Goal: Entertainment & Leisure: Consume media (video, audio)

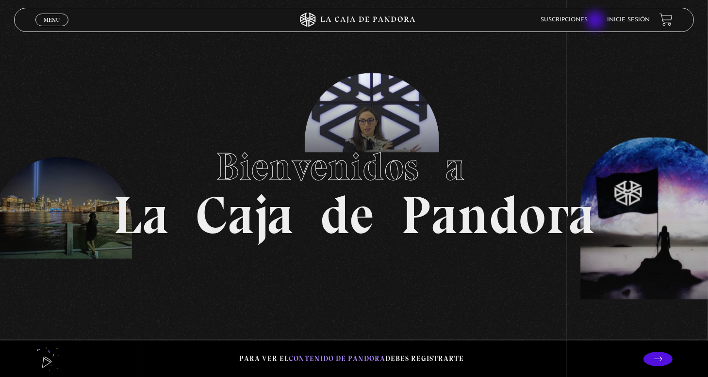
click at [596, 21] on ul "Suscripciones Inicie sesión" at bounding box center [594, 19] width 109 height 15
click at [568, 21] on link "Suscripciones" at bounding box center [563, 20] width 47 height 6
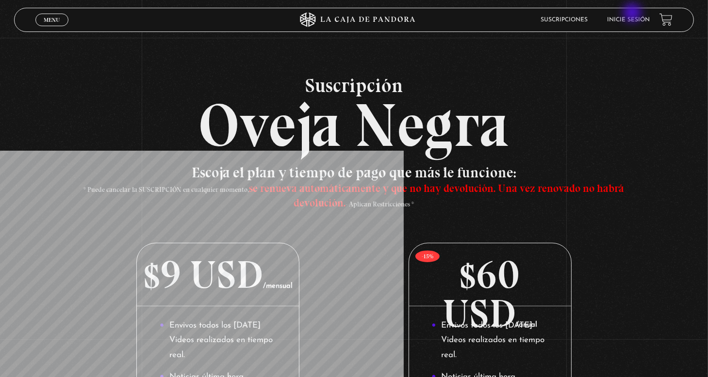
click at [633, 14] on li "Inicie sesión" at bounding box center [628, 19] width 43 height 15
click at [633, 15] on li "Inicie sesión" at bounding box center [628, 19] width 43 height 15
click at [635, 17] on link "Inicie sesión" at bounding box center [628, 20] width 43 height 6
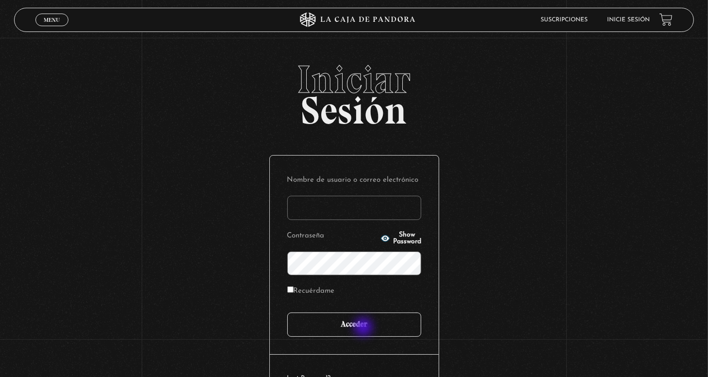
type input "nery"
click at [364, 327] on input "Acceder" at bounding box center [354, 325] width 134 height 24
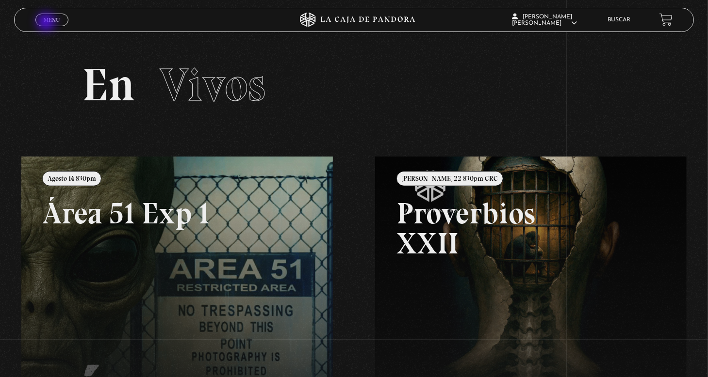
click at [47, 23] on link "Menu Cerrar" at bounding box center [51, 20] width 33 height 13
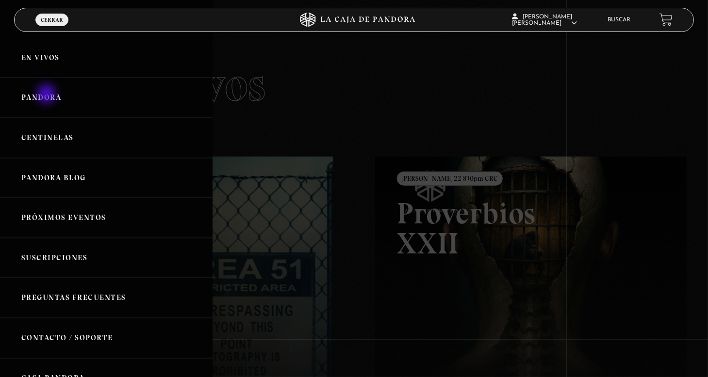
click at [48, 95] on link "Pandora" at bounding box center [106, 98] width 213 height 40
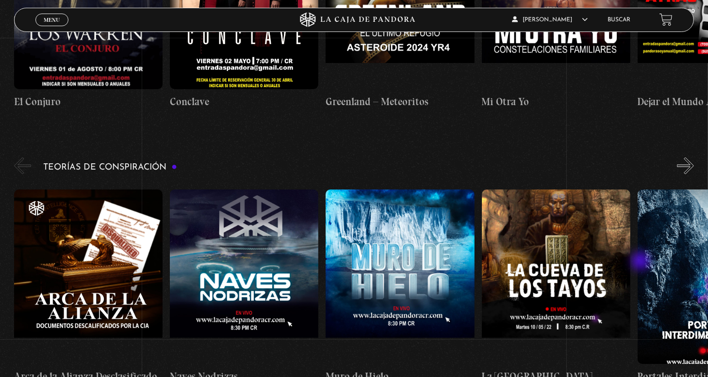
scroll to position [1456, 0]
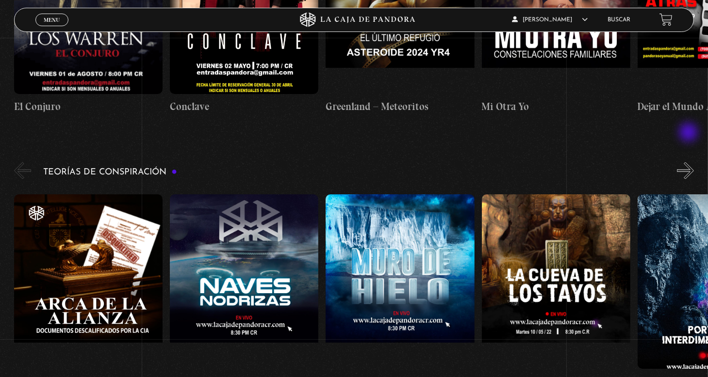
click at [689, 163] on button "»" at bounding box center [685, 171] width 17 height 17
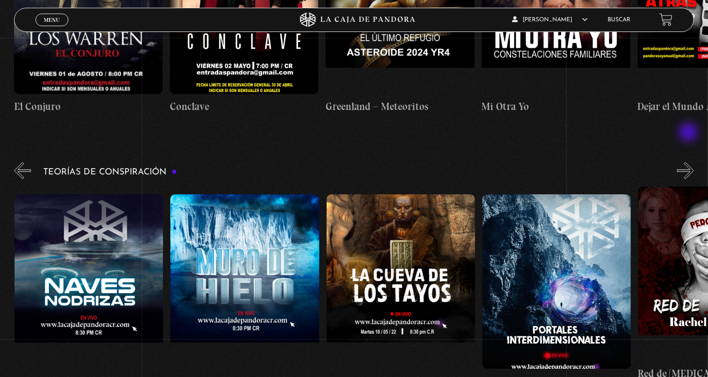
click at [689, 163] on button "»" at bounding box center [685, 171] width 17 height 17
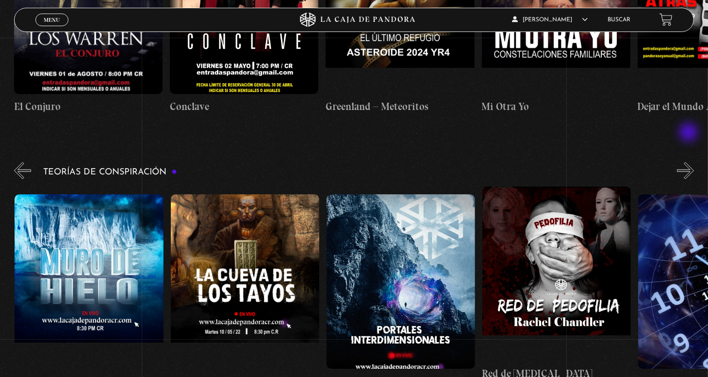
click at [689, 163] on button "»" at bounding box center [685, 171] width 17 height 17
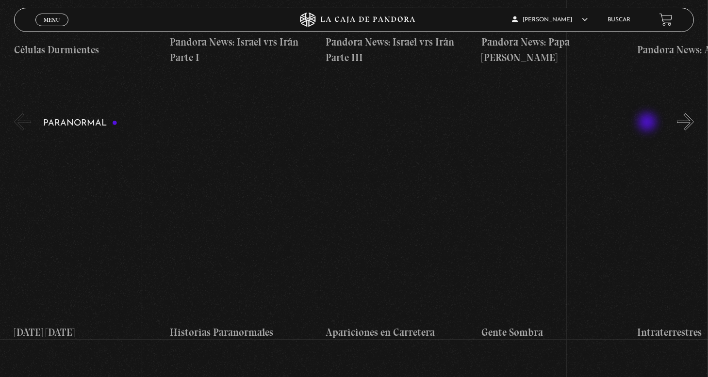
scroll to position [388, 0]
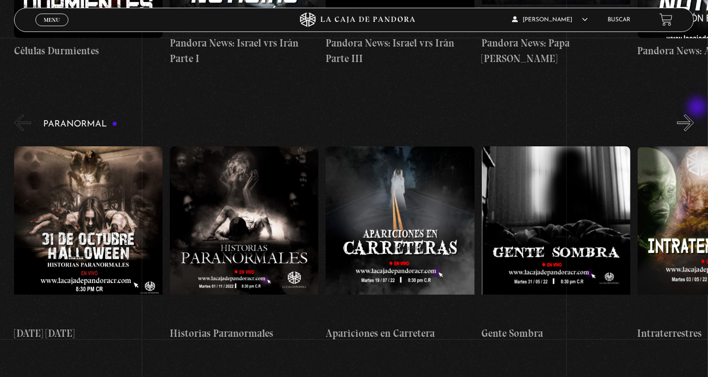
click at [694, 115] on button "»" at bounding box center [685, 123] width 17 height 17
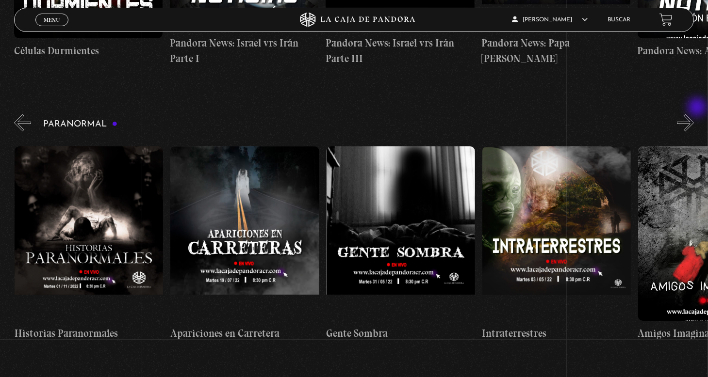
click at [694, 115] on button "»" at bounding box center [685, 123] width 17 height 17
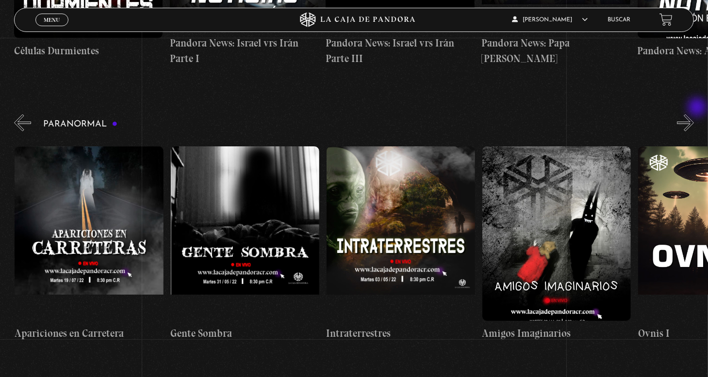
click at [694, 115] on button "»" at bounding box center [685, 123] width 17 height 17
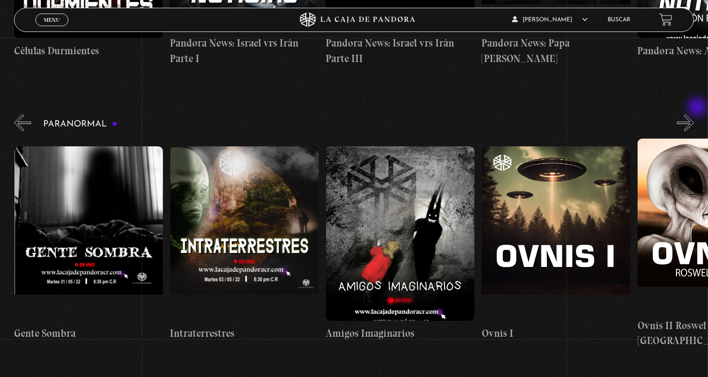
click at [694, 115] on button "»" at bounding box center [685, 123] width 17 height 17
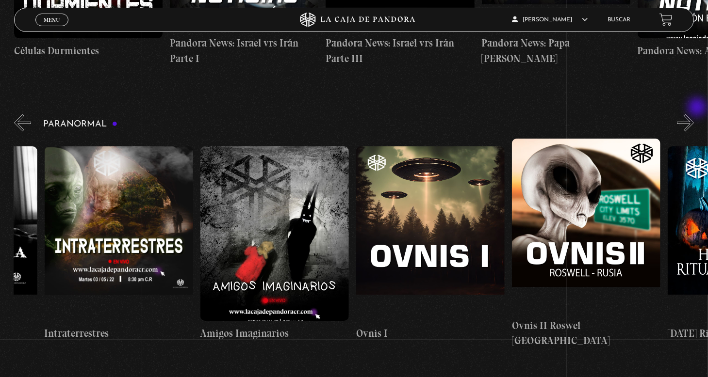
click at [694, 115] on button "»" at bounding box center [685, 123] width 17 height 17
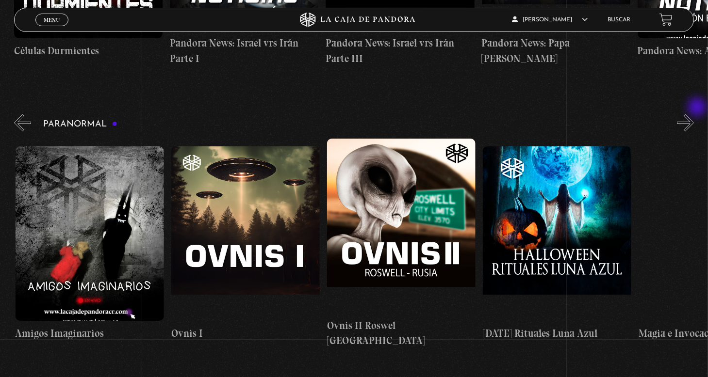
click at [694, 115] on button "»" at bounding box center [685, 123] width 17 height 17
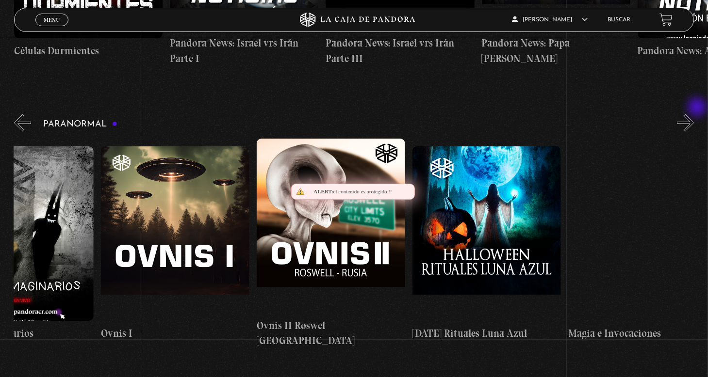
click at [694, 115] on button "»" at bounding box center [685, 123] width 17 height 17
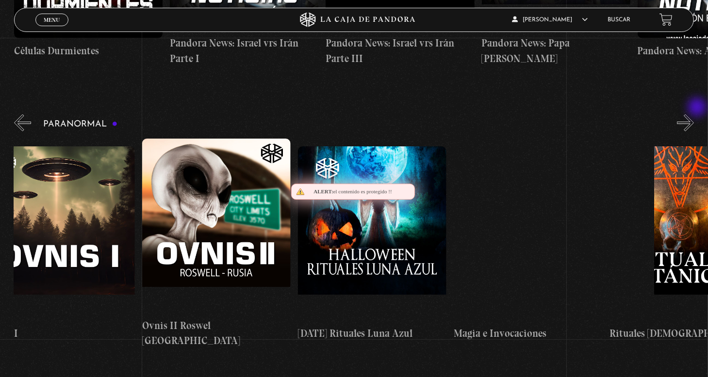
scroll to position [0, 1013]
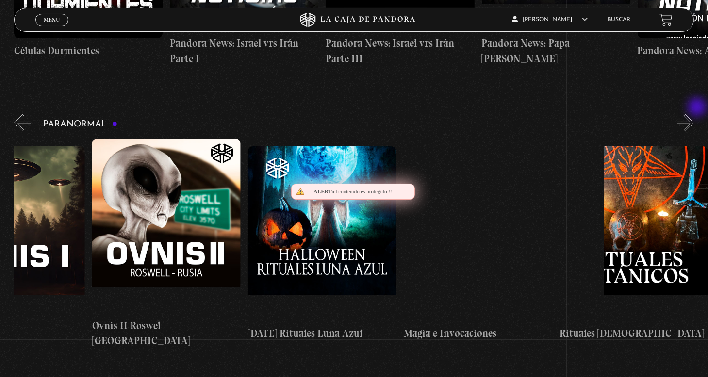
click at [694, 115] on button "»" at bounding box center [685, 123] width 17 height 17
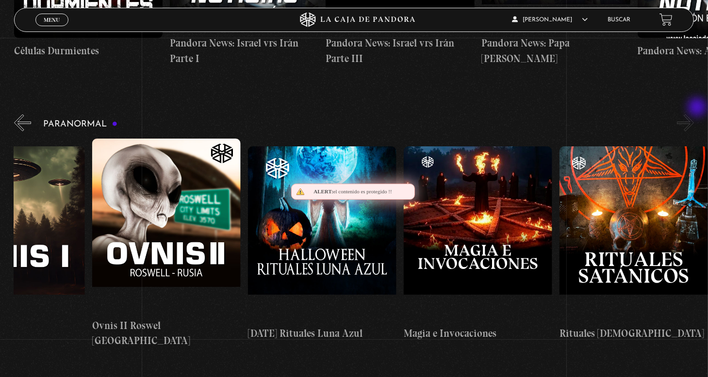
click at [694, 115] on button "»" at bounding box center [685, 123] width 17 height 17
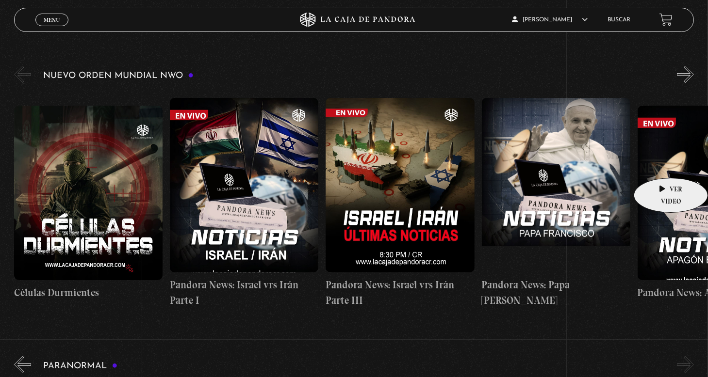
scroll to position [146, 0]
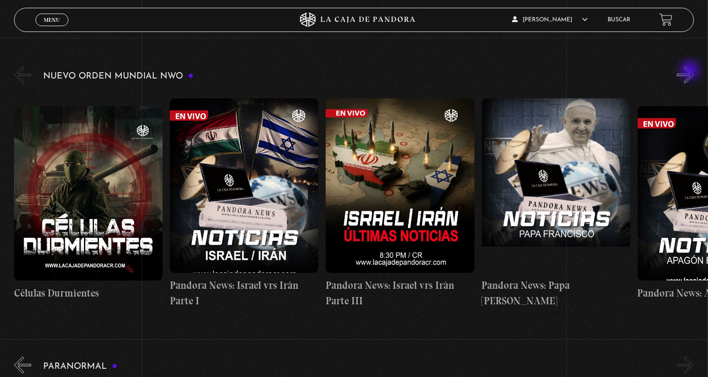
click at [691, 71] on button "»" at bounding box center [685, 74] width 17 height 17
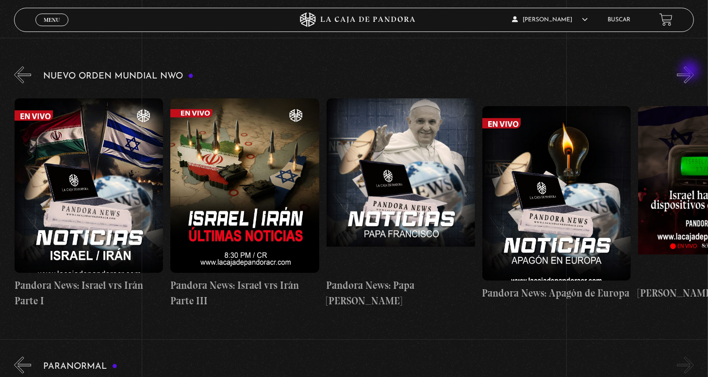
click at [691, 71] on button "»" at bounding box center [685, 74] width 17 height 17
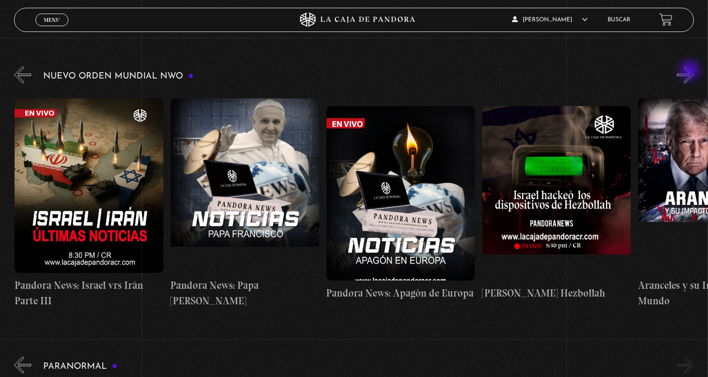
click at [691, 71] on button "»" at bounding box center [685, 74] width 17 height 17
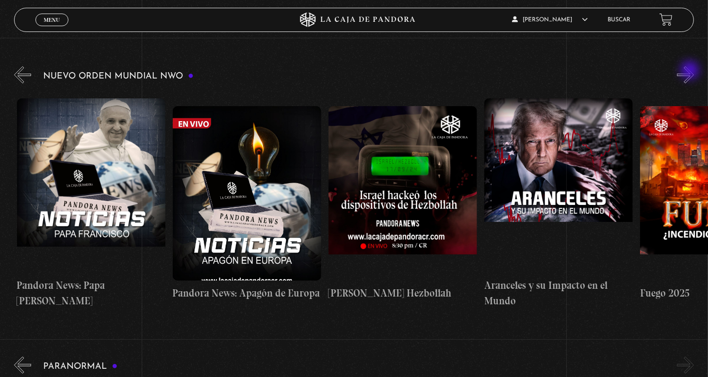
click at [691, 71] on button "»" at bounding box center [685, 74] width 17 height 17
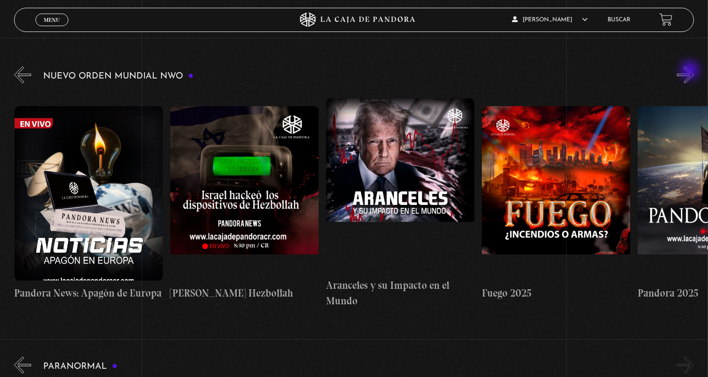
click at [691, 71] on button "»" at bounding box center [685, 74] width 17 height 17
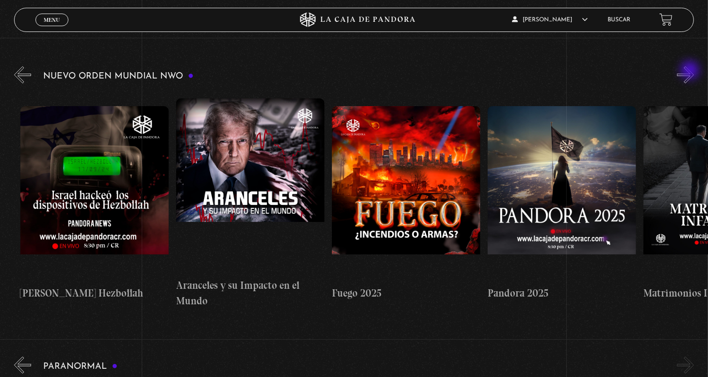
click at [691, 71] on button "»" at bounding box center [685, 74] width 17 height 17
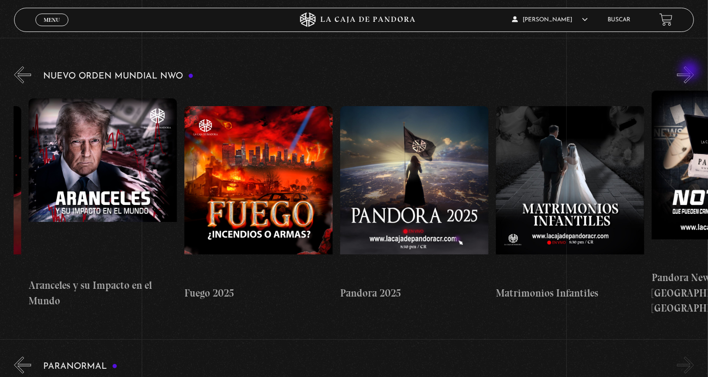
click at [691, 71] on button "»" at bounding box center [685, 74] width 17 height 17
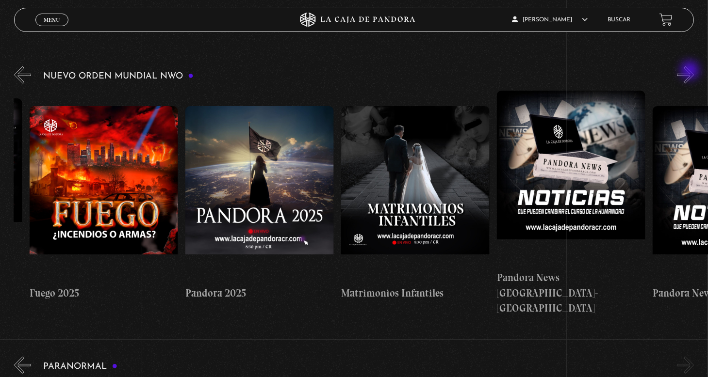
click at [691, 71] on button "»" at bounding box center [685, 74] width 17 height 17
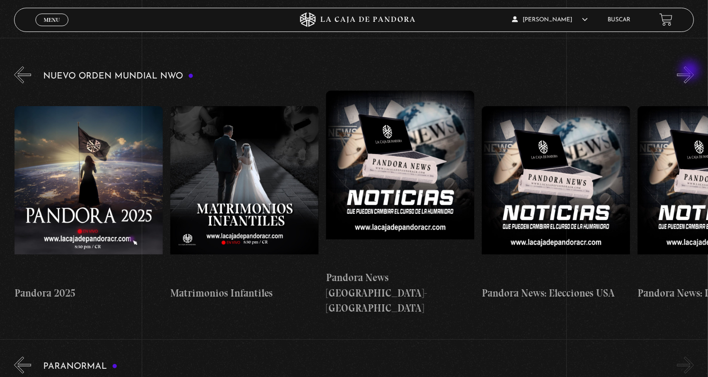
click at [691, 71] on button "»" at bounding box center [685, 74] width 17 height 17
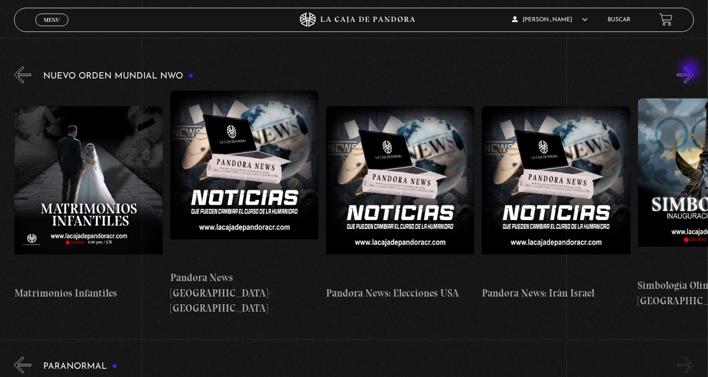
click at [691, 71] on button "»" at bounding box center [685, 74] width 17 height 17
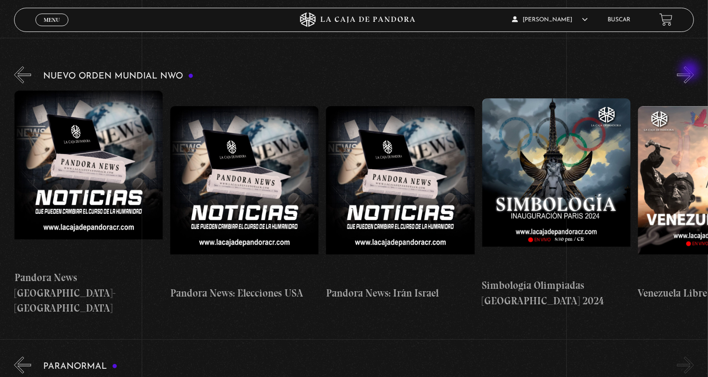
click at [691, 71] on button "»" at bounding box center [685, 74] width 17 height 17
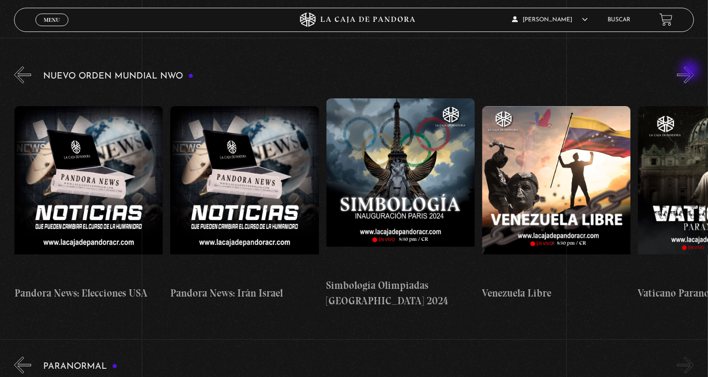
click at [691, 71] on button "»" at bounding box center [685, 74] width 17 height 17
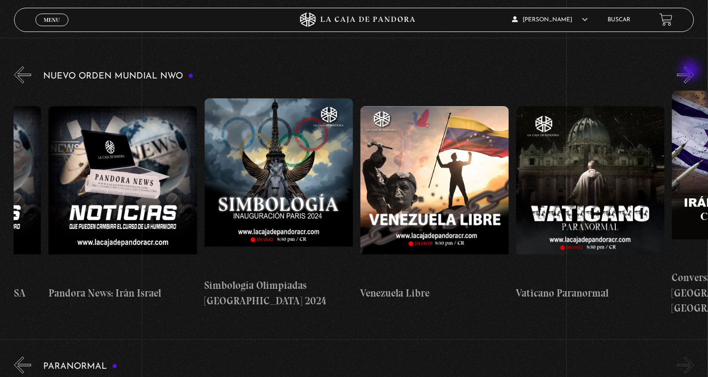
click at [691, 71] on button "»" at bounding box center [685, 74] width 17 height 17
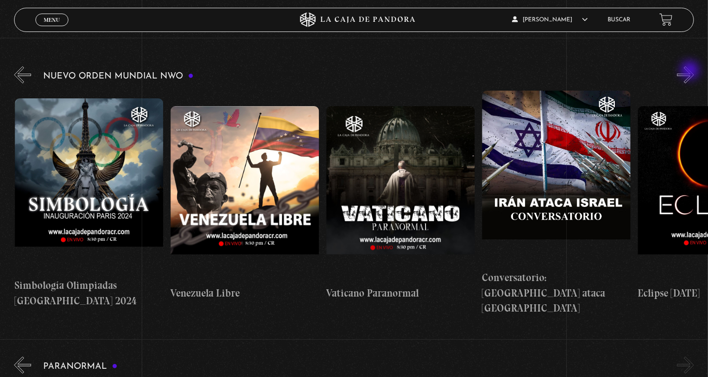
click at [691, 71] on button "»" at bounding box center [685, 74] width 17 height 17
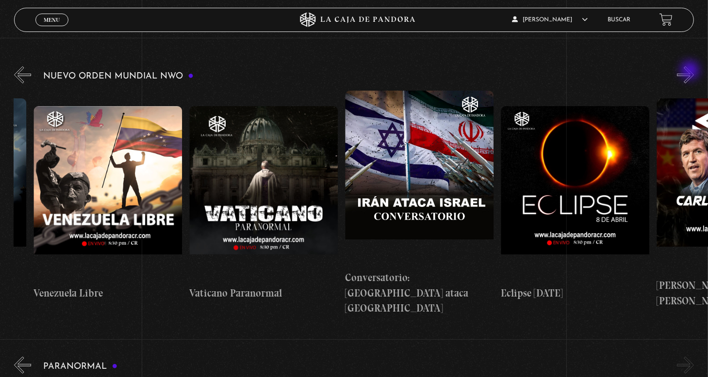
click at [691, 71] on button "»" at bounding box center [685, 74] width 17 height 17
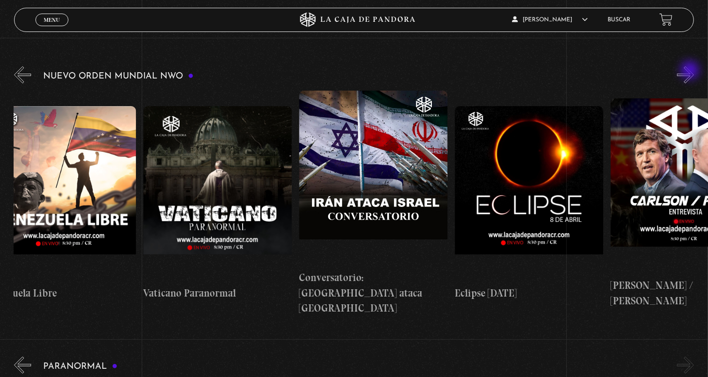
click at [691, 71] on button "»" at bounding box center [685, 74] width 17 height 17
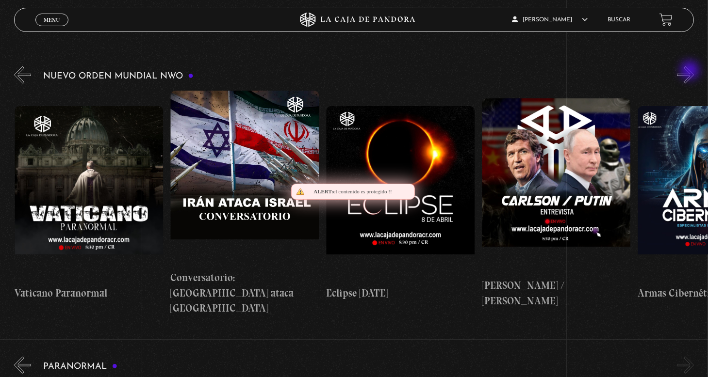
click at [691, 71] on button "»" at bounding box center [685, 74] width 17 height 17
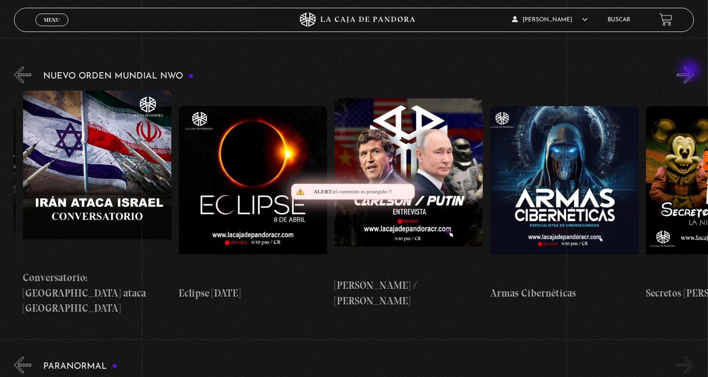
click at [691, 71] on button "»" at bounding box center [685, 74] width 17 height 17
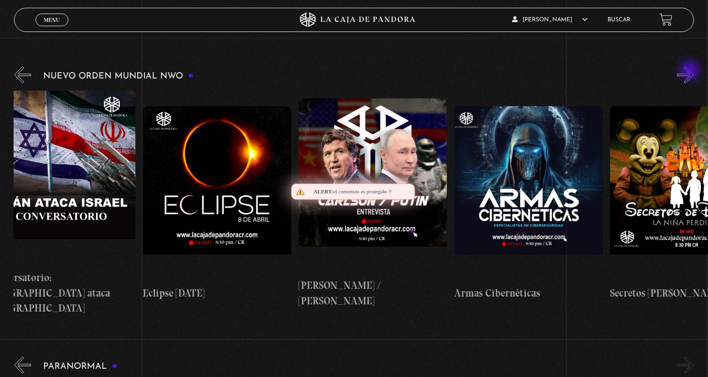
click at [691, 71] on button "»" at bounding box center [685, 74] width 17 height 17
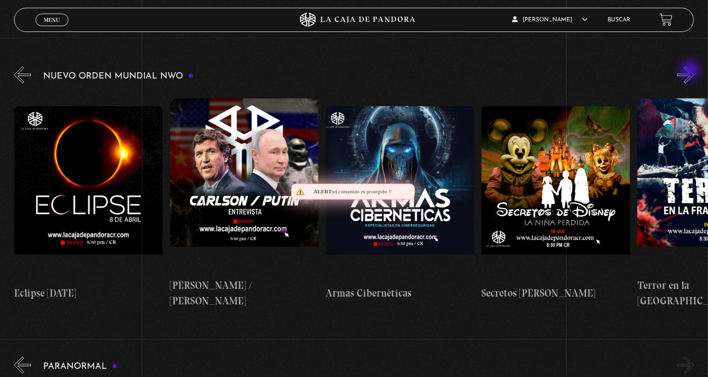
click at [691, 71] on button "»" at bounding box center [685, 74] width 17 height 17
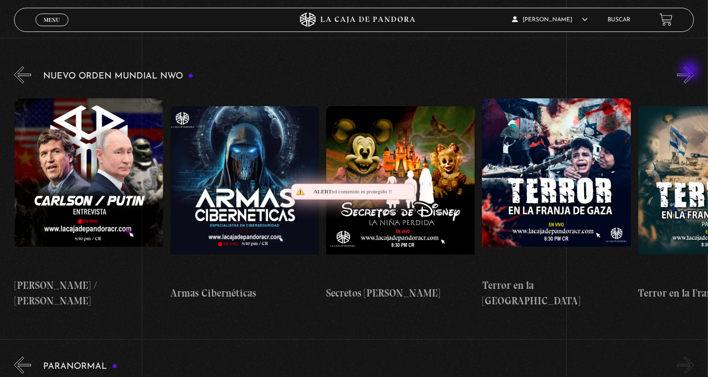
scroll to position [0, 2804]
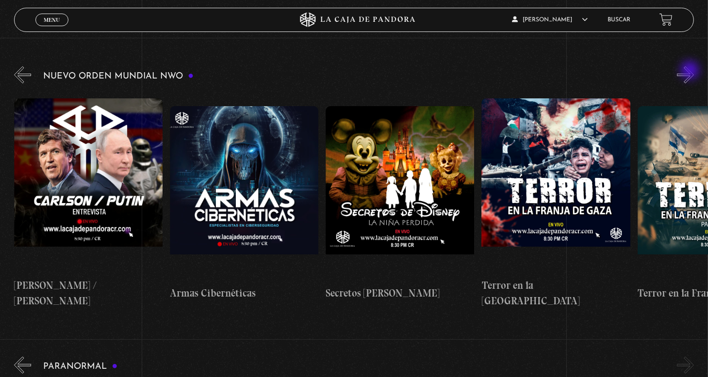
click at [691, 71] on button "»" at bounding box center [685, 74] width 17 height 17
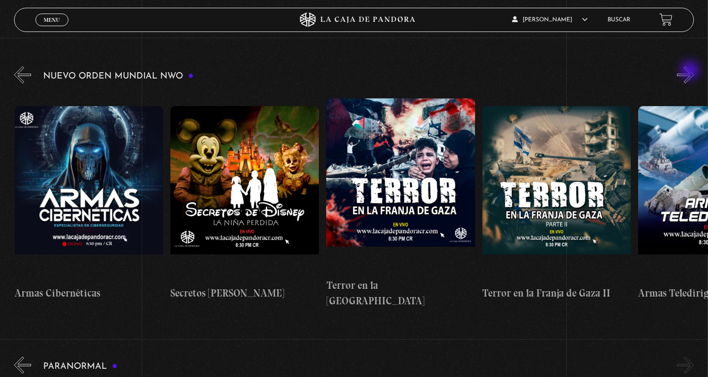
click at [691, 71] on button "»" at bounding box center [685, 74] width 17 height 17
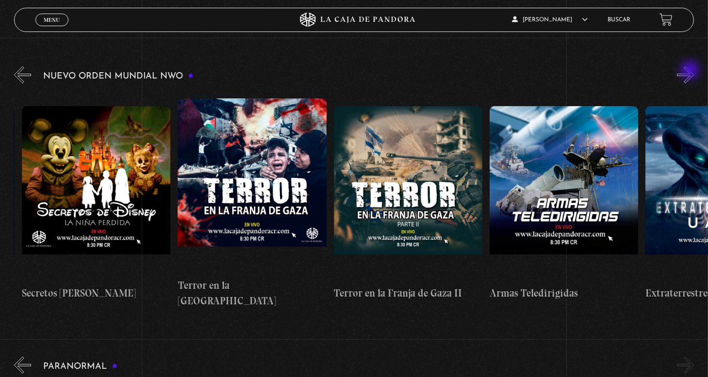
click at [691, 71] on button "»" at bounding box center [685, 74] width 17 height 17
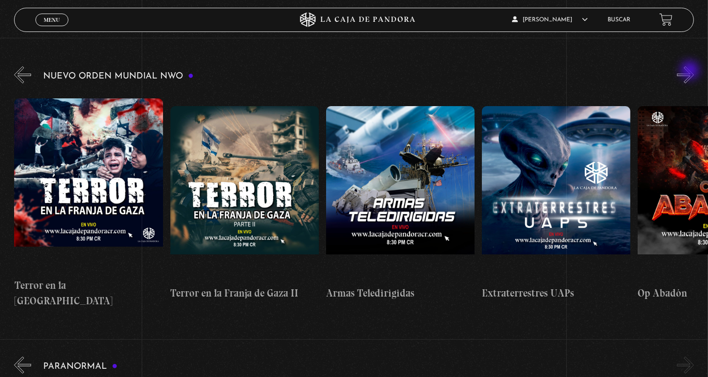
click at [691, 71] on button "»" at bounding box center [685, 74] width 17 height 17
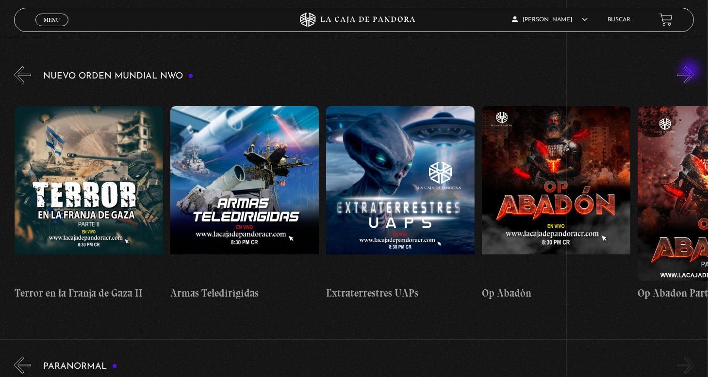
click at [691, 71] on button "»" at bounding box center [685, 74] width 17 height 17
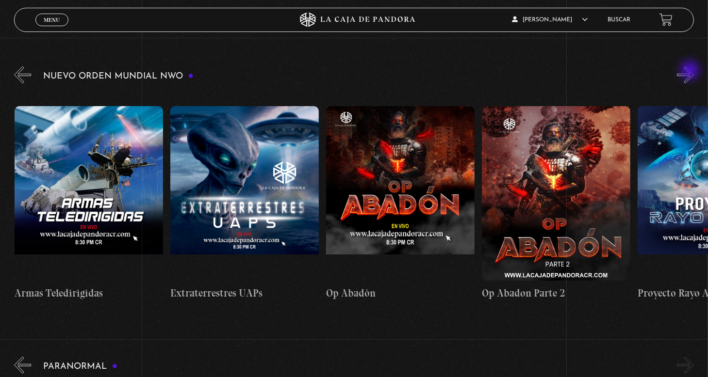
click at [691, 71] on button "»" at bounding box center [685, 74] width 17 height 17
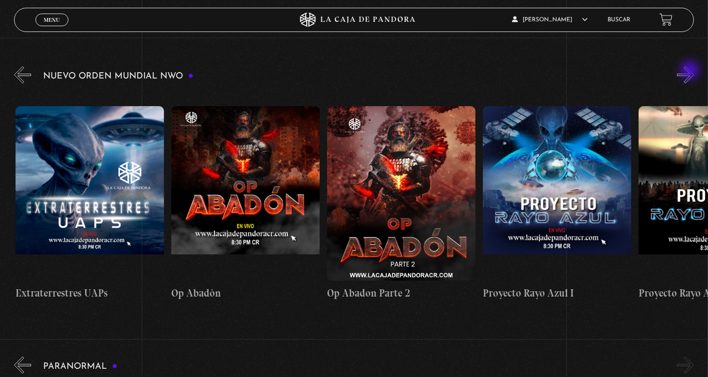
click at [691, 71] on button "»" at bounding box center [685, 74] width 17 height 17
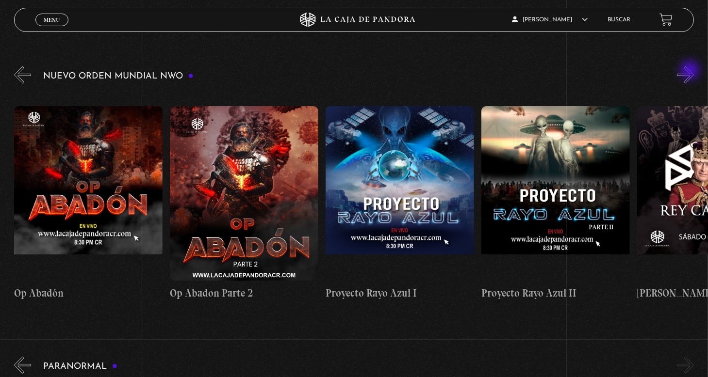
click at [691, 71] on button "»" at bounding box center [685, 74] width 17 height 17
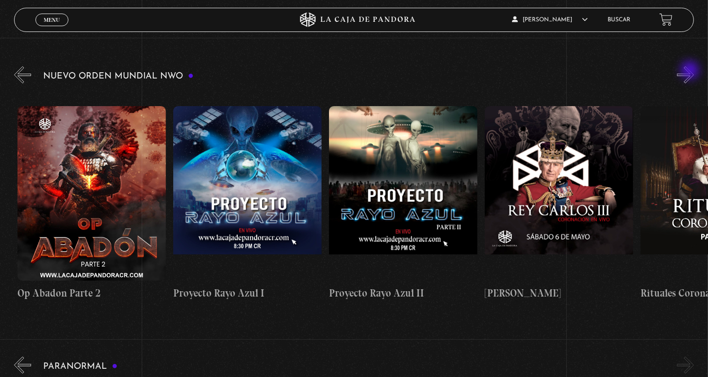
click at [691, 71] on button "»" at bounding box center [685, 74] width 17 height 17
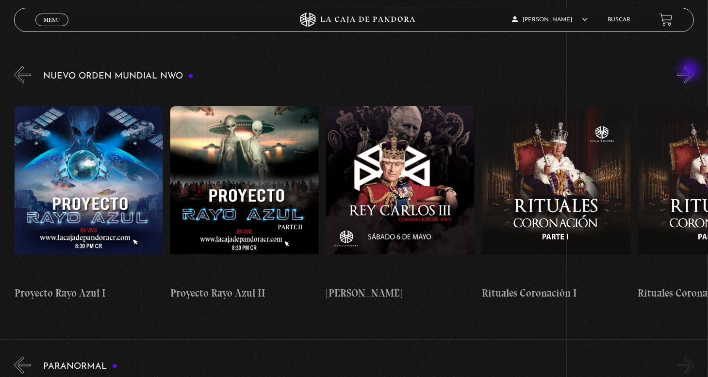
scroll to position [0, 4207]
click at [691, 71] on button "»" at bounding box center [685, 74] width 17 height 17
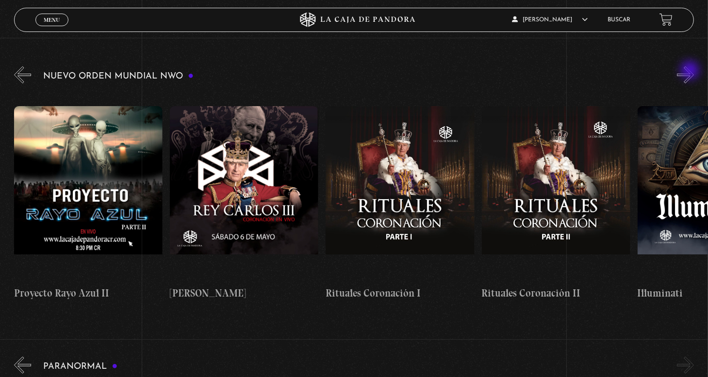
click at [691, 71] on button "»" at bounding box center [685, 74] width 17 height 17
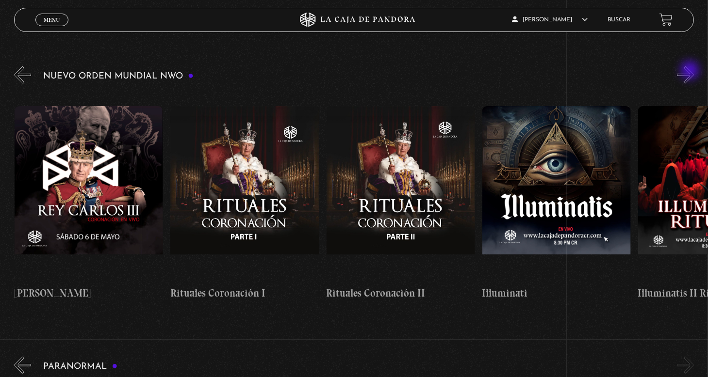
click at [691, 71] on button "»" at bounding box center [685, 74] width 17 height 17
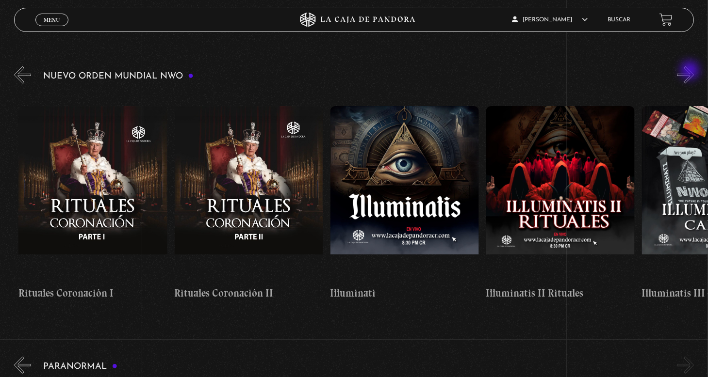
click at [691, 71] on button "»" at bounding box center [685, 74] width 17 height 17
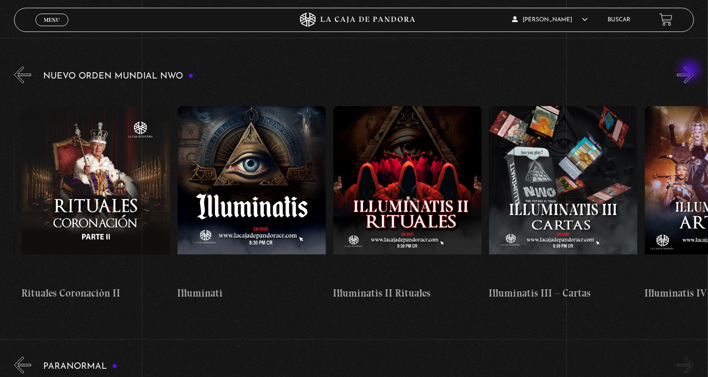
click at [691, 71] on button "»" at bounding box center [685, 74] width 17 height 17
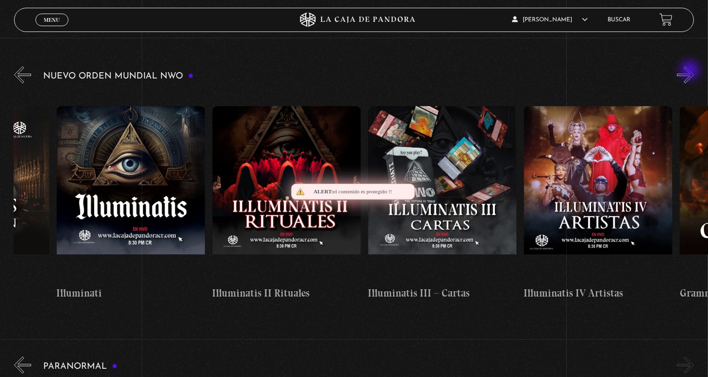
click at [691, 71] on button "»" at bounding box center [685, 74] width 17 height 17
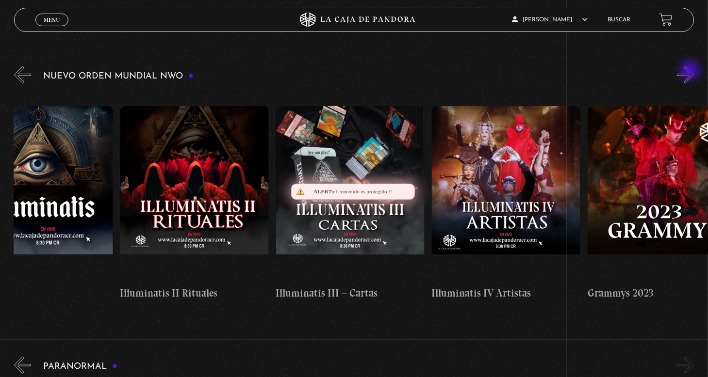
click at [691, 71] on button "»" at bounding box center [685, 74] width 17 height 17
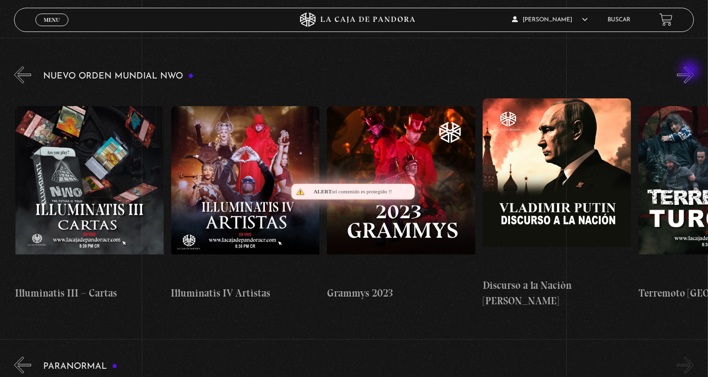
click at [691, 71] on button "»" at bounding box center [685, 74] width 17 height 17
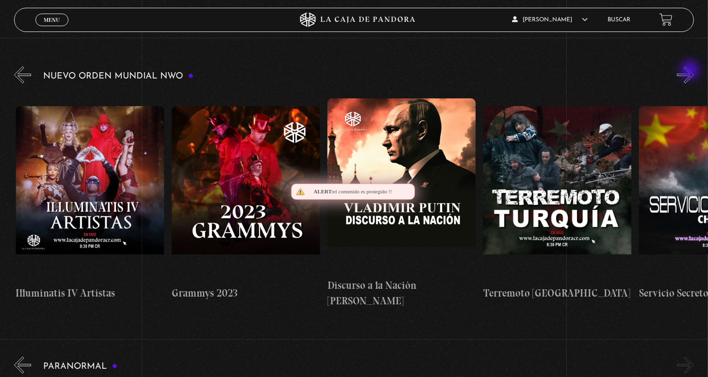
click at [691, 71] on button "»" at bounding box center [685, 74] width 17 height 17
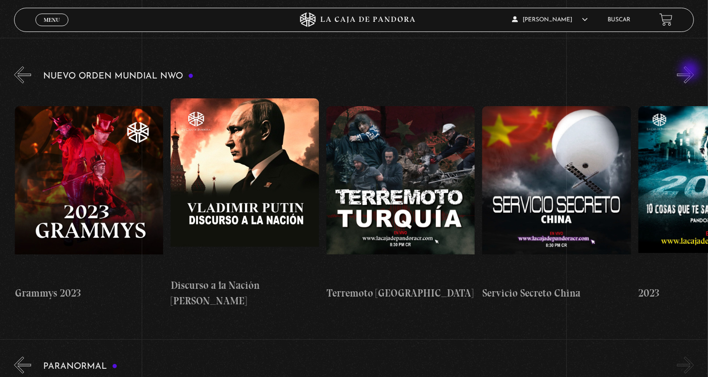
click at [691, 71] on button "»" at bounding box center [685, 74] width 17 height 17
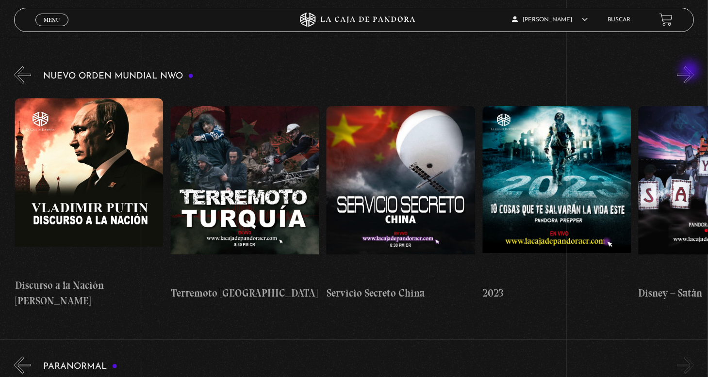
click at [691, 71] on button "»" at bounding box center [685, 74] width 17 height 17
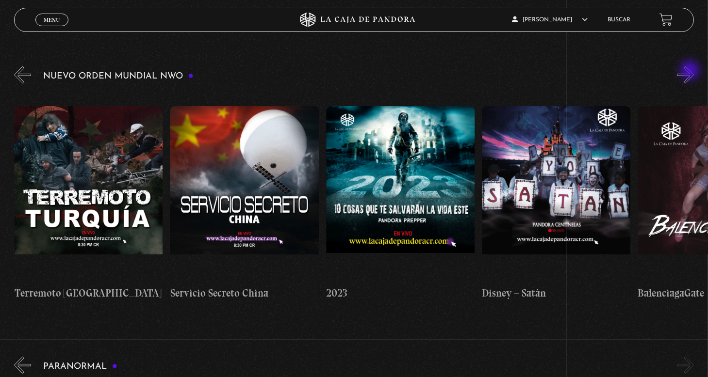
click at [691, 71] on button "»" at bounding box center [685, 74] width 17 height 17
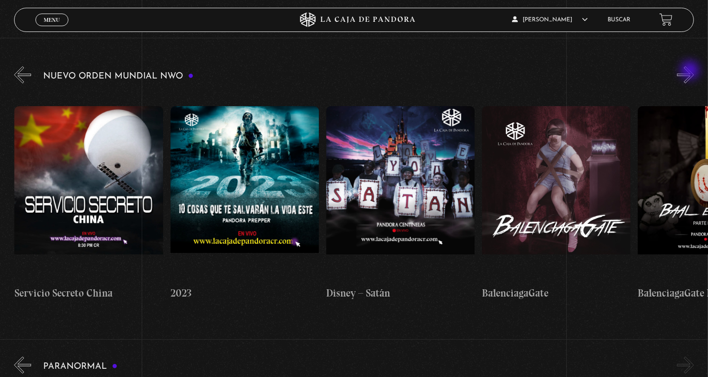
click at [691, 71] on button "»" at bounding box center [685, 74] width 17 height 17
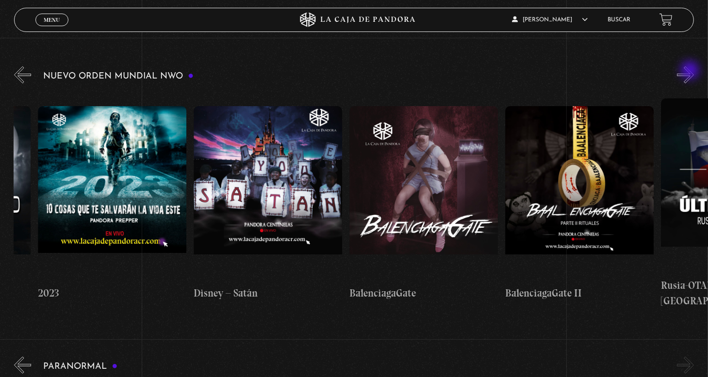
click at [691, 71] on button "»" at bounding box center [685, 74] width 17 height 17
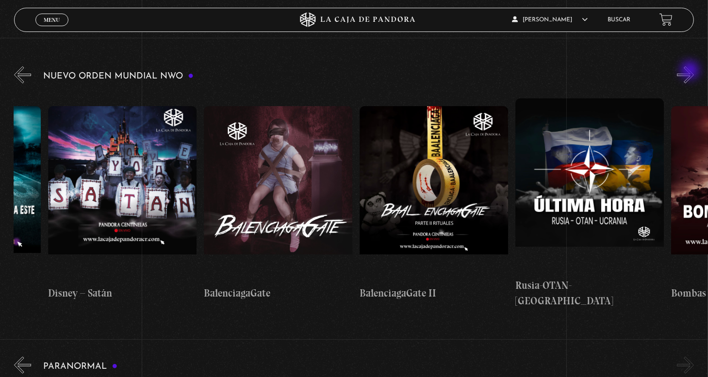
click at [691, 71] on button "»" at bounding box center [685, 74] width 17 height 17
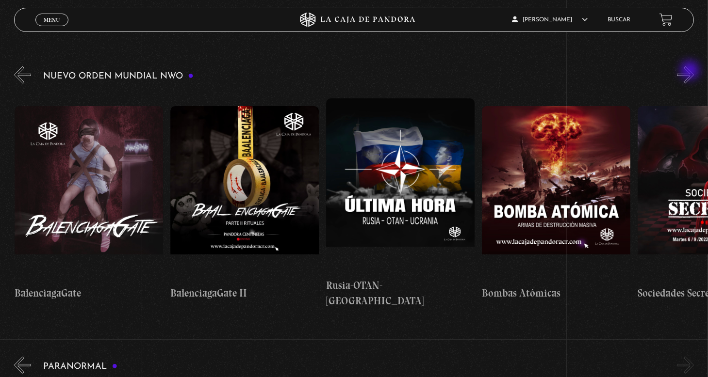
click at [691, 71] on button "»" at bounding box center [685, 74] width 17 height 17
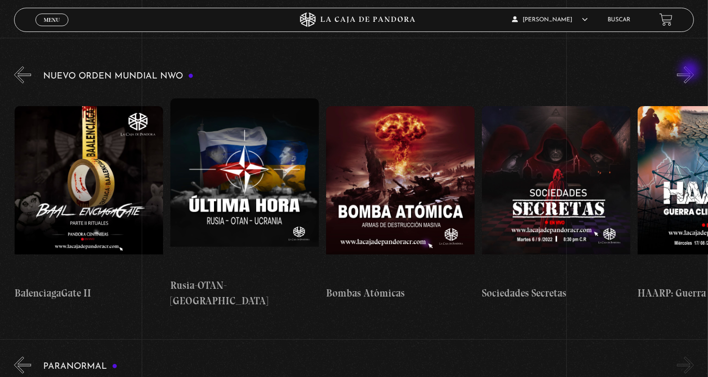
click at [691, 71] on button "»" at bounding box center [685, 74] width 17 height 17
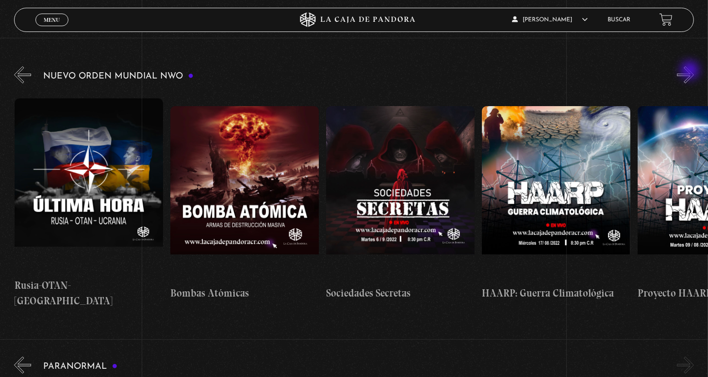
click at [691, 71] on button "»" at bounding box center [685, 74] width 17 height 17
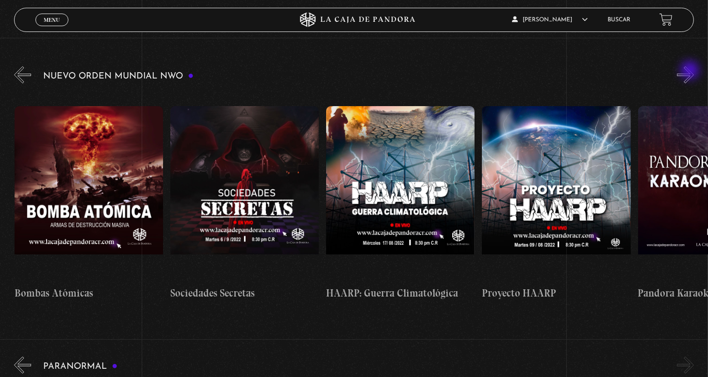
scroll to position [0, 7011]
click at [691, 71] on button "»" at bounding box center [685, 74] width 17 height 17
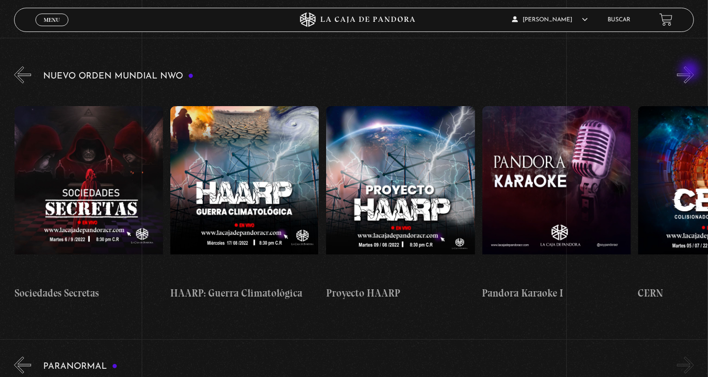
scroll to position [0, 7167]
click at [691, 71] on button "»" at bounding box center [685, 74] width 17 height 17
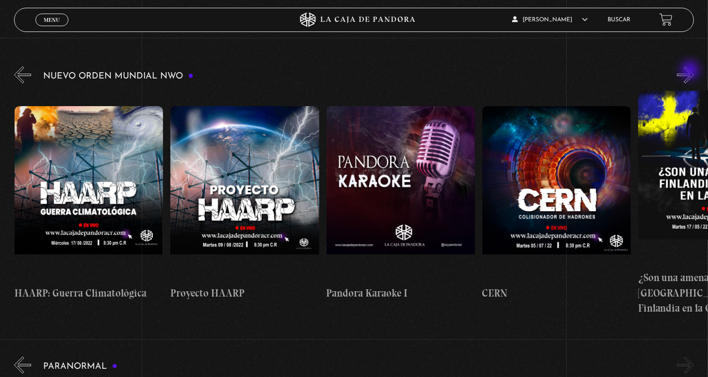
scroll to position [0, 7322]
click at [691, 71] on button "»" at bounding box center [685, 74] width 17 height 17
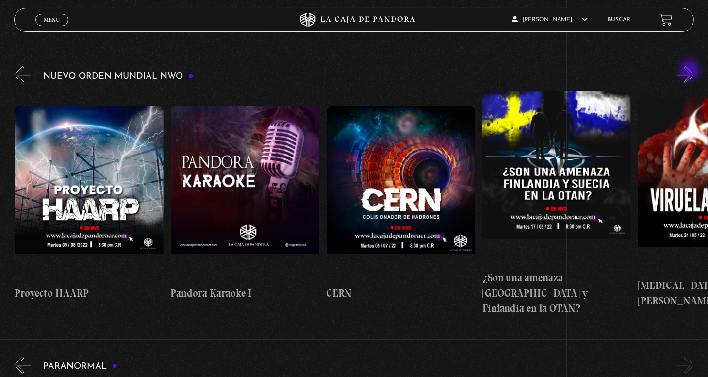
scroll to position [0, 7478]
click at [691, 71] on button "»" at bounding box center [685, 74] width 17 height 17
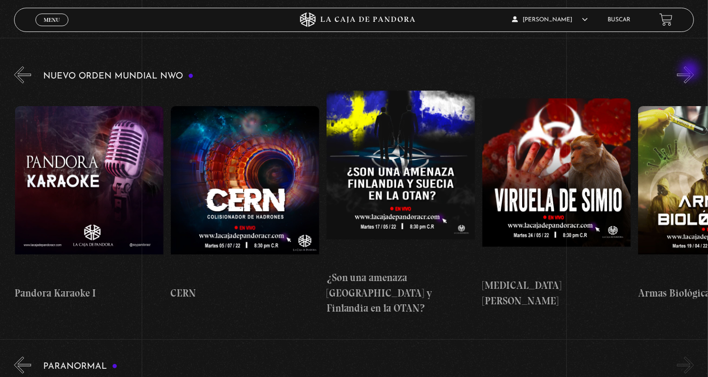
scroll to position [0, 7634]
click at [691, 71] on button "»" at bounding box center [685, 74] width 17 height 17
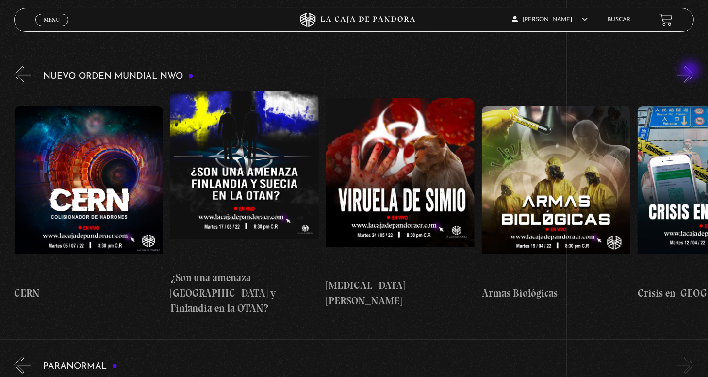
click at [691, 71] on button "»" at bounding box center [685, 74] width 17 height 17
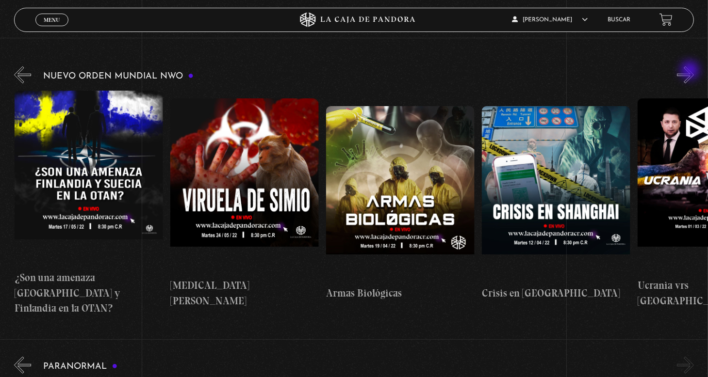
scroll to position [0, 7945]
click at [691, 71] on button "»" at bounding box center [685, 74] width 17 height 17
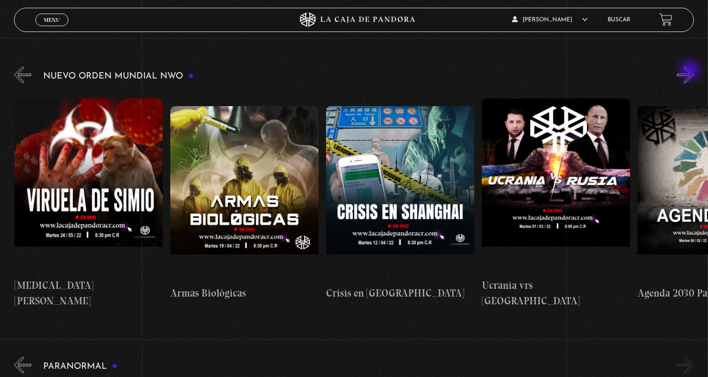
click at [691, 71] on button "»" at bounding box center [685, 74] width 17 height 17
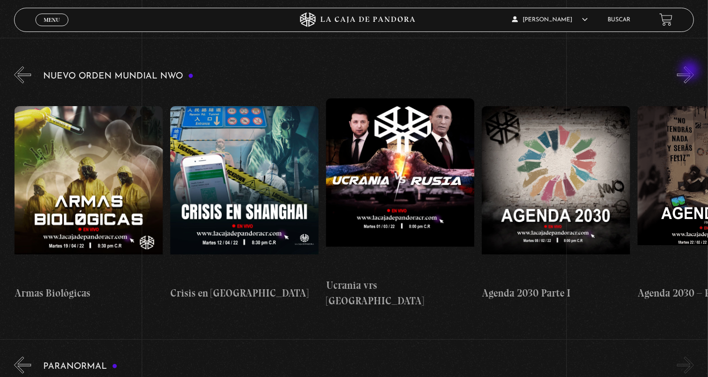
click at [691, 71] on button "»" at bounding box center [685, 74] width 17 height 17
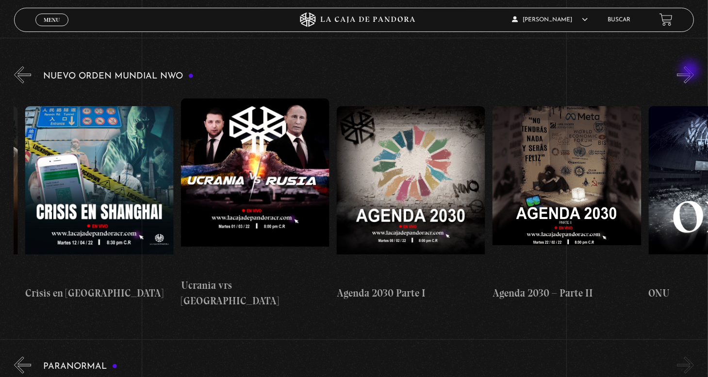
click at [691, 71] on button "»" at bounding box center [685, 74] width 17 height 17
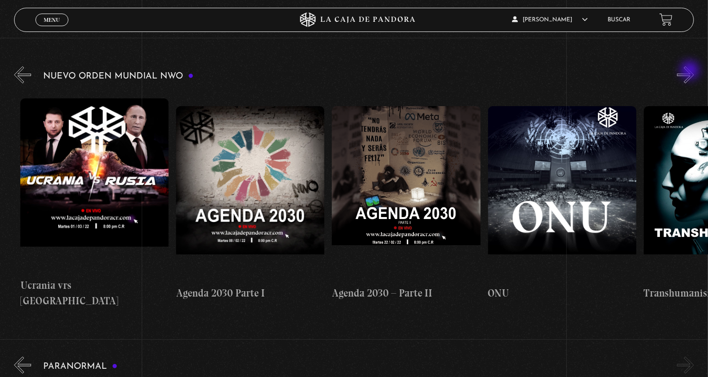
click at [691, 71] on button "»" at bounding box center [685, 74] width 17 height 17
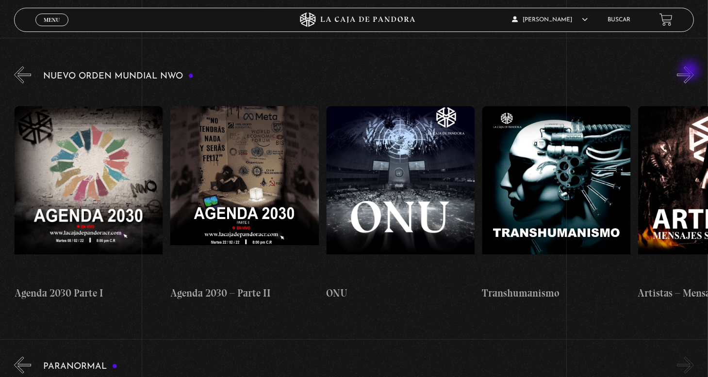
click at [691, 71] on button "»" at bounding box center [685, 74] width 17 height 17
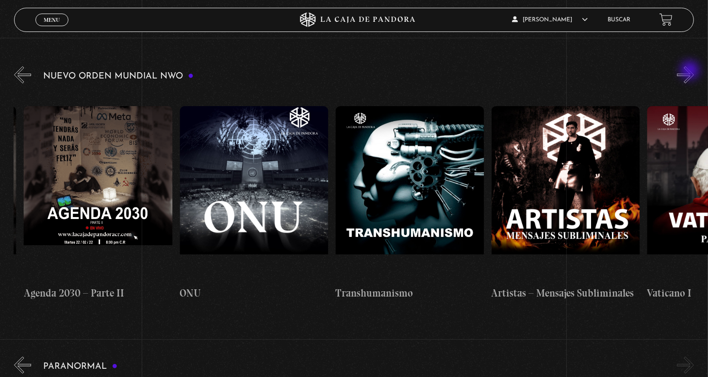
click at [691, 71] on button "»" at bounding box center [685, 74] width 17 height 17
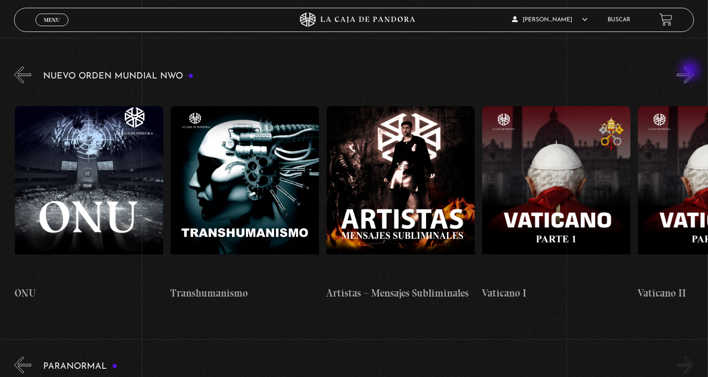
click at [691, 71] on button "»" at bounding box center [685, 74] width 17 height 17
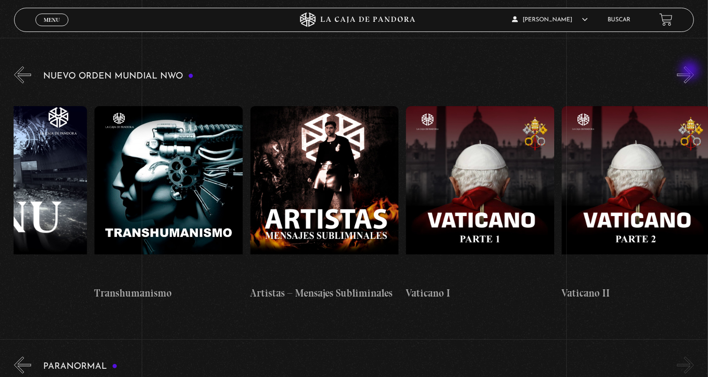
click at [691, 71] on button "»" at bounding box center [685, 74] width 17 height 17
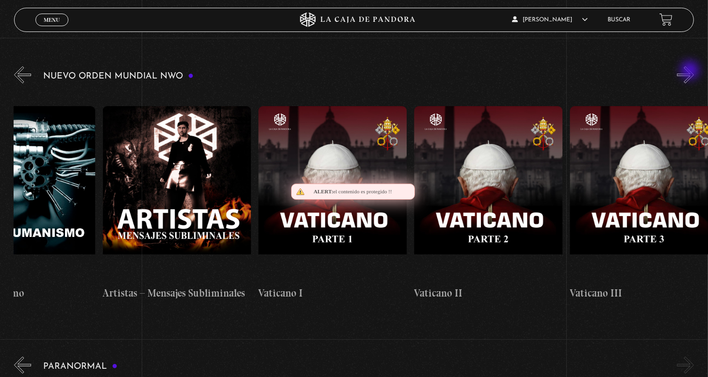
click at [691, 71] on button "»" at bounding box center [685, 74] width 17 height 17
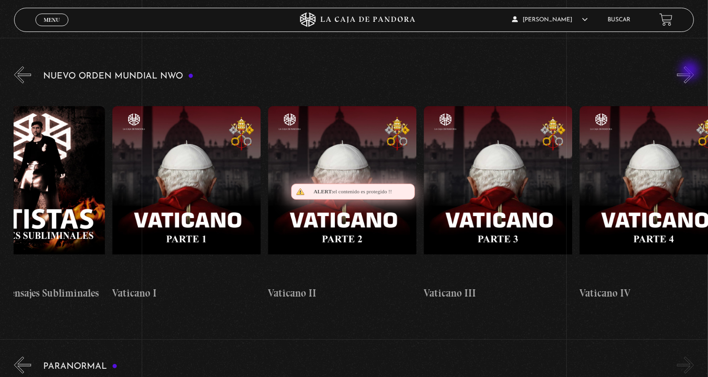
click at [691, 71] on button "»" at bounding box center [685, 74] width 17 height 17
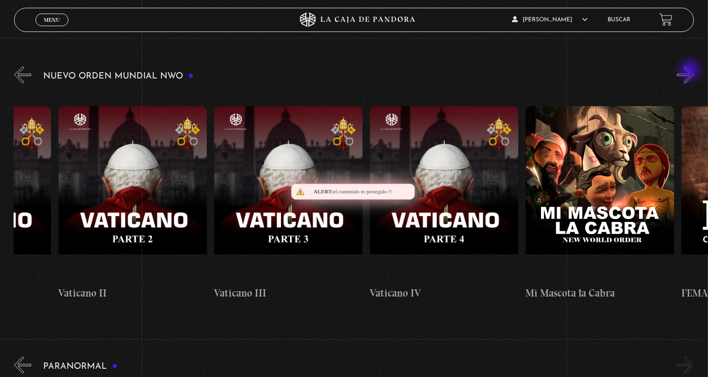
click at [691, 71] on button "»" at bounding box center [685, 74] width 17 height 17
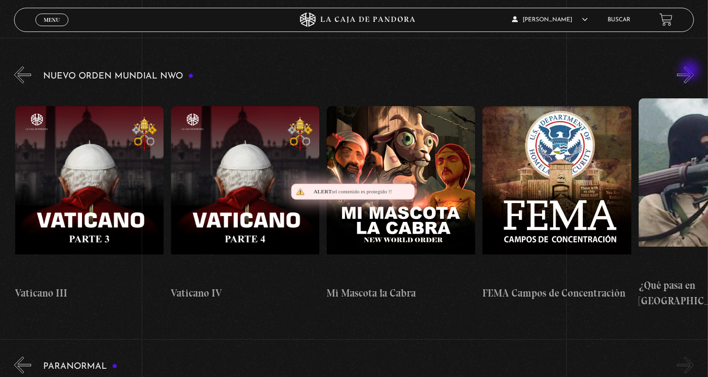
click at [691, 71] on button "»" at bounding box center [685, 74] width 17 height 17
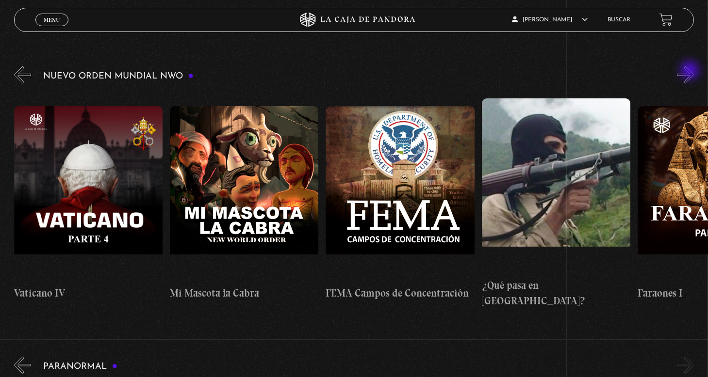
click at [691, 71] on button "»" at bounding box center [685, 74] width 17 height 17
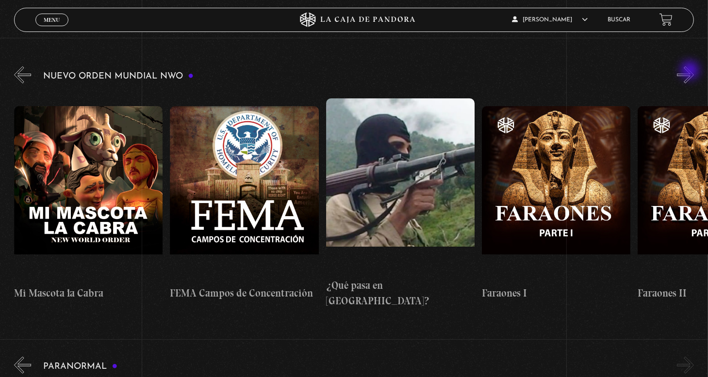
click at [691, 71] on button "»" at bounding box center [685, 74] width 17 height 17
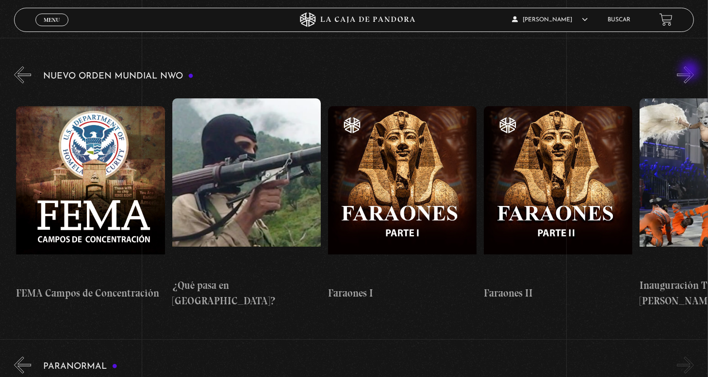
click at [691, 71] on button "»" at bounding box center [685, 74] width 17 height 17
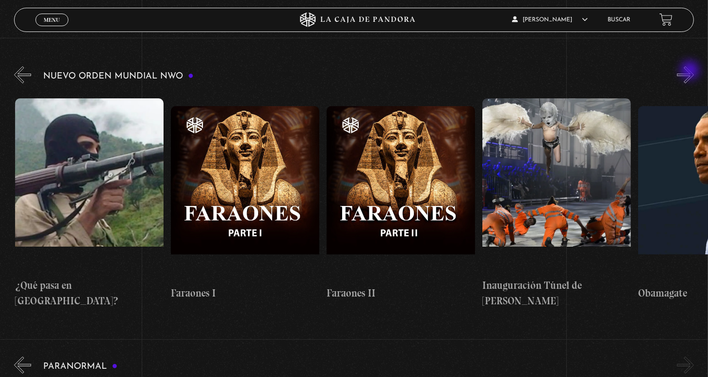
click at [691, 71] on button "»" at bounding box center [685, 74] width 17 height 17
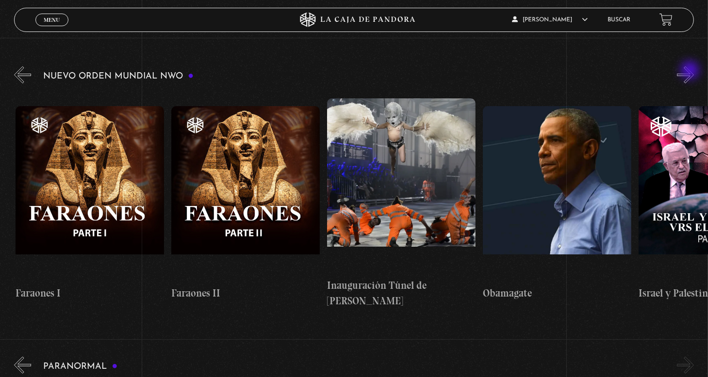
click at [691, 71] on button "»" at bounding box center [685, 74] width 17 height 17
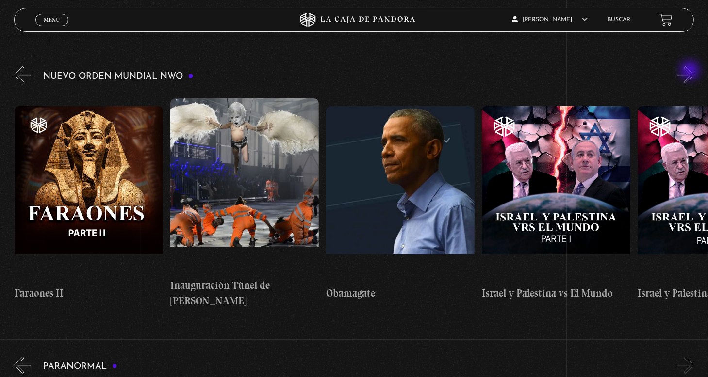
scroll to position [0, 10750]
click at [691, 71] on button "»" at bounding box center [685, 74] width 17 height 17
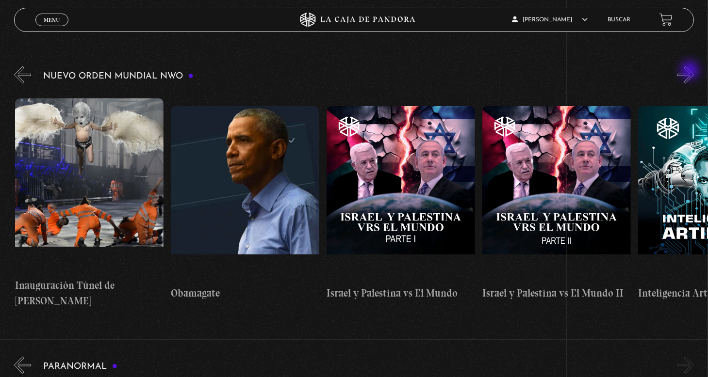
scroll to position [0, 10905]
click at [691, 71] on button "»" at bounding box center [685, 74] width 17 height 17
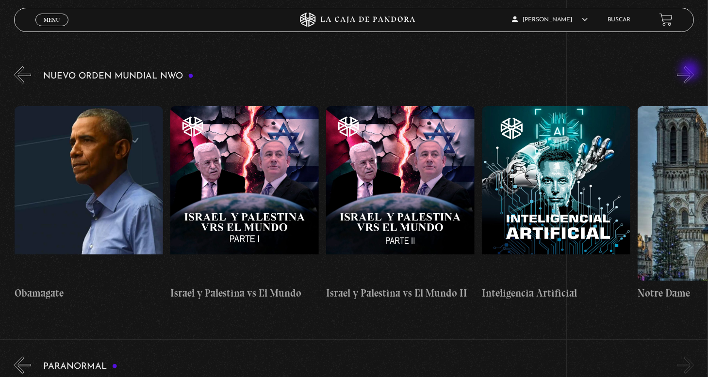
click at [691, 71] on button "»" at bounding box center [685, 74] width 17 height 17
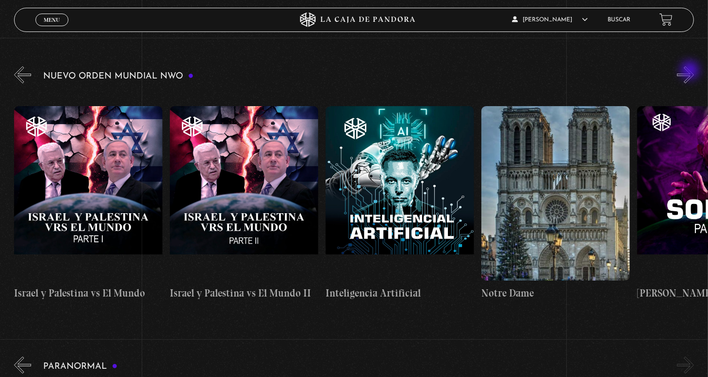
click at [691, 71] on button "»" at bounding box center [685, 74] width 17 height 17
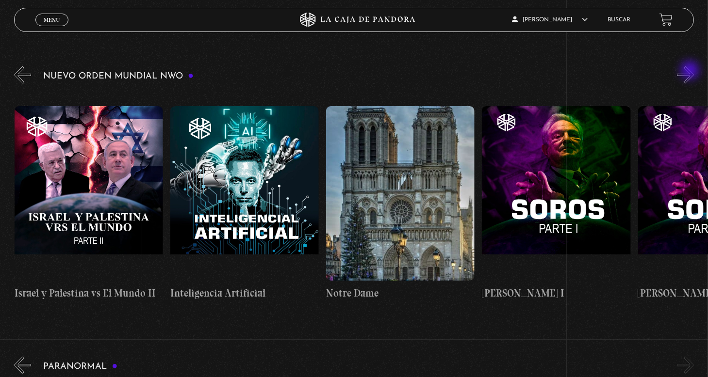
click at [691, 71] on button "»" at bounding box center [685, 74] width 17 height 17
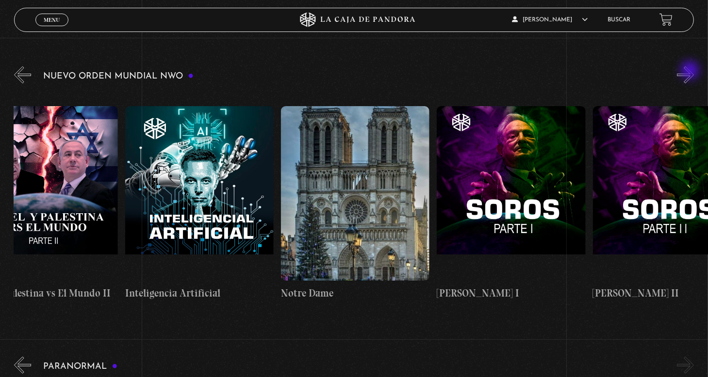
scroll to position [0, 11451]
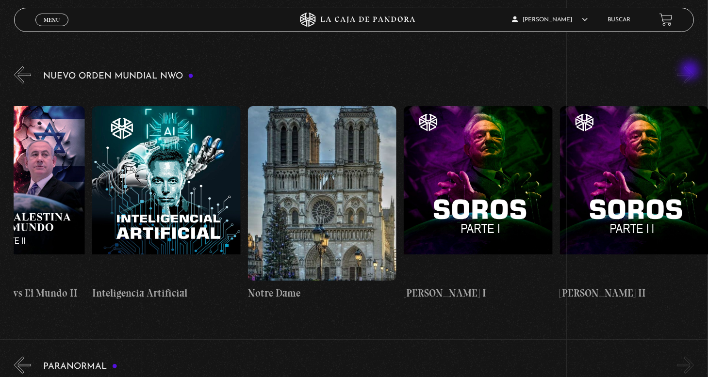
click at [691, 71] on button "»" at bounding box center [685, 74] width 17 height 17
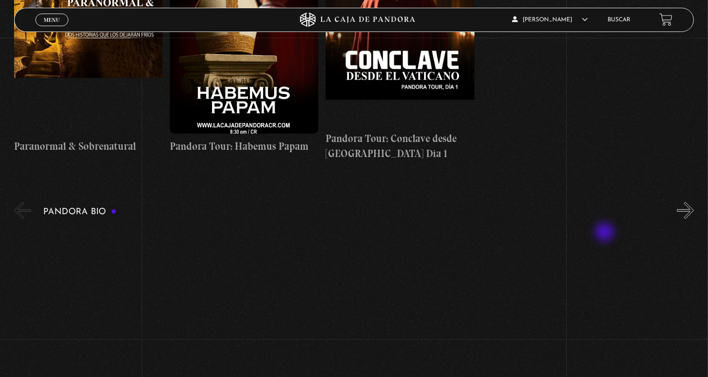
scroll to position [873, 0]
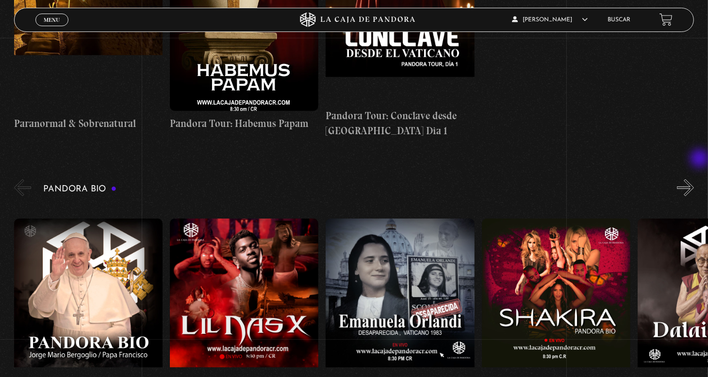
click at [694, 180] on button "»" at bounding box center [685, 188] width 17 height 17
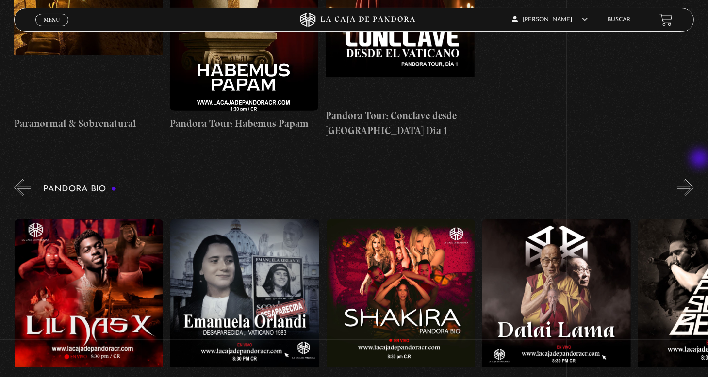
click at [694, 180] on button "»" at bounding box center [685, 188] width 17 height 17
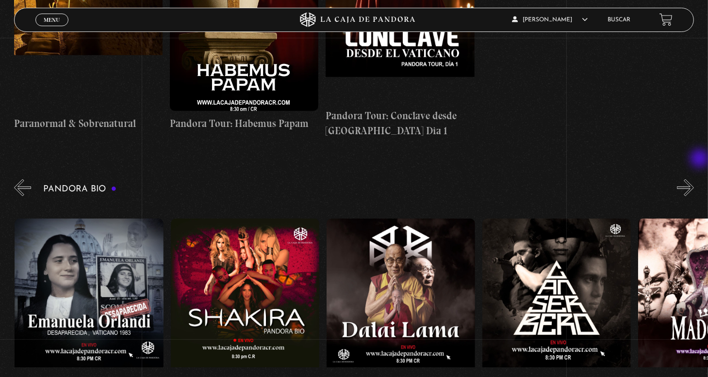
click at [694, 180] on button "»" at bounding box center [685, 188] width 17 height 17
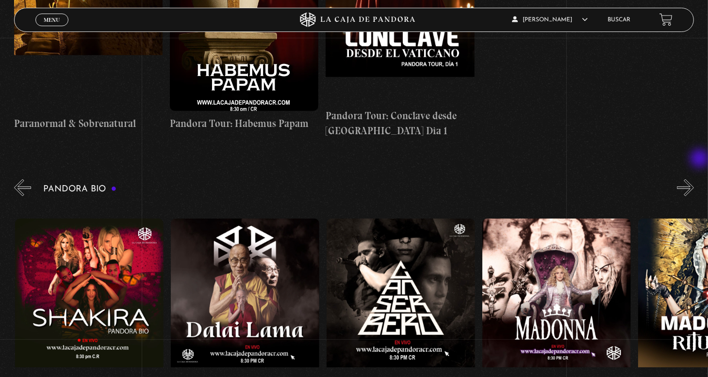
click at [694, 180] on button "»" at bounding box center [685, 188] width 17 height 17
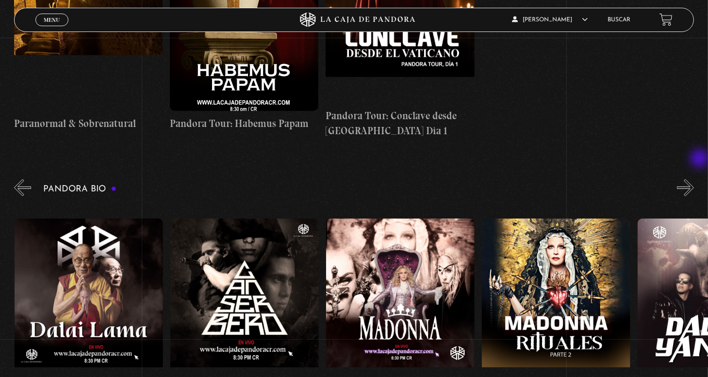
click at [694, 180] on button "»" at bounding box center [685, 188] width 17 height 17
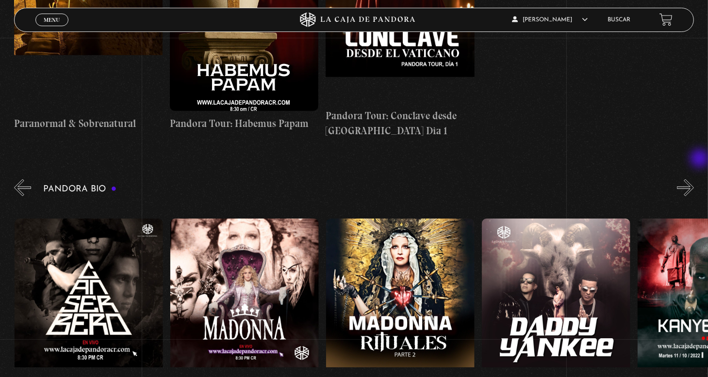
click at [694, 180] on button "»" at bounding box center [685, 188] width 17 height 17
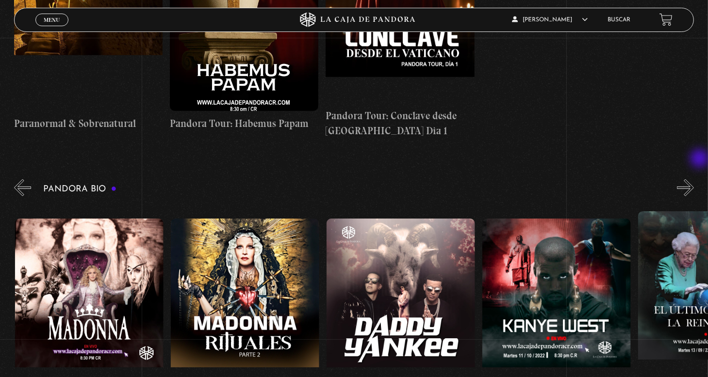
click at [694, 180] on button "»" at bounding box center [685, 188] width 17 height 17
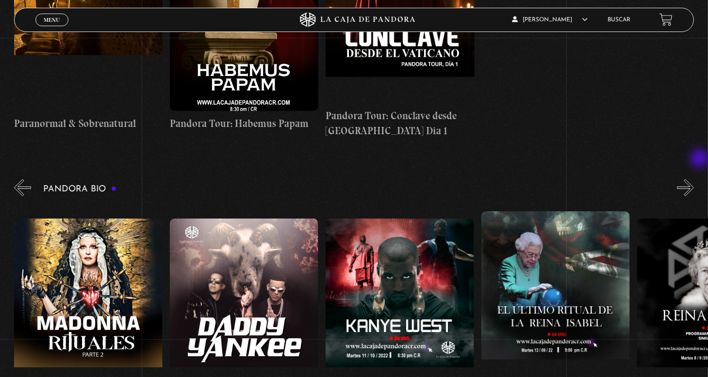
click at [694, 180] on button "»" at bounding box center [685, 188] width 17 height 17
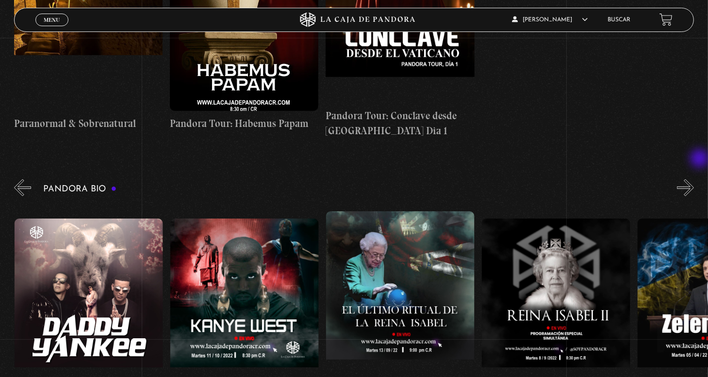
click at [694, 180] on button "»" at bounding box center [685, 188] width 17 height 17
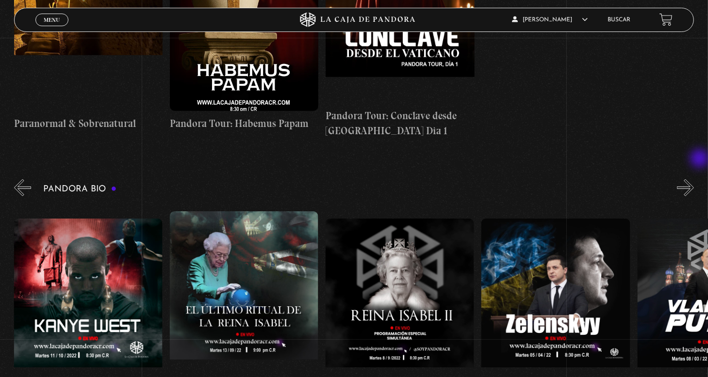
click at [694, 180] on button "»" at bounding box center [685, 188] width 17 height 17
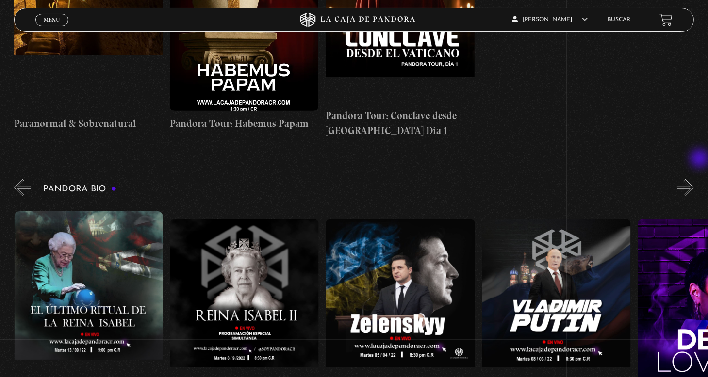
click at [694, 180] on button "»" at bounding box center [685, 188] width 17 height 17
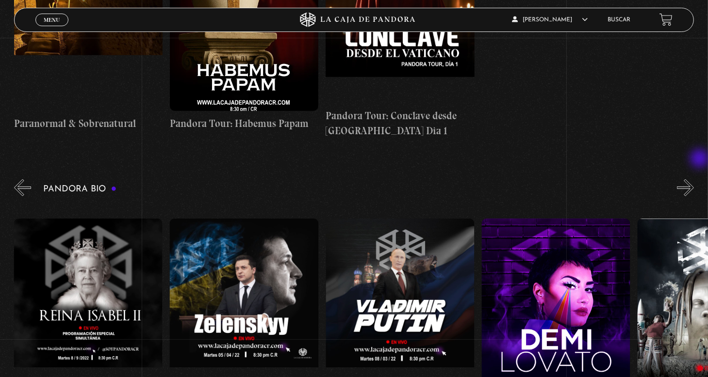
click at [694, 180] on button "»" at bounding box center [685, 188] width 17 height 17
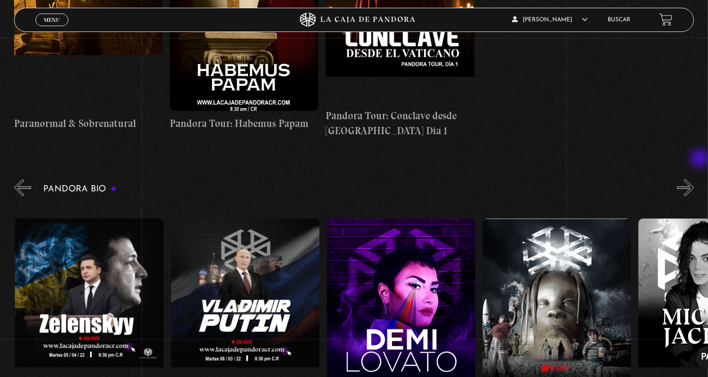
click at [694, 180] on button "»" at bounding box center [685, 188] width 17 height 17
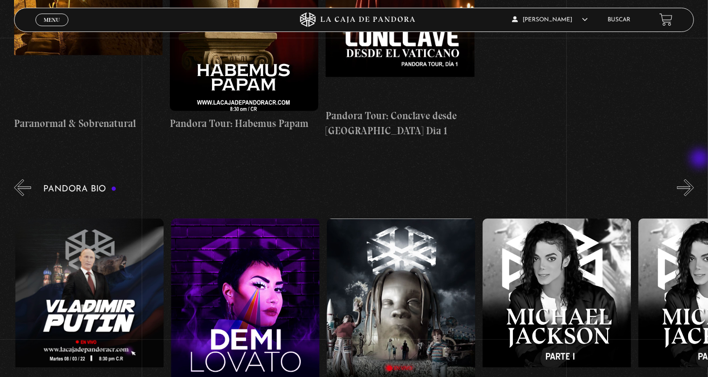
click at [694, 180] on button "»" at bounding box center [685, 188] width 17 height 17
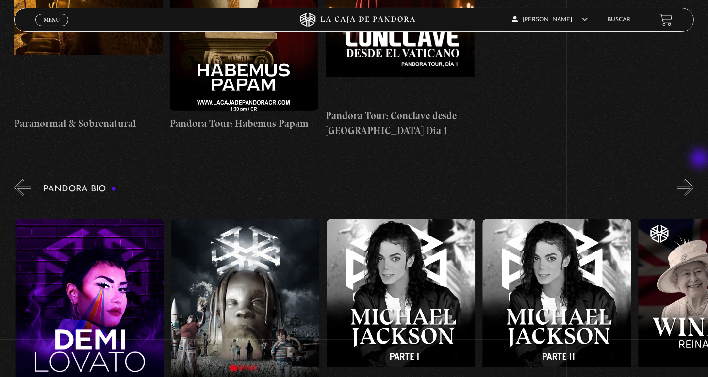
click at [694, 180] on button "»" at bounding box center [685, 188] width 17 height 17
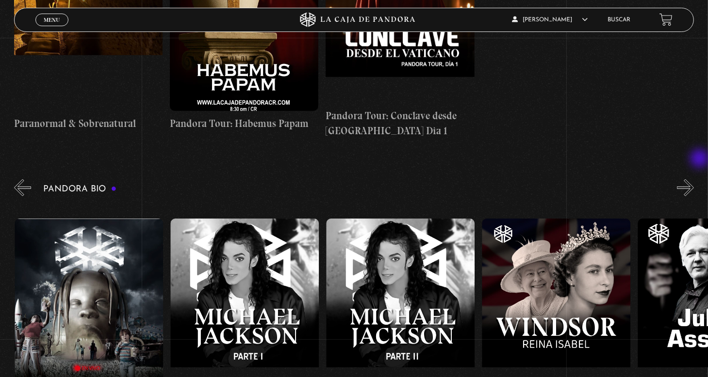
click at [694, 180] on button "»" at bounding box center [685, 188] width 17 height 17
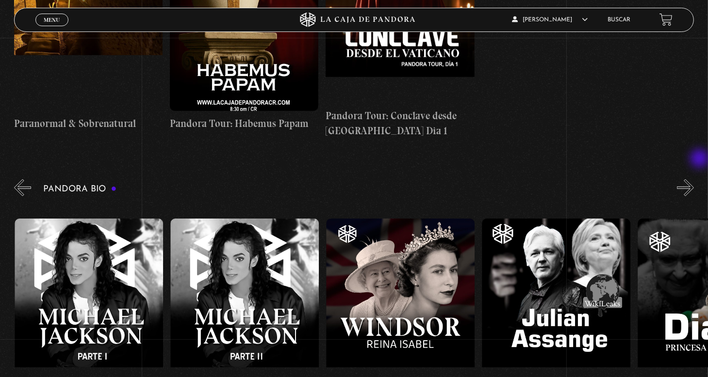
click at [694, 180] on button "»" at bounding box center [685, 188] width 17 height 17
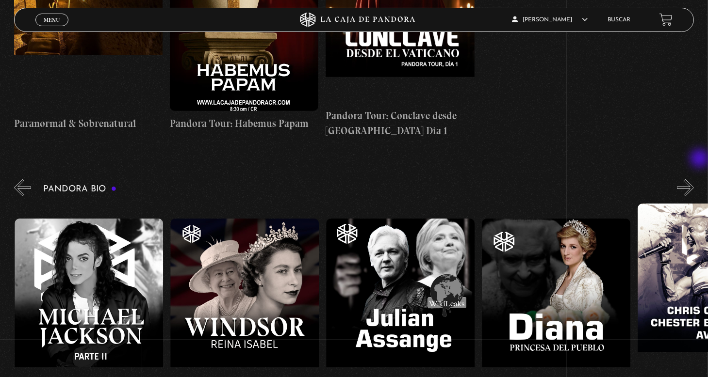
click at [694, 180] on button "»" at bounding box center [685, 188] width 17 height 17
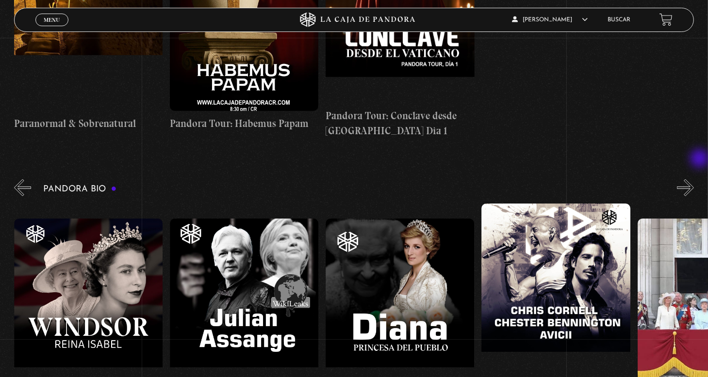
click at [694, 180] on button "»" at bounding box center [685, 188] width 17 height 17
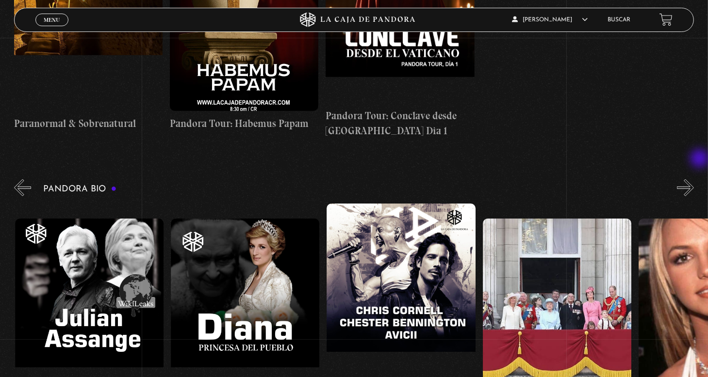
scroll to position [0, 2960]
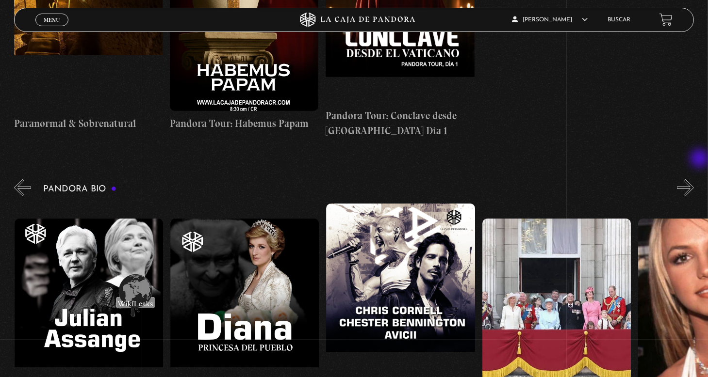
click at [694, 180] on button "»" at bounding box center [685, 188] width 17 height 17
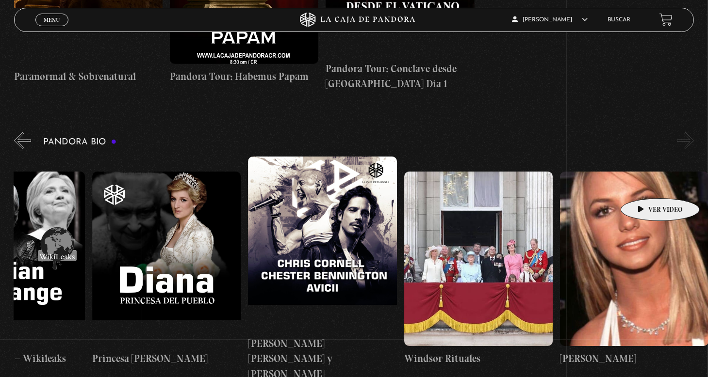
scroll to position [970, 0]
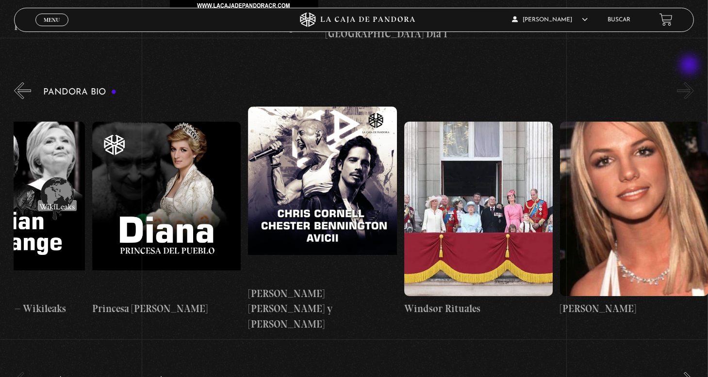
click at [690, 82] on button "»" at bounding box center [685, 90] width 17 height 17
click at [685, 82] on button "»" at bounding box center [685, 90] width 17 height 17
click at [20, 82] on button "«" at bounding box center [22, 90] width 17 height 17
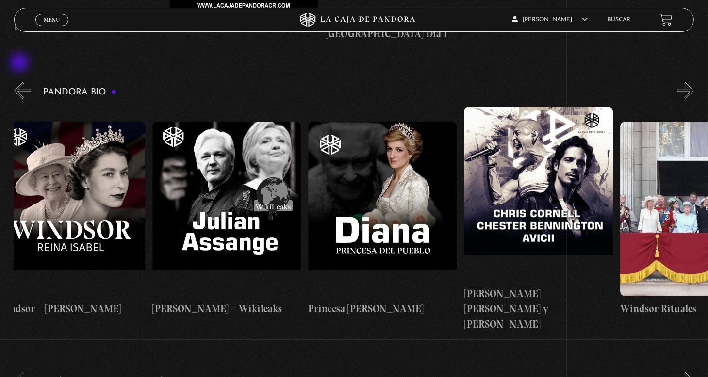
click at [20, 82] on button "«" at bounding box center [22, 90] width 17 height 17
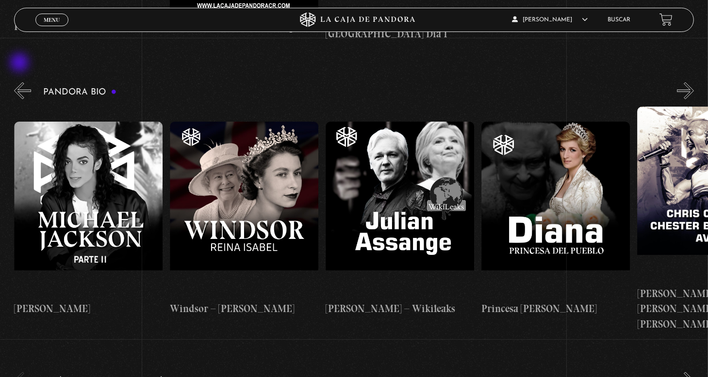
click at [20, 82] on button "«" at bounding box center [22, 90] width 17 height 17
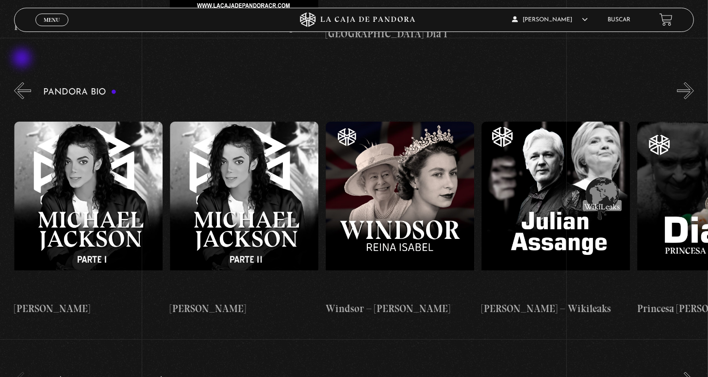
scroll to position [0, 2492]
click at [25, 82] on button "«" at bounding box center [22, 90] width 17 height 17
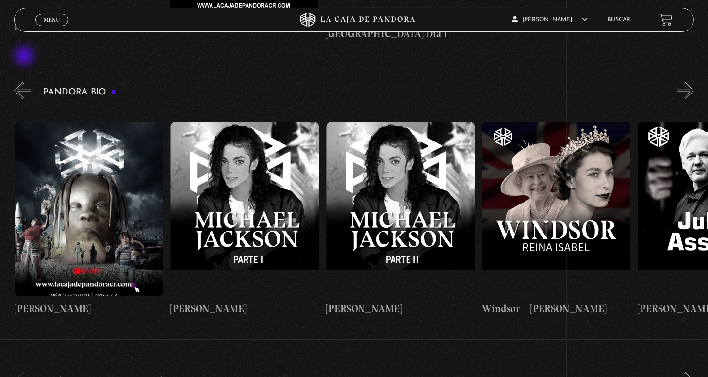
click at [25, 82] on button "«" at bounding box center [22, 90] width 17 height 17
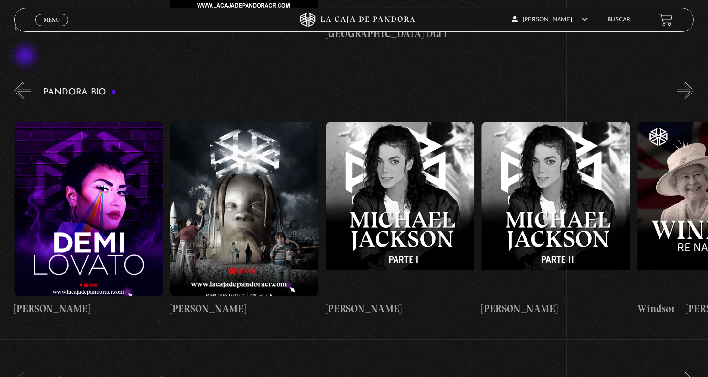
click at [26, 82] on button "«" at bounding box center [22, 90] width 17 height 17
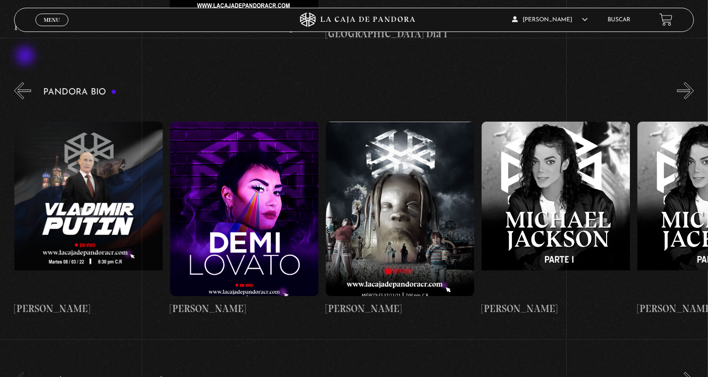
click at [26, 82] on button "«" at bounding box center [22, 90] width 17 height 17
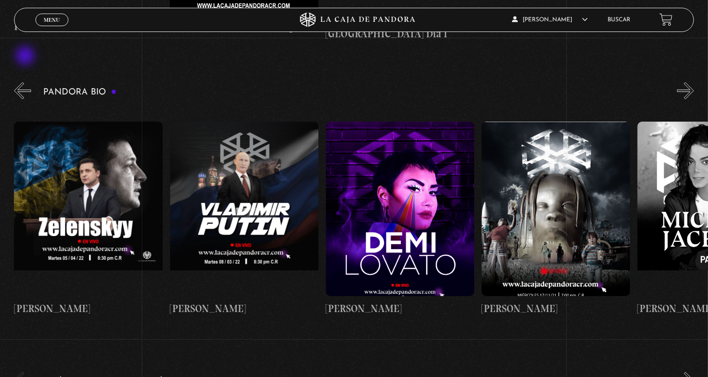
click at [26, 82] on button "«" at bounding box center [22, 90] width 17 height 17
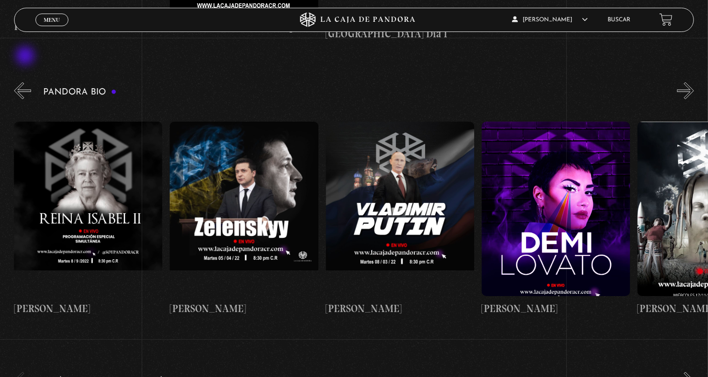
scroll to position [0, 1714]
click at [26, 82] on button "«" at bounding box center [22, 90] width 17 height 17
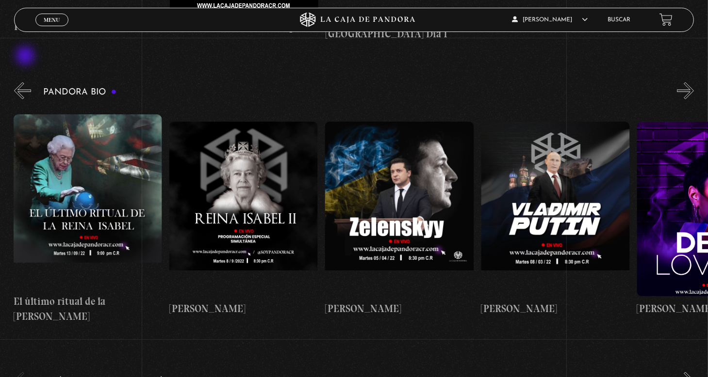
scroll to position [0, 1558]
click at [693, 82] on button "»" at bounding box center [685, 90] width 17 height 17
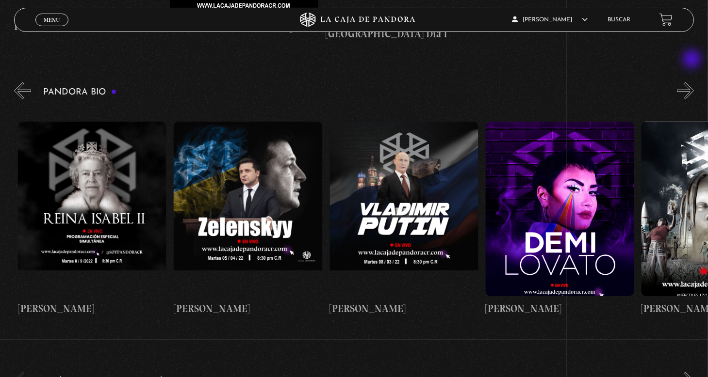
click at [693, 82] on button "»" at bounding box center [685, 90] width 17 height 17
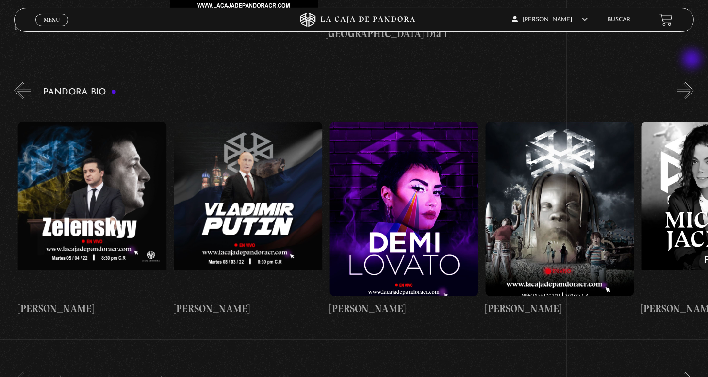
click at [693, 82] on button "»" at bounding box center [685, 90] width 17 height 17
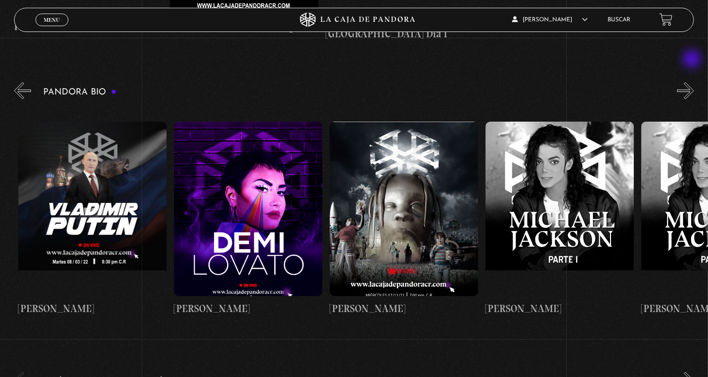
click at [693, 82] on button "»" at bounding box center [685, 90] width 17 height 17
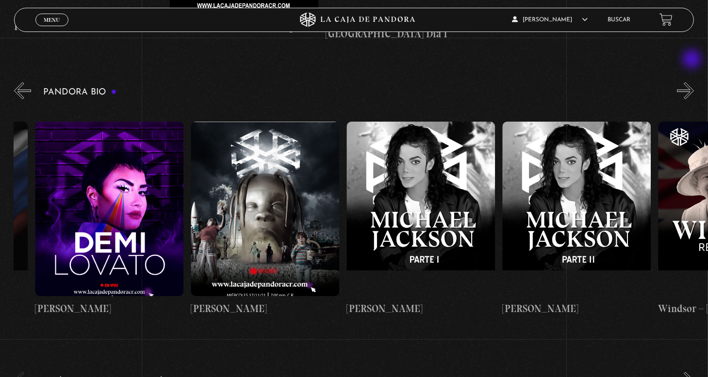
click at [693, 82] on button "»" at bounding box center [685, 90] width 17 height 17
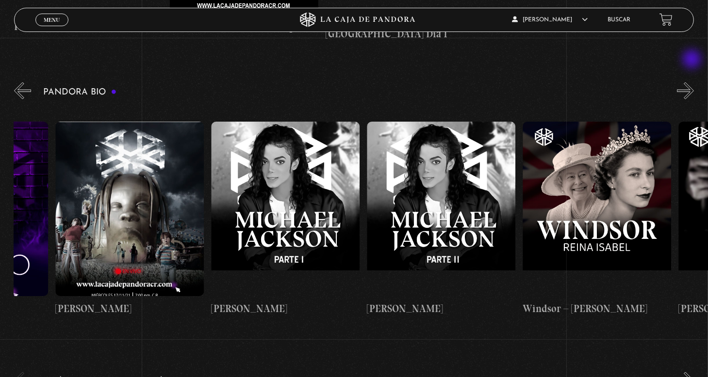
click at [693, 82] on button "»" at bounding box center [685, 90] width 17 height 17
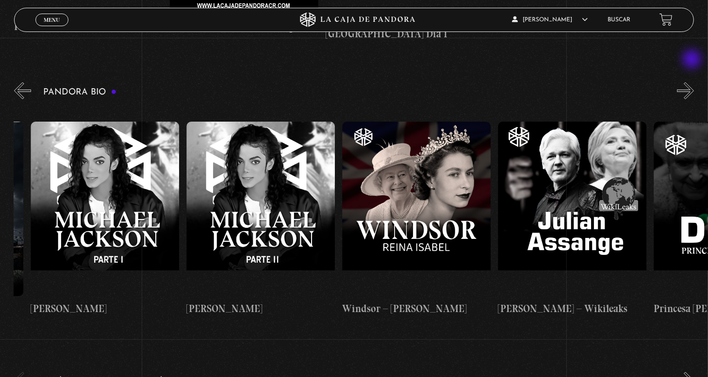
click at [693, 82] on button "»" at bounding box center [685, 90] width 17 height 17
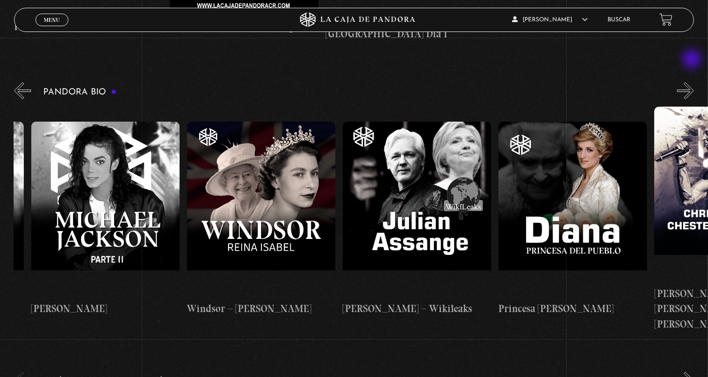
click at [693, 82] on button "»" at bounding box center [685, 90] width 17 height 17
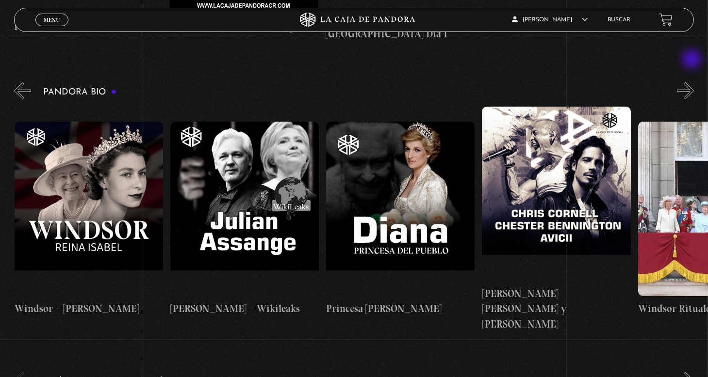
click at [693, 82] on button "»" at bounding box center [685, 90] width 17 height 17
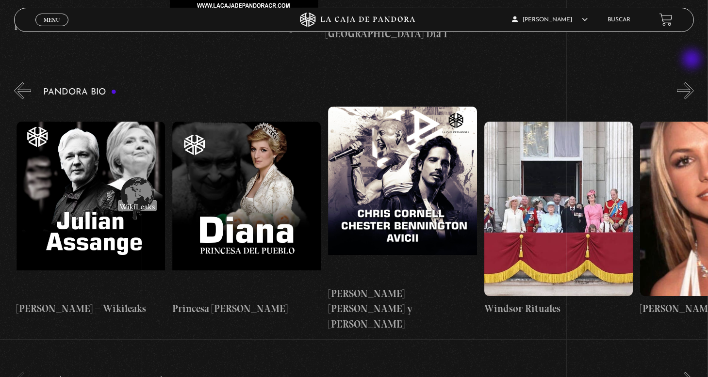
scroll to position [0, 2960]
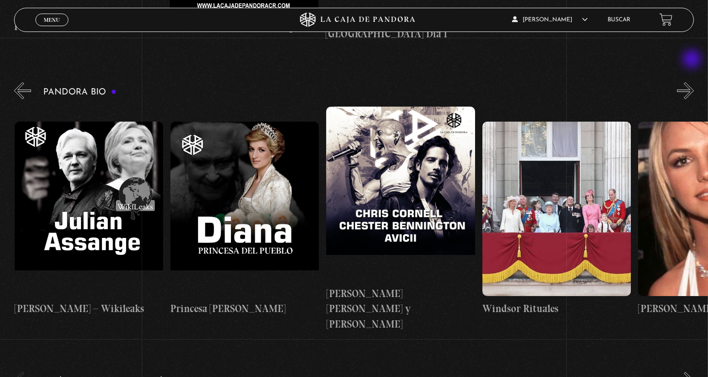
click at [693, 82] on button "»" at bounding box center [685, 90] width 17 height 17
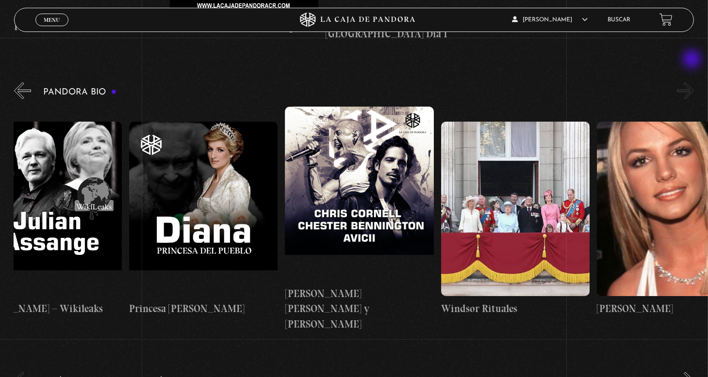
scroll to position [0, 3038]
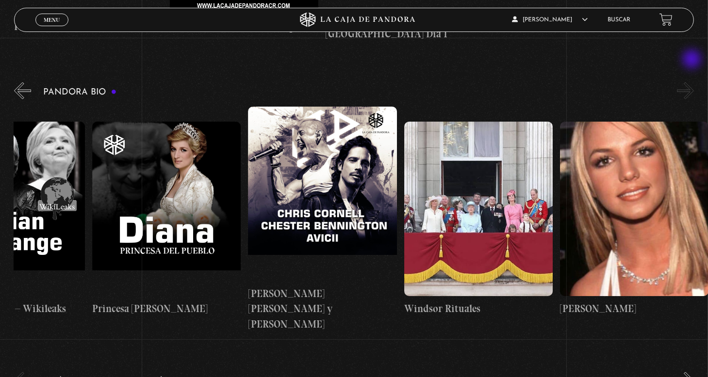
click at [693, 82] on button "»" at bounding box center [685, 90] width 17 height 17
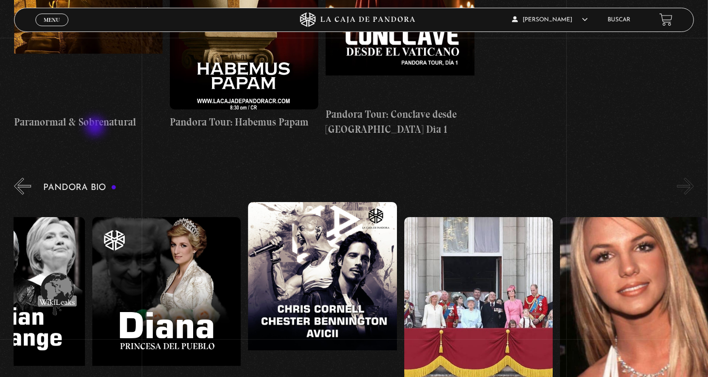
scroll to position [873, 0]
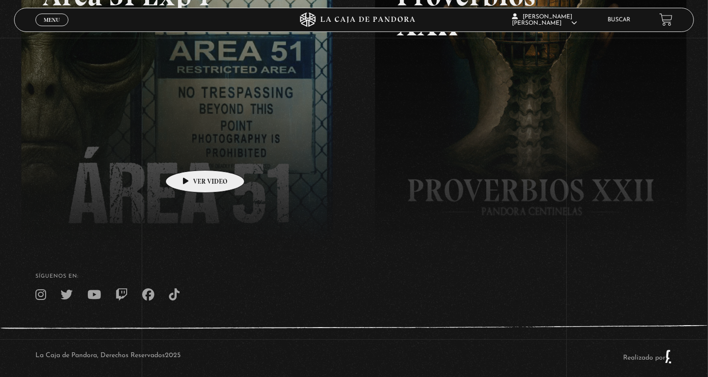
scroll to position [230, 0]
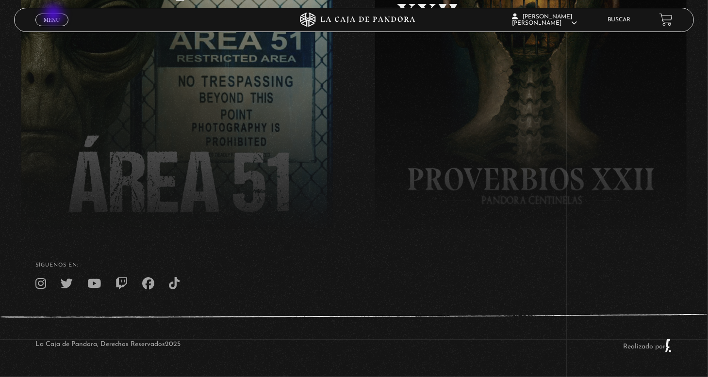
click at [54, 15] on link "Menu Cerrar" at bounding box center [51, 20] width 33 height 13
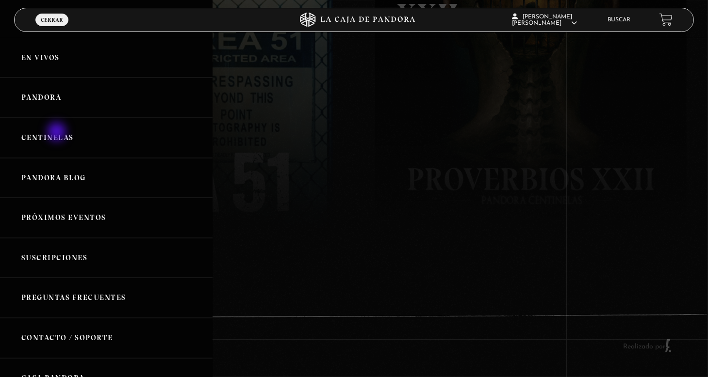
click at [58, 133] on link "Centinelas" at bounding box center [106, 138] width 213 height 40
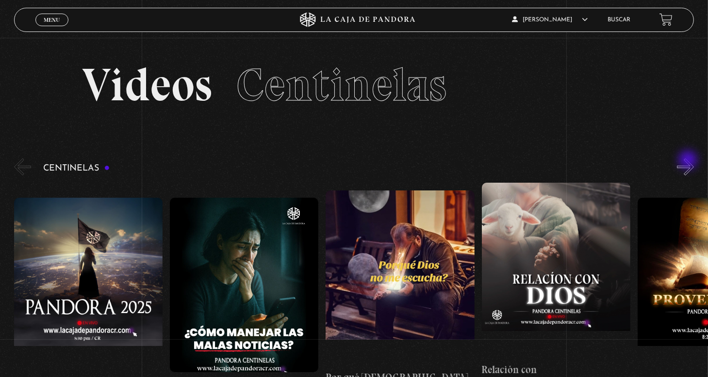
click at [689, 161] on button "»" at bounding box center [685, 167] width 17 height 17
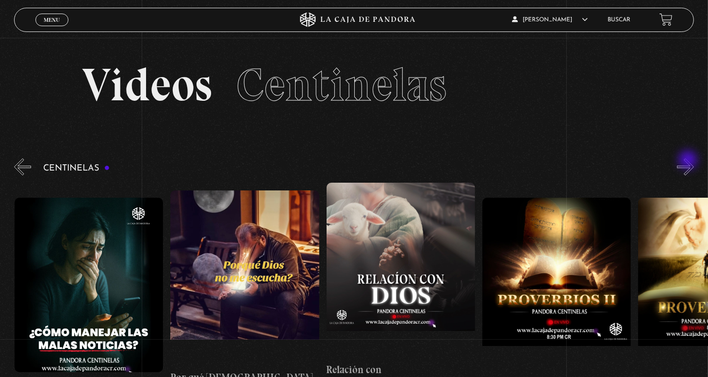
click at [689, 161] on button "»" at bounding box center [685, 167] width 17 height 17
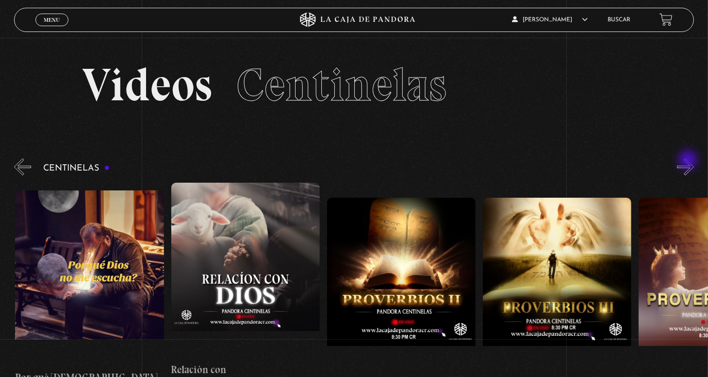
click at [689, 161] on button "»" at bounding box center [685, 167] width 17 height 17
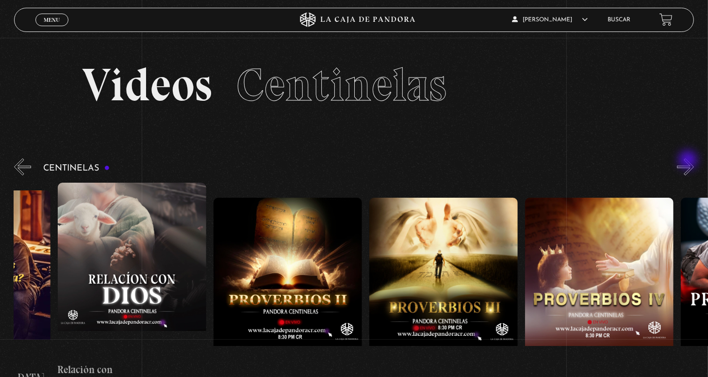
click at [689, 161] on button "»" at bounding box center [685, 167] width 17 height 17
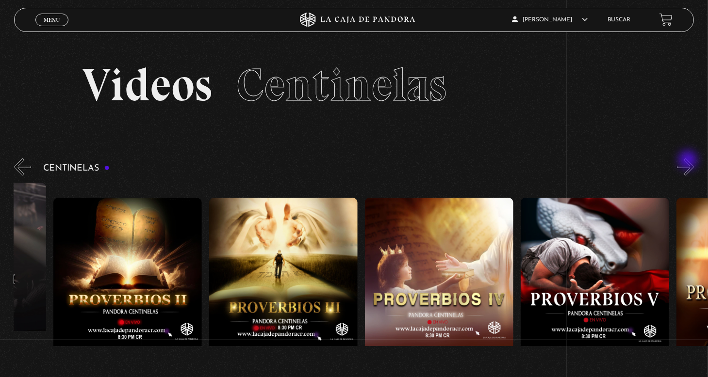
click at [689, 161] on button "»" at bounding box center [685, 167] width 17 height 17
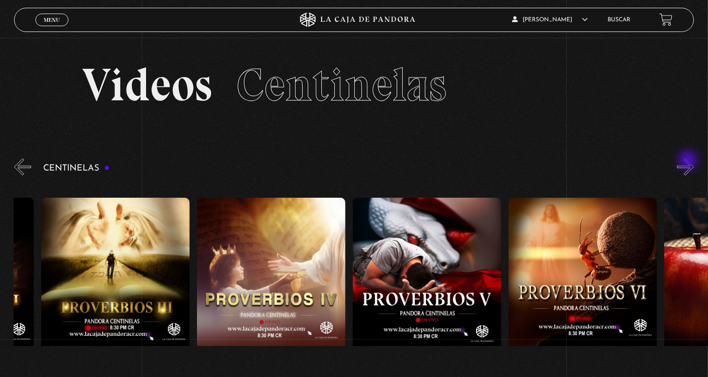
click at [689, 161] on button "»" at bounding box center [685, 167] width 17 height 17
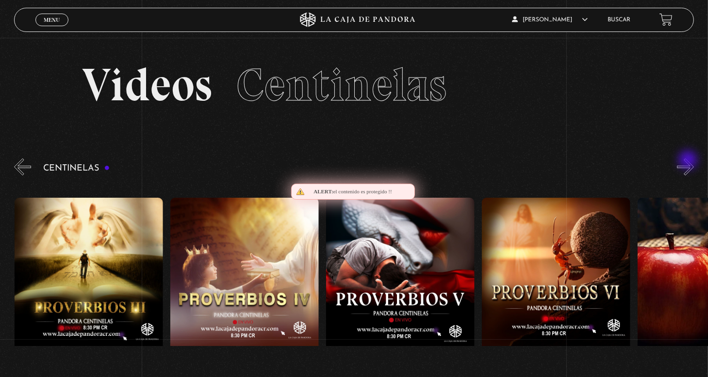
click at [689, 161] on button "»" at bounding box center [685, 167] width 17 height 17
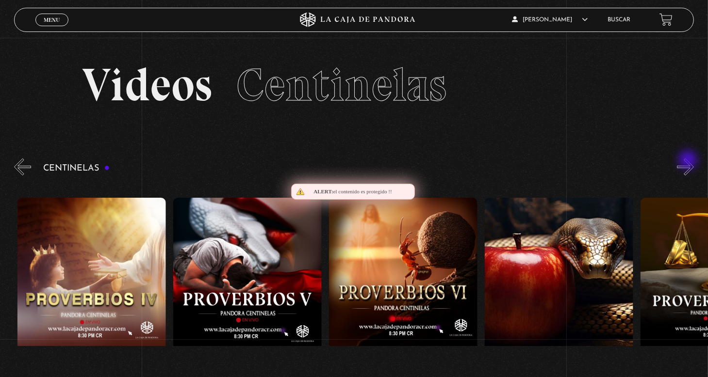
click at [689, 161] on button "»" at bounding box center [685, 167] width 17 height 17
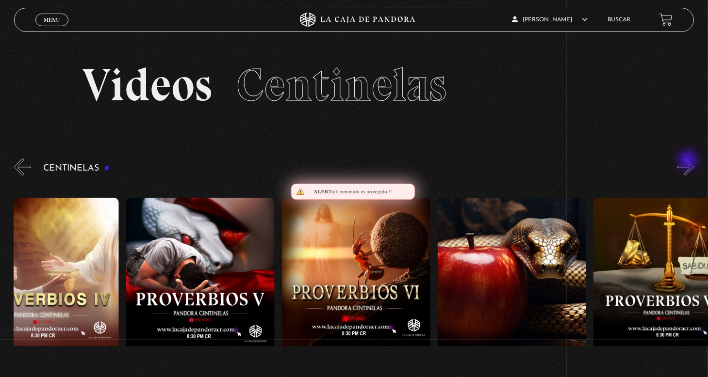
click at [689, 161] on button "»" at bounding box center [685, 167] width 17 height 17
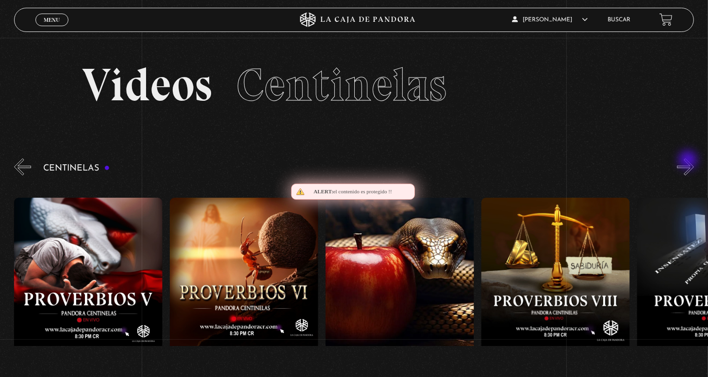
click at [689, 161] on button "»" at bounding box center [685, 167] width 17 height 17
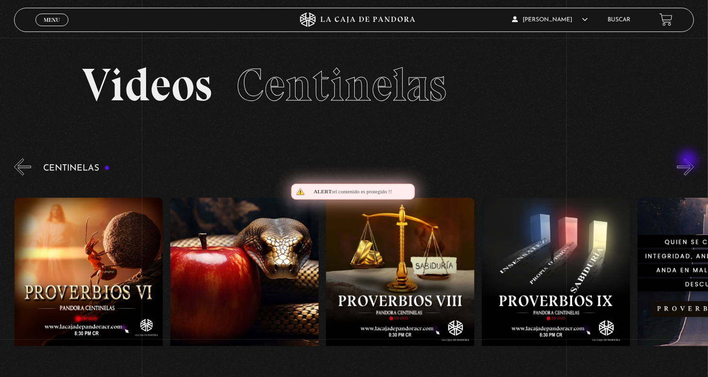
click at [689, 161] on button "»" at bounding box center [685, 167] width 17 height 17
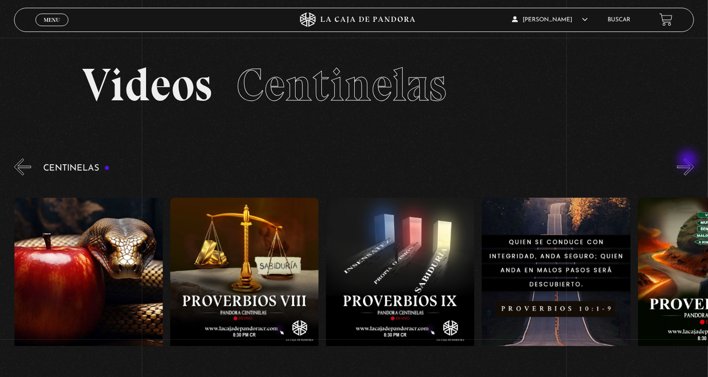
click at [689, 161] on button "»" at bounding box center [685, 167] width 17 height 17
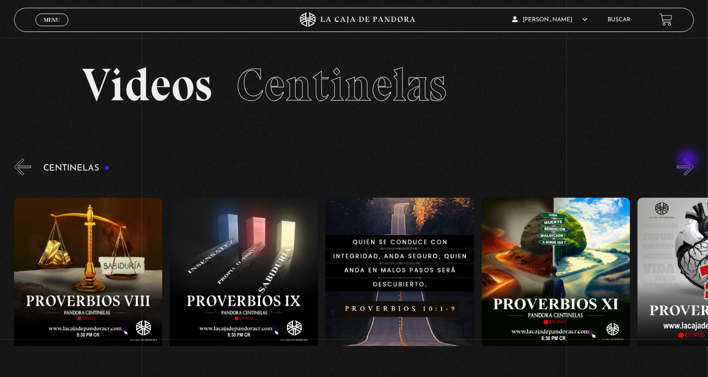
click at [689, 161] on button "»" at bounding box center [685, 167] width 17 height 17
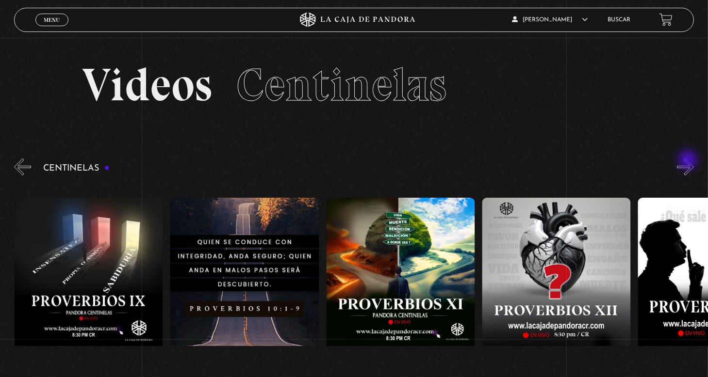
click at [689, 161] on button "»" at bounding box center [685, 167] width 17 height 17
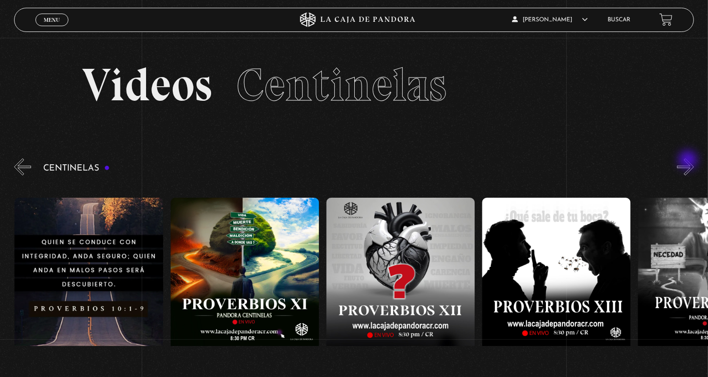
click at [689, 161] on button "»" at bounding box center [685, 167] width 17 height 17
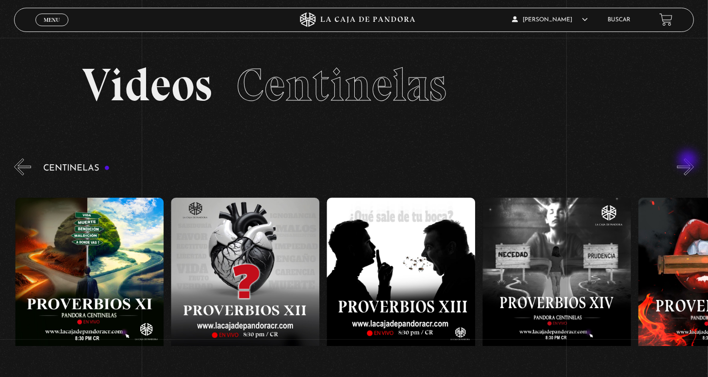
click at [689, 161] on button "»" at bounding box center [685, 167] width 17 height 17
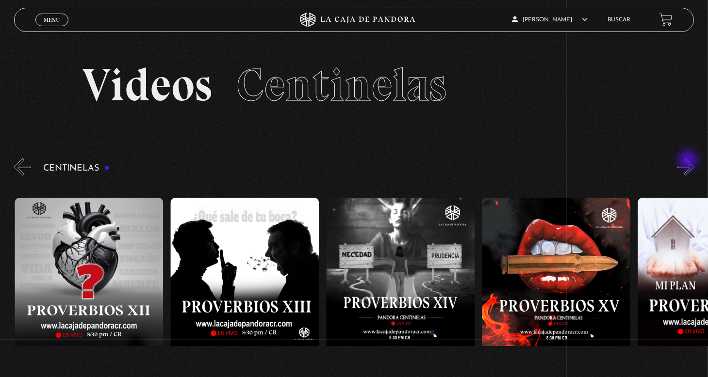
click at [689, 161] on button "»" at bounding box center [685, 167] width 17 height 17
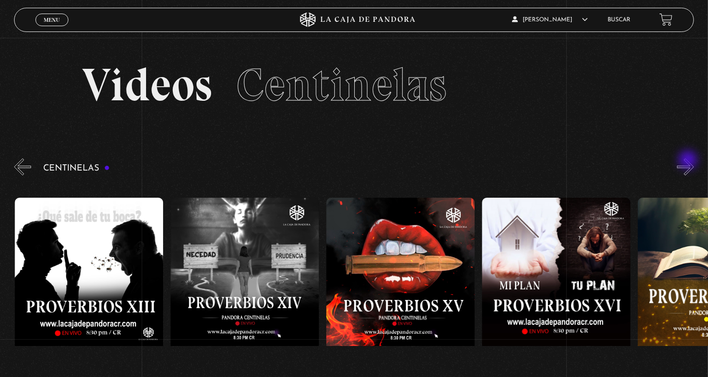
click at [689, 161] on button "»" at bounding box center [685, 167] width 17 height 17
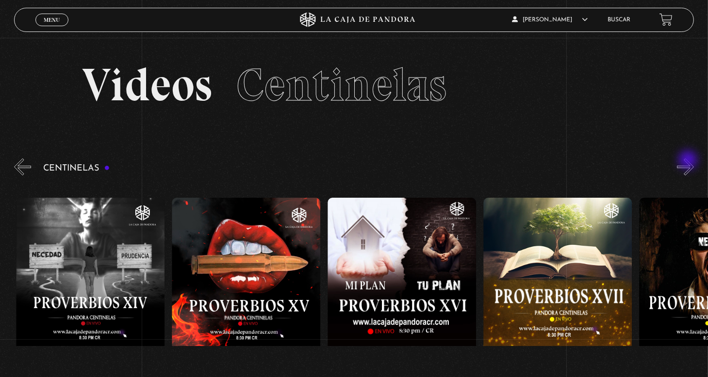
click at [689, 161] on button "»" at bounding box center [685, 167] width 17 height 17
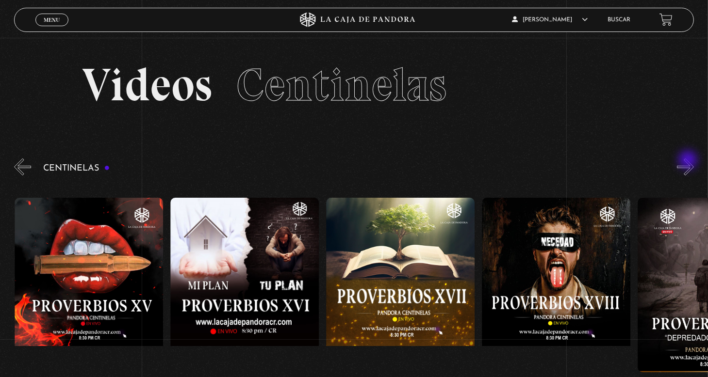
scroll to position [0, 2649]
click at [689, 161] on button "»" at bounding box center [685, 167] width 17 height 17
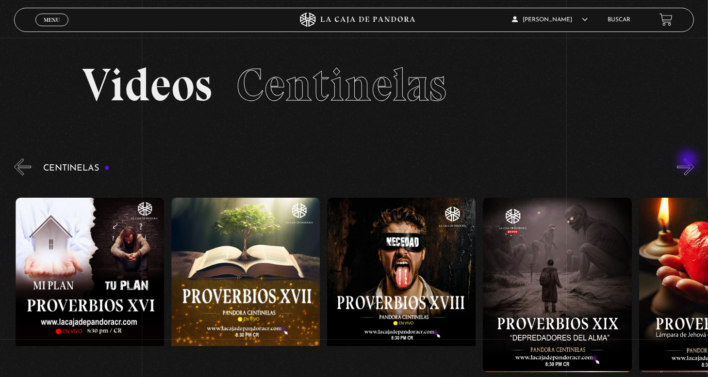
click at [689, 161] on button "»" at bounding box center [685, 167] width 17 height 17
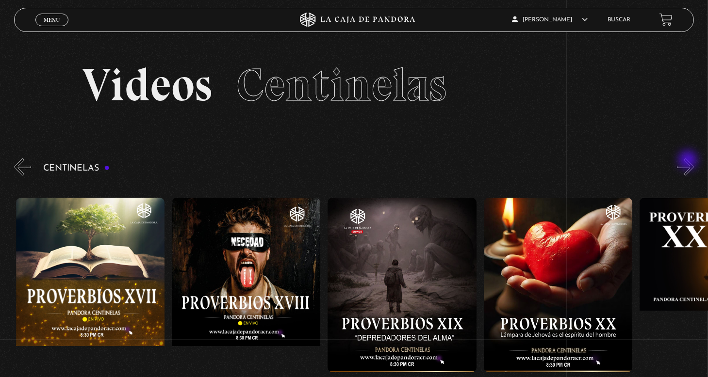
scroll to position [0, 2960]
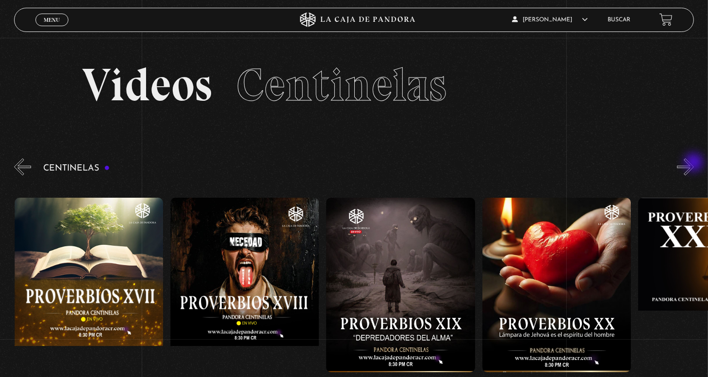
click at [694, 164] on button "»" at bounding box center [685, 167] width 17 height 17
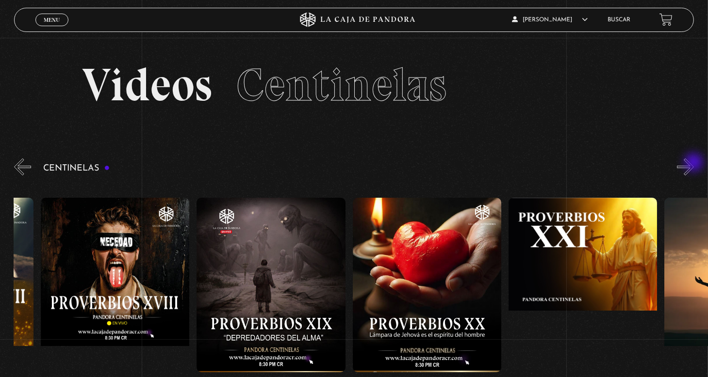
click at [694, 164] on button "»" at bounding box center [685, 167] width 17 height 17
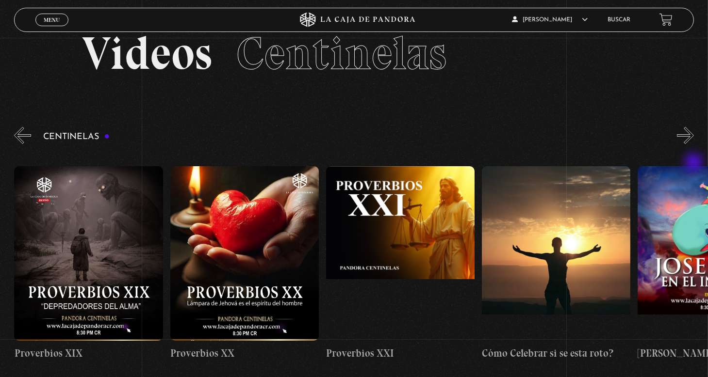
scroll to position [49, 0]
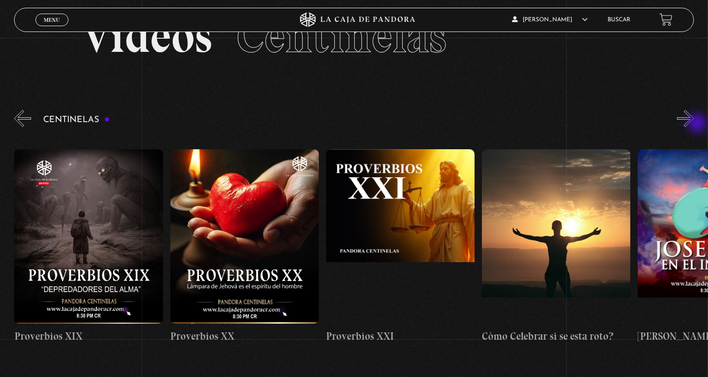
click at [694, 124] on button "»" at bounding box center [685, 118] width 17 height 17
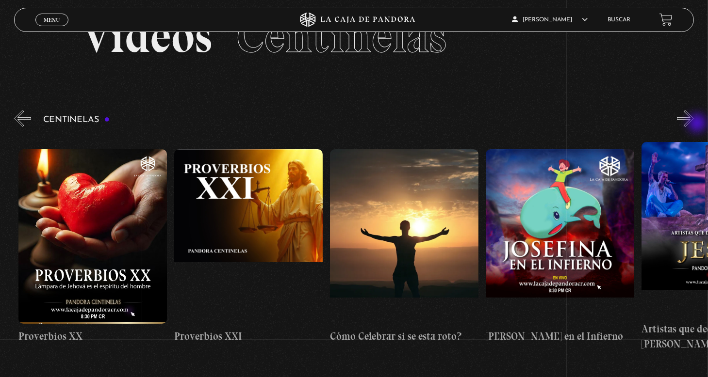
click at [694, 124] on button "»" at bounding box center [685, 118] width 17 height 17
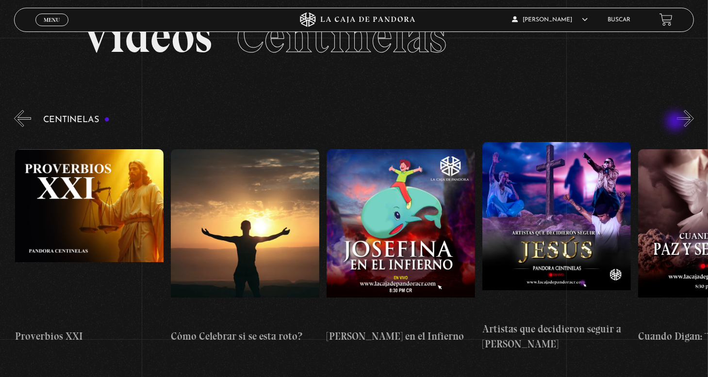
scroll to position [0, 3583]
click at [694, 118] on button "»" at bounding box center [685, 118] width 17 height 17
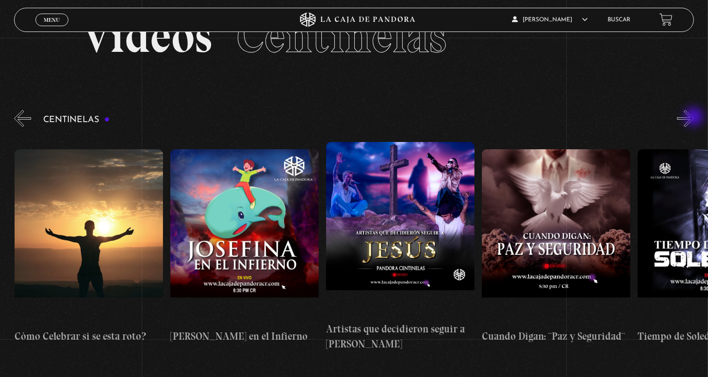
click at [694, 118] on button "»" at bounding box center [685, 118] width 17 height 17
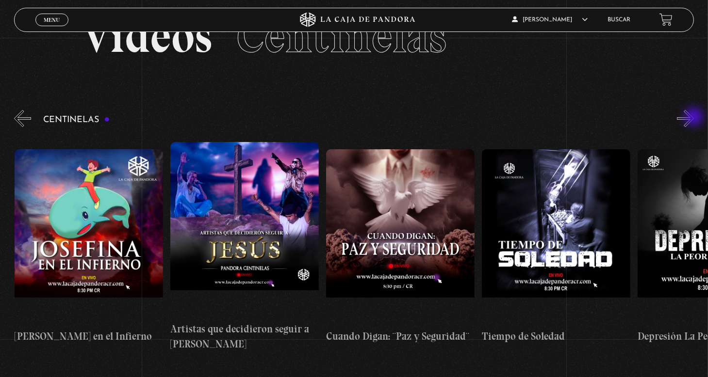
click at [694, 118] on button "»" at bounding box center [685, 118] width 17 height 17
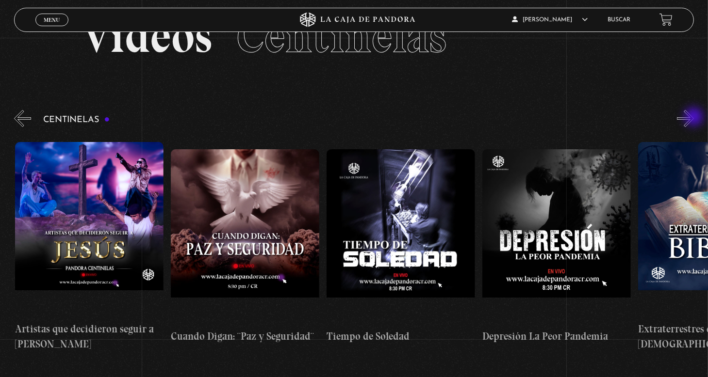
click at [694, 118] on button "»" at bounding box center [685, 118] width 17 height 17
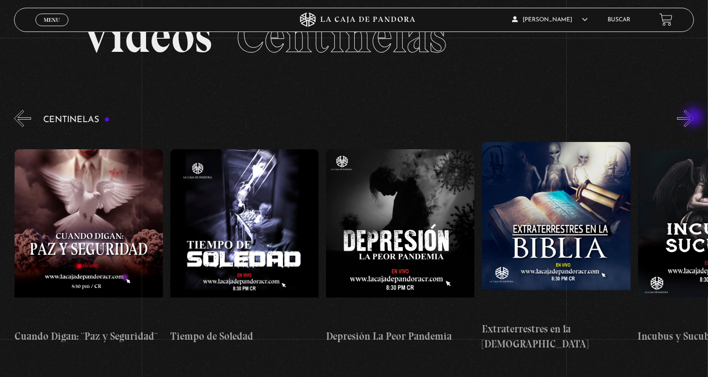
click at [694, 118] on button "»" at bounding box center [685, 118] width 17 height 17
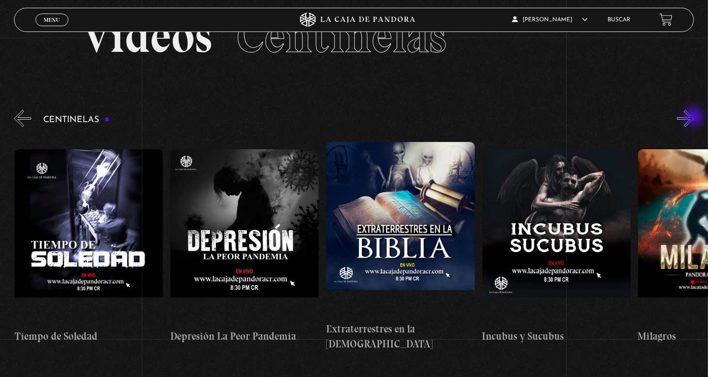
click at [694, 118] on button "»" at bounding box center [685, 118] width 17 height 17
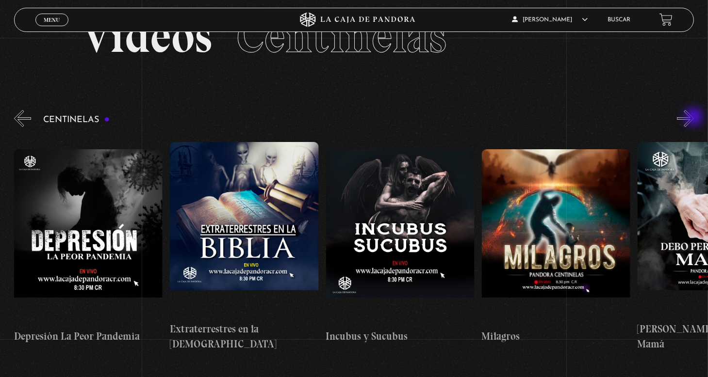
click at [694, 118] on button "»" at bounding box center [685, 118] width 17 height 17
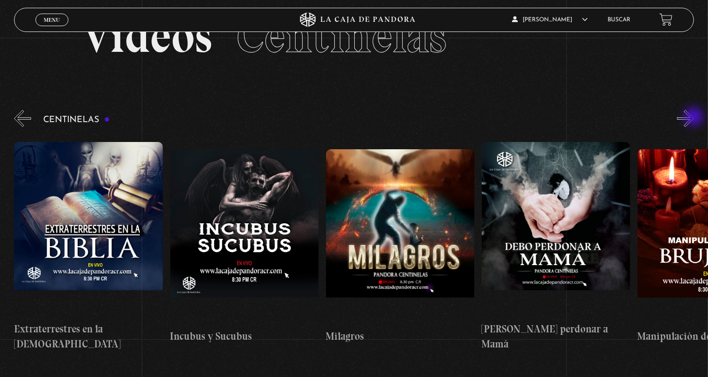
click at [694, 118] on button "»" at bounding box center [685, 118] width 17 height 17
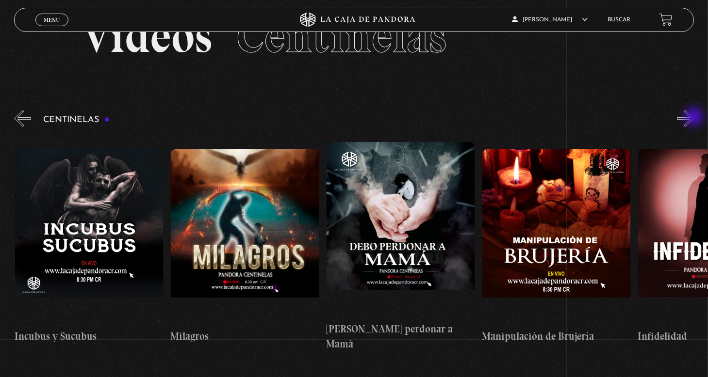
scroll to position [0, 4829]
click at [694, 116] on button "»" at bounding box center [685, 118] width 17 height 17
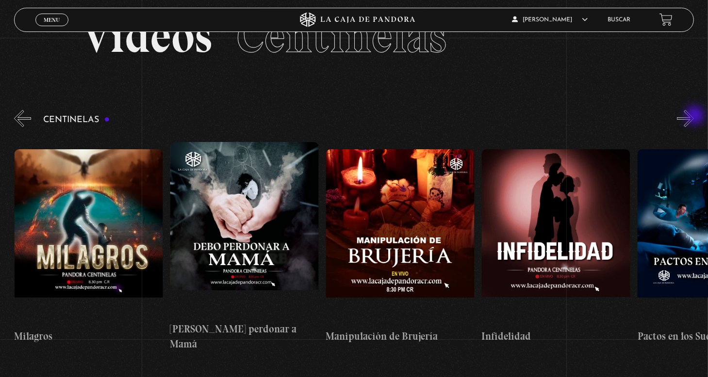
click at [694, 116] on button "»" at bounding box center [685, 118] width 17 height 17
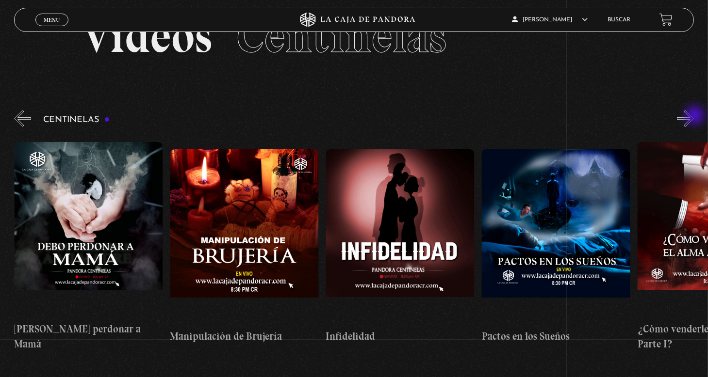
click at [694, 116] on button "»" at bounding box center [685, 118] width 17 height 17
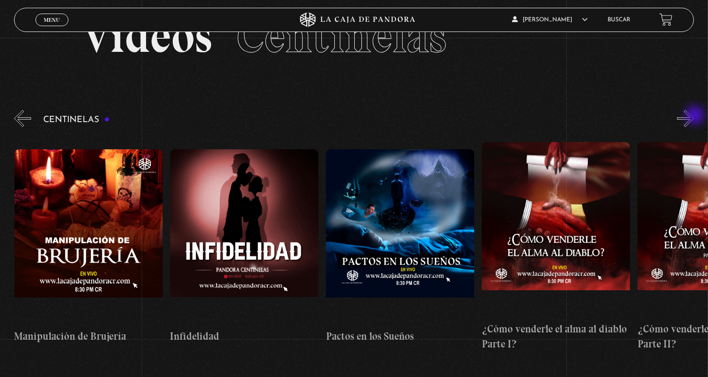
click at [694, 116] on button "»" at bounding box center [685, 118] width 17 height 17
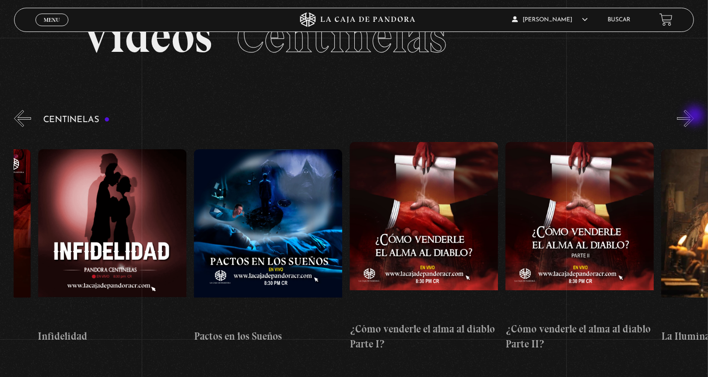
click at [694, 116] on button "»" at bounding box center [685, 118] width 17 height 17
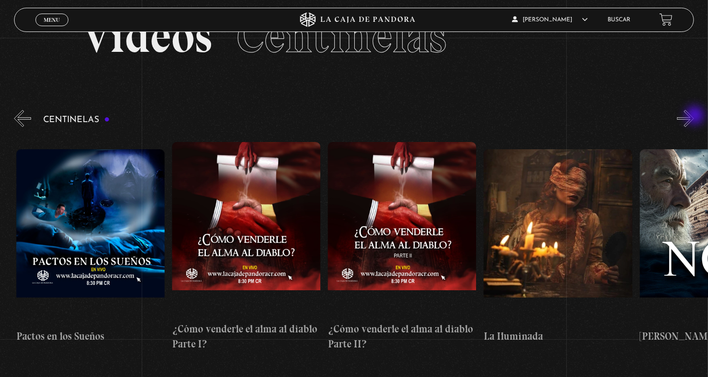
click at [694, 116] on button "»" at bounding box center [685, 118] width 17 height 17
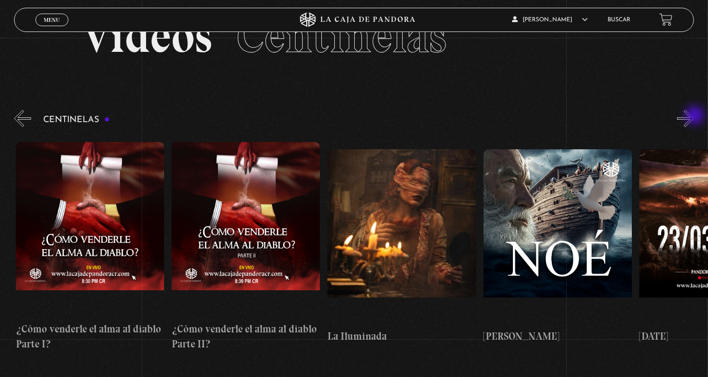
click at [694, 116] on button "»" at bounding box center [685, 118] width 17 height 17
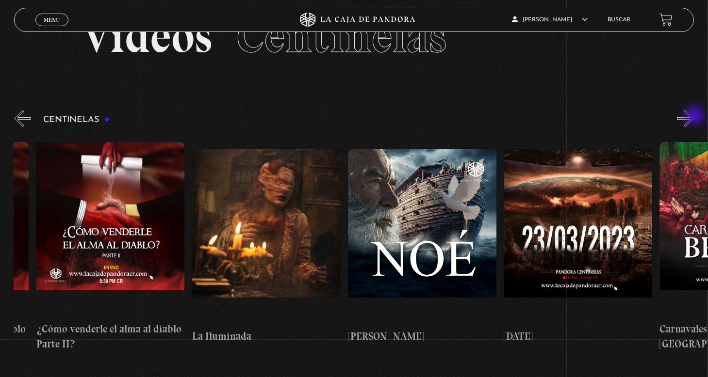
click at [694, 116] on button "»" at bounding box center [685, 118] width 17 height 17
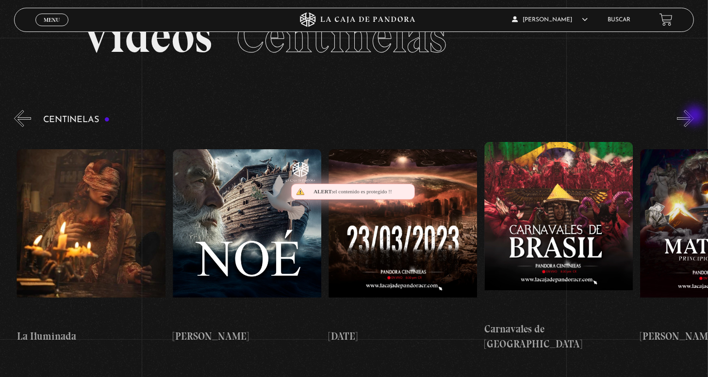
click at [694, 116] on button "»" at bounding box center [685, 118] width 17 height 17
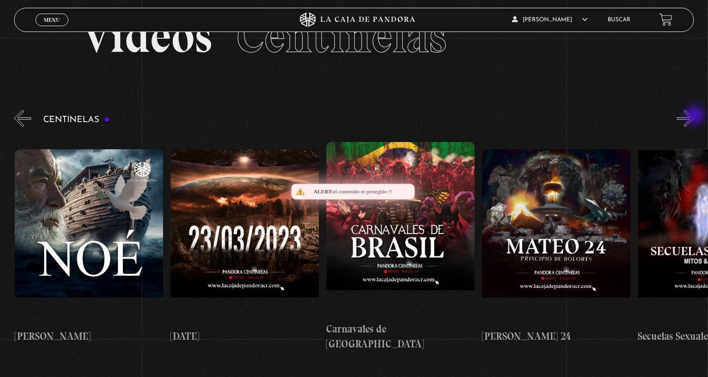
click at [694, 116] on button "»" at bounding box center [685, 118] width 17 height 17
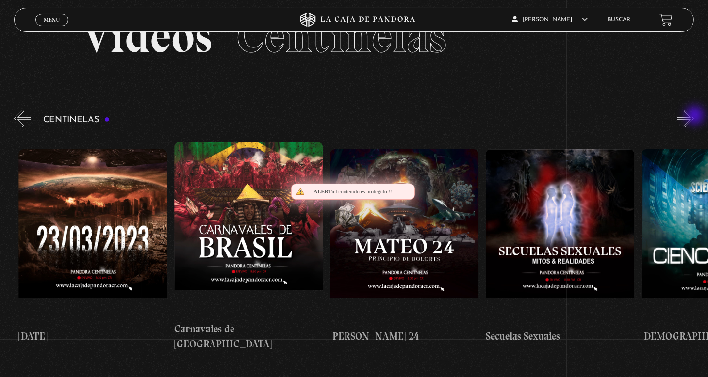
click at [694, 116] on button "»" at bounding box center [685, 118] width 17 height 17
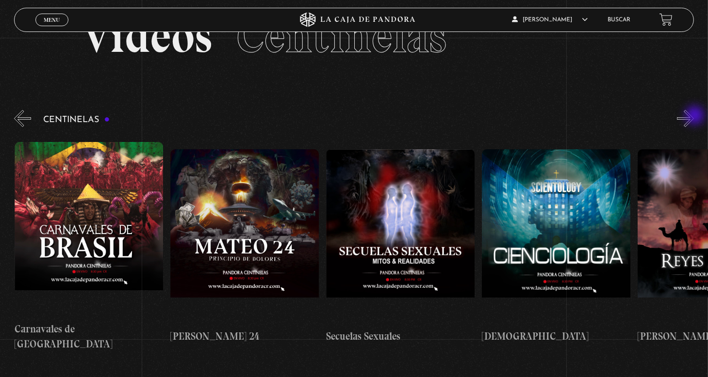
click at [694, 116] on button "»" at bounding box center [685, 118] width 17 height 17
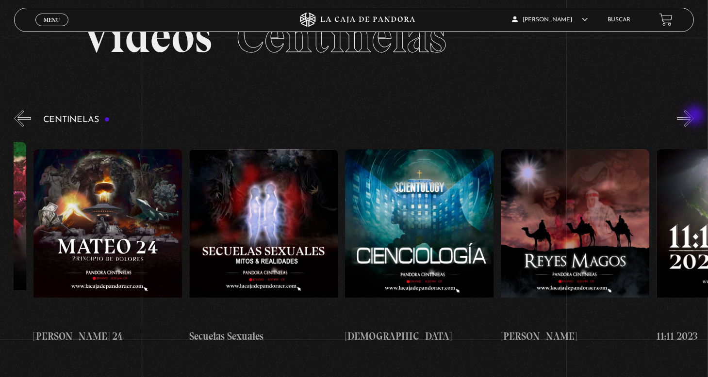
click at [694, 116] on button "»" at bounding box center [685, 118] width 17 height 17
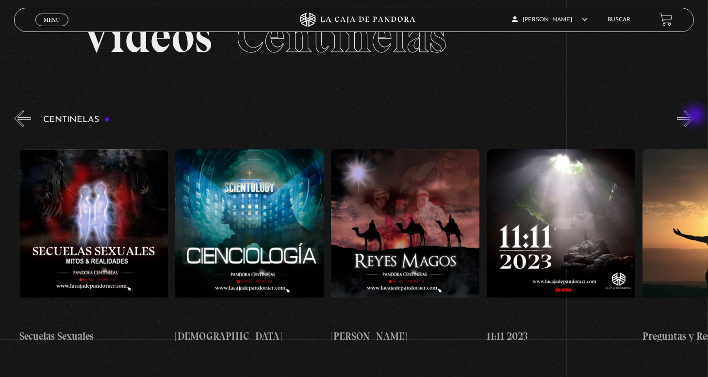
click at [694, 116] on button "»" at bounding box center [685, 118] width 17 height 17
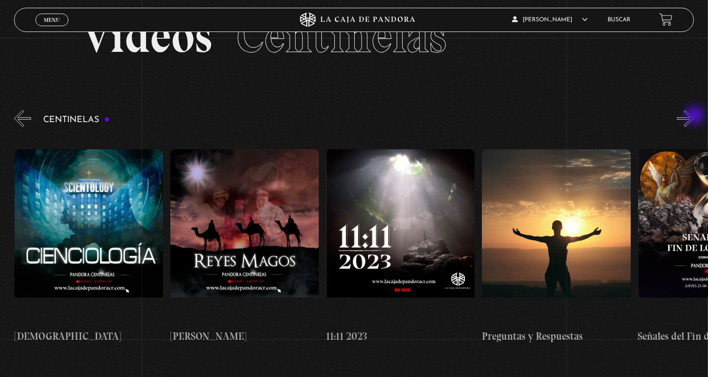
click at [694, 116] on button "»" at bounding box center [685, 118] width 17 height 17
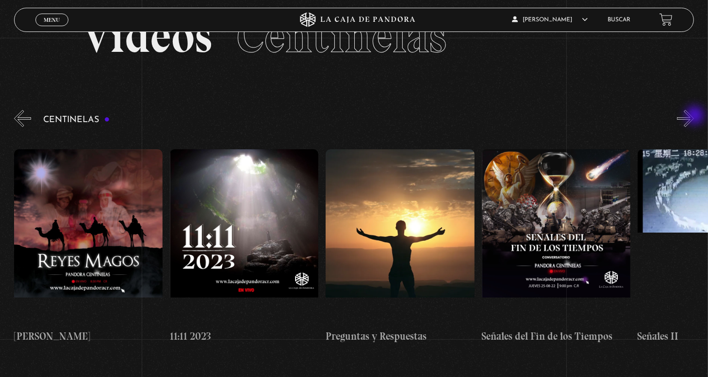
click at [694, 116] on button "»" at bounding box center [685, 118] width 17 height 17
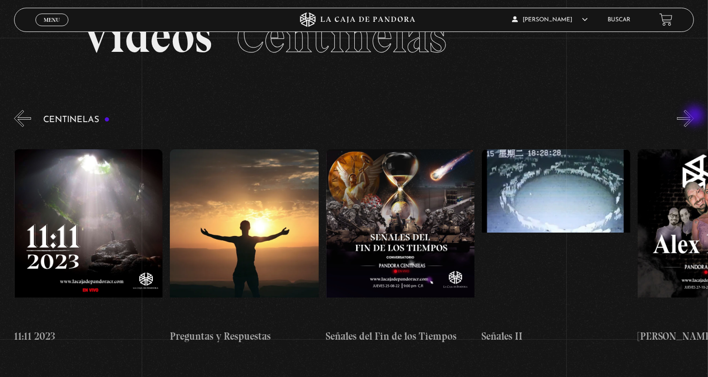
click at [694, 116] on button "»" at bounding box center [685, 118] width 17 height 17
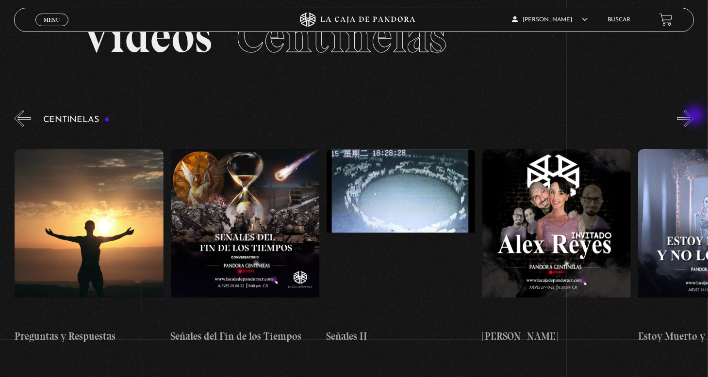
click at [694, 116] on button "»" at bounding box center [685, 118] width 17 height 17
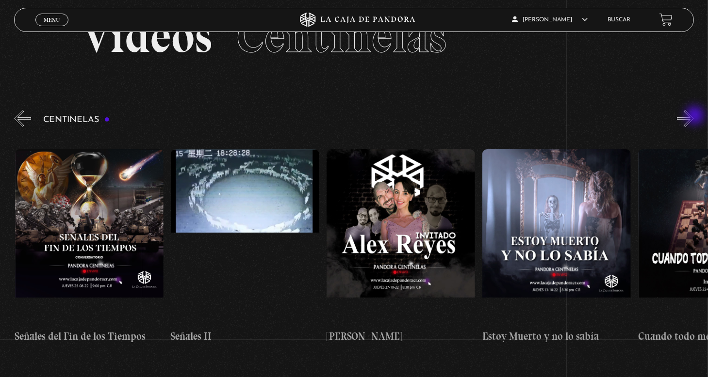
scroll to position [0, 7634]
click at [694, 117] on button "»" at bounding box center [685, 118] width 17 height 17
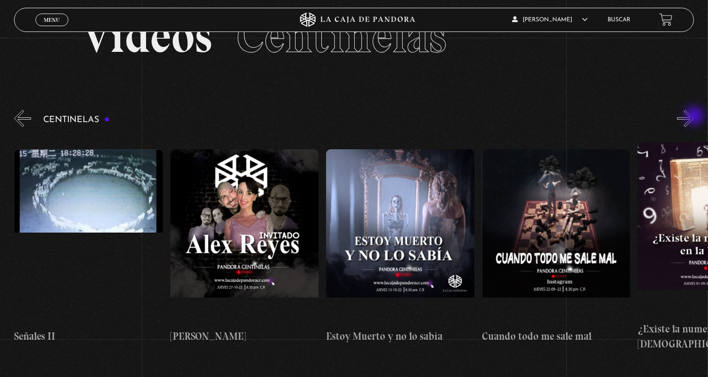
click at [694, 117] on button "»" at bounding box center [685, 118] width 17 height 17
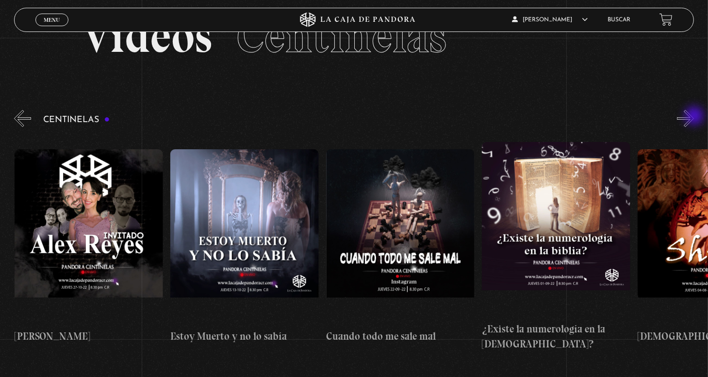
click at [694, 117] on button "»" at bounding box center [685, 118] width 17 height 17
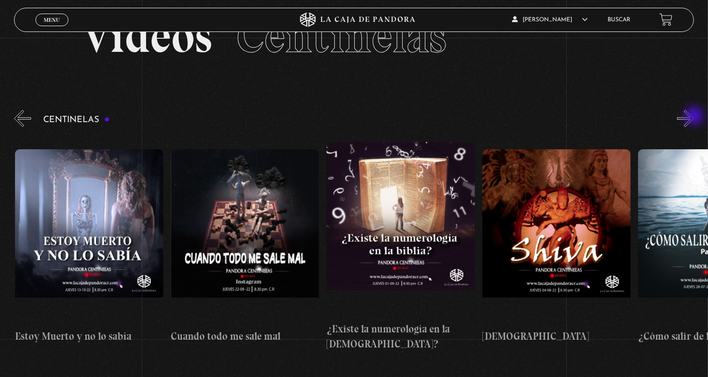
click at [694, 117] on button "»" at bounding box center [685, 118] width 17 height 17
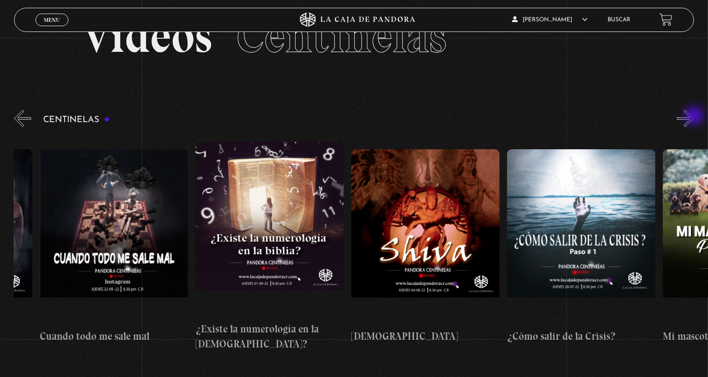
click at [694, 117] on button "»" at bounding box center [685, 118] width 17 height 17
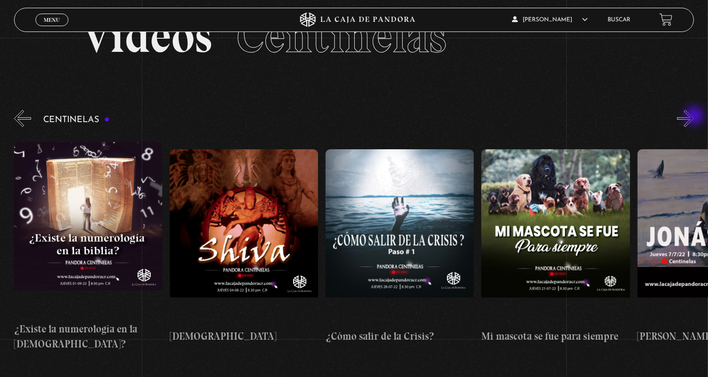
click at [694, 117] on button "»" at bounding box center [685, 118] width 17 height 17
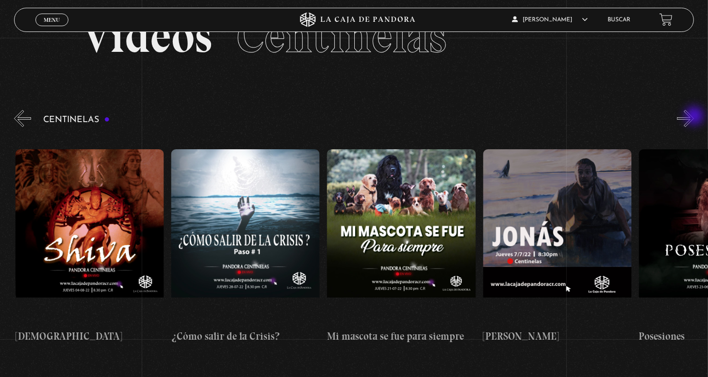
click at [694, 117] on button "»" at bounding box center [685, 118] width 17 height 17
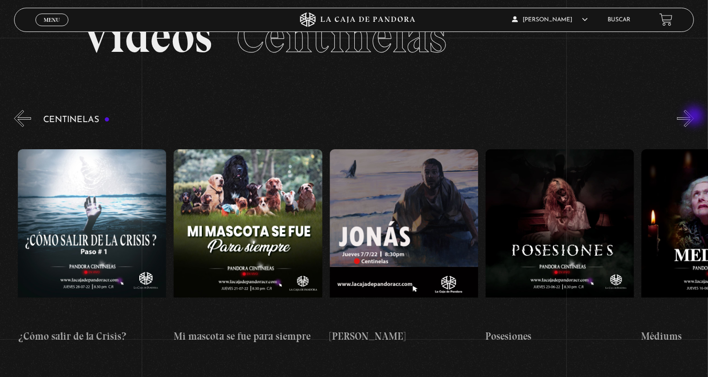
click at [694, 117] on button "»" at bounding box center [685, 118] width 17 height 17
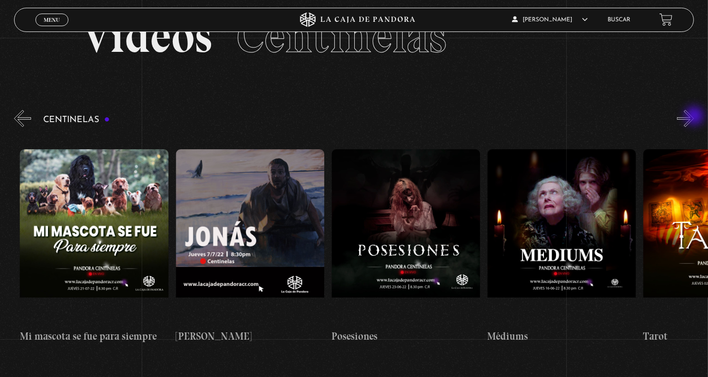
click at [694, 117] on button "»" at bounding box center [685, 118] width 17 height 17
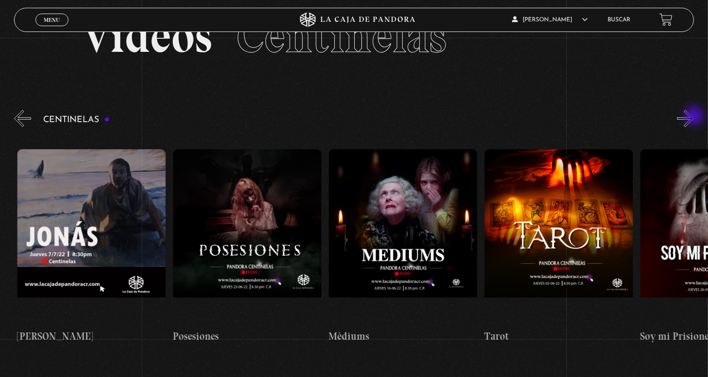
click at [694, 117] on button "»" at bounding box center [685, 118] width 17 height 17
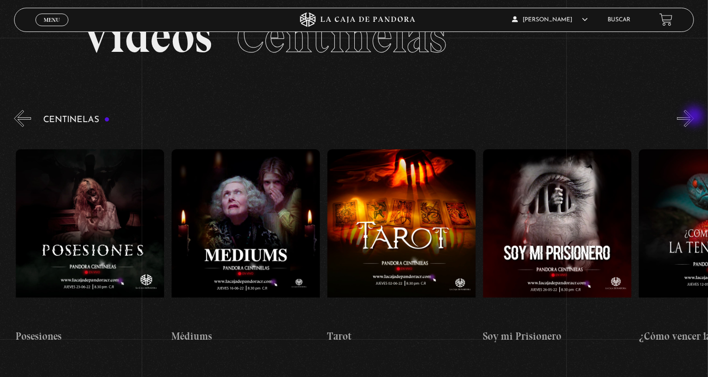
click at [694, 117] on button "»" at bounding box center [685, 118] width 17 height 17
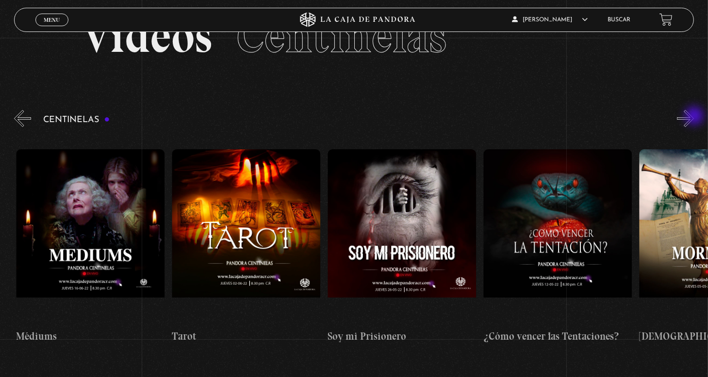
click at [694, 117] on button "»" at bounding box center [685, 118] width 17 height 17
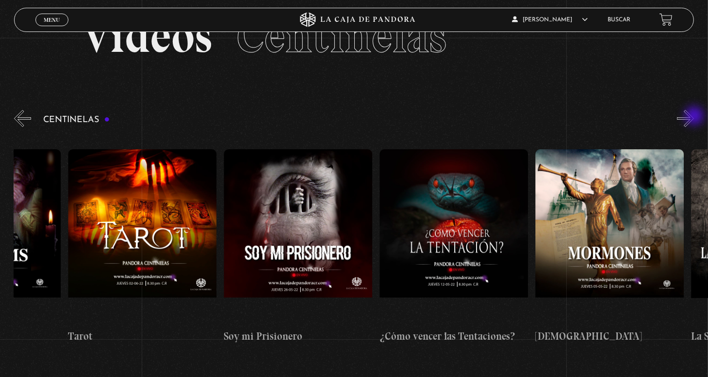
click at [694, 117] on button "»" at bounding box center [685, 118] width 17 height 17
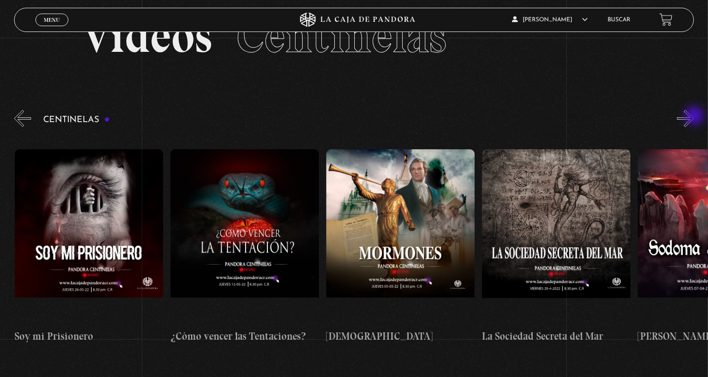
click at [694, 117] on button "»" at bounding box center [685, 118] width 17 height 17
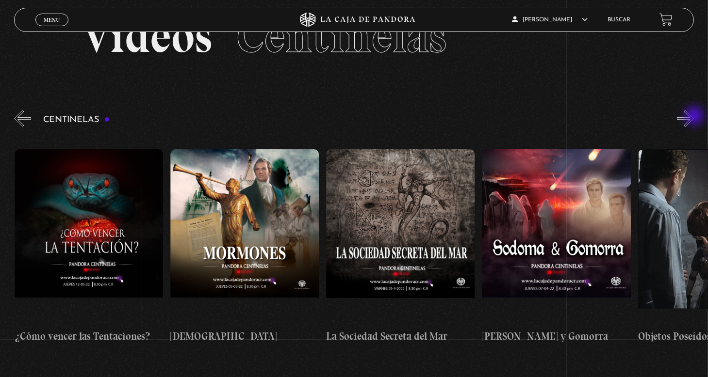
click at [694, 117] on button "»" at bounding box center [685, 118] width 17 height 17
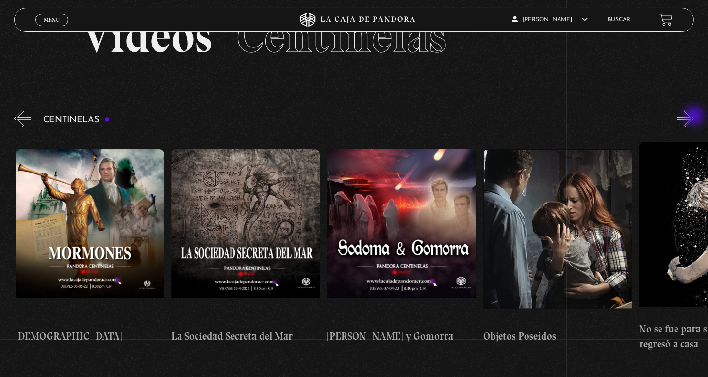
click at [694, 117] on button "»" at bounding box center [685, 118] width 17 height 17
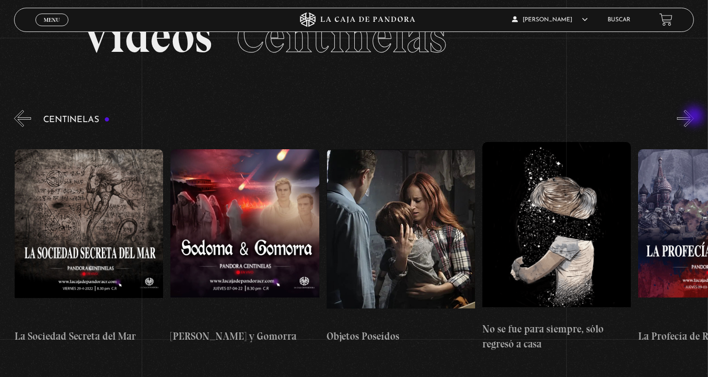
scroll to position [0, 10127]
click at [694, 117] on button "»" at bounding box center [685, 118] width 17 height 17
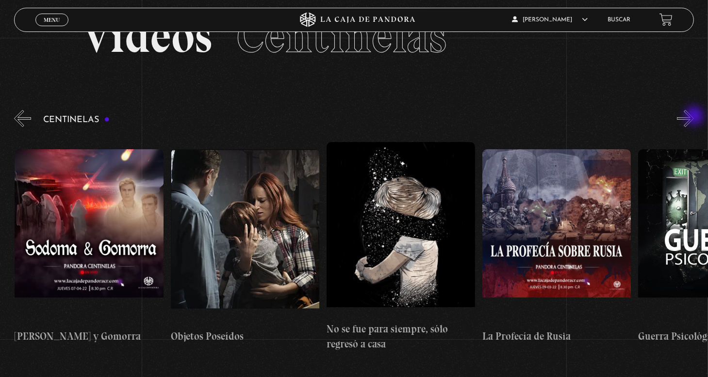
scroll to position [0, 10282]
click at [693, 120] on button "»" at bounding box center [685, 118] width 17 height 17
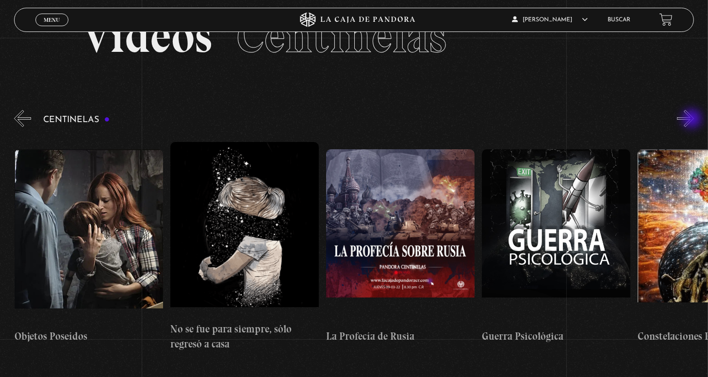
click at [693, 120] on button "»" at bounding box center [685, 118] width 17 height 17
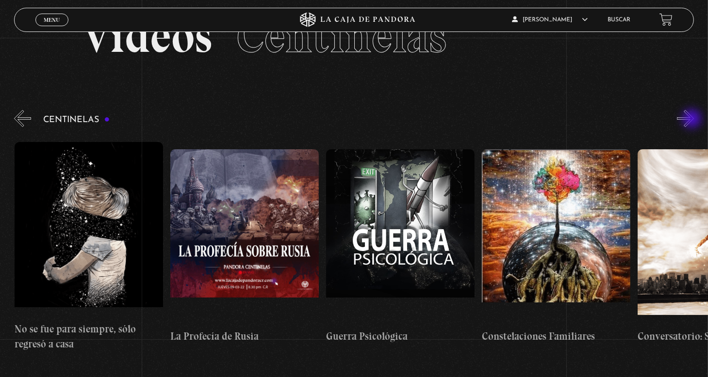
click at [693, 120] on button "»" at bounding box center [685, 118] width 17 height 17
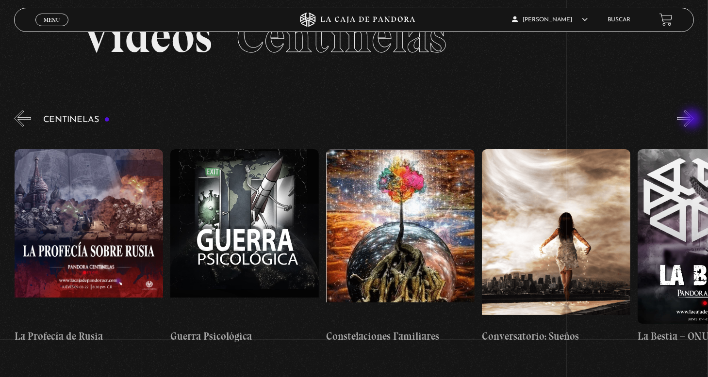
click at [693, 120] on button "»" at bounding box center [685, 118] width 17 height 17
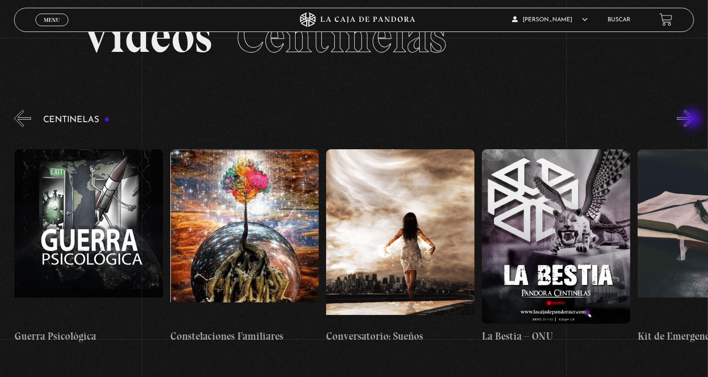
click at [693, 120] on button "»" at bounding box center [685, 118] width 17 height 17
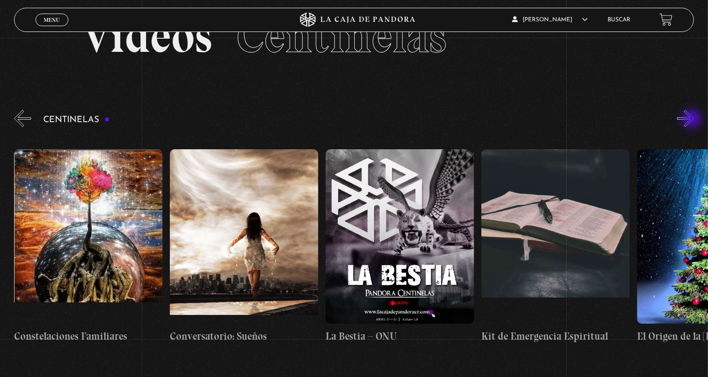
click at [693, 120] on button "»" at bounding box center [685, 118] width 17 height 17
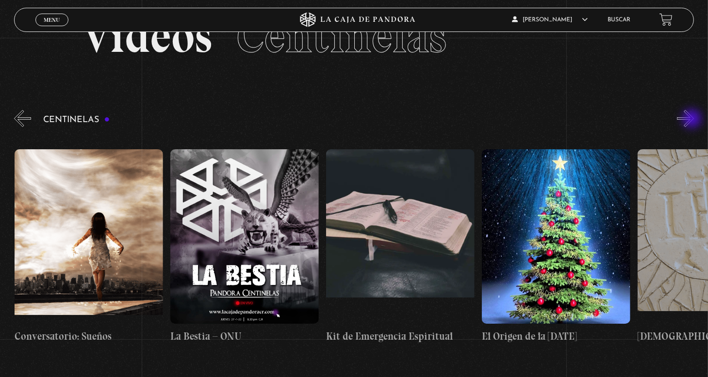
click at [693, 120] on button "»" at bounding box center [685, 118] width 17 height 17
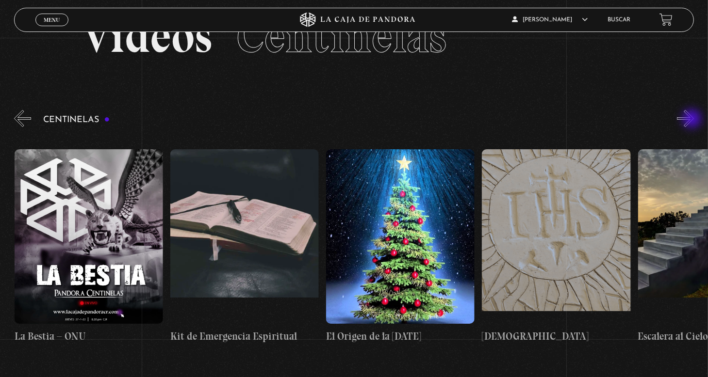
click at [693, 120] on button "»" at bounding box center [685, 118] width 17 height 17
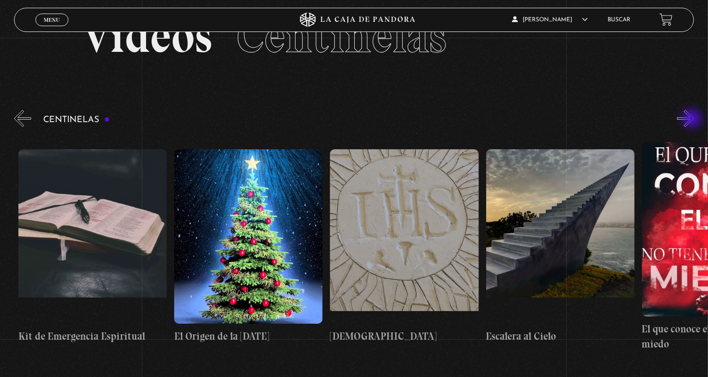
click at [693, 120] on button "»" at bounding box center [685, 118] width 17 height 17
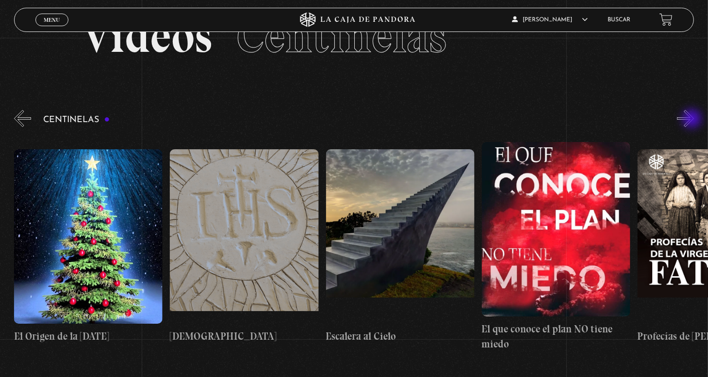
click at [693, 120] on button "»" at bounding box center [685, 118] width 17 height 17
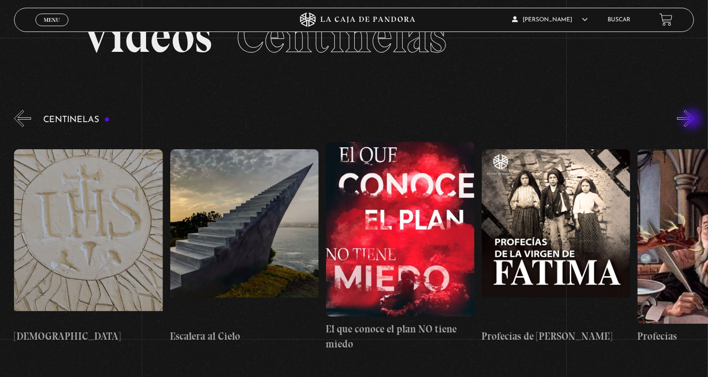
click at [693, 120] on button "»" at bounding box center [685, 118] width 17 height 17
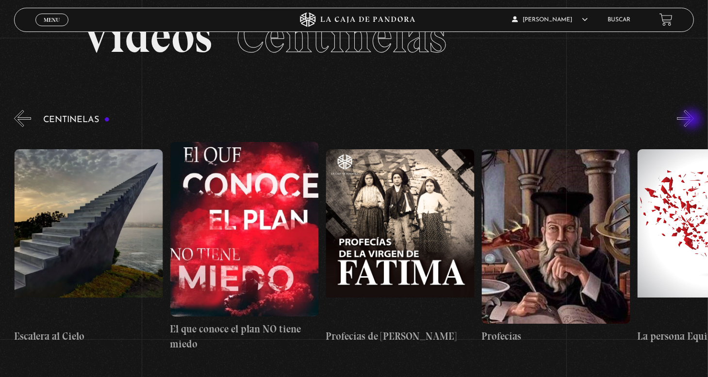
click at [693, 120] on button "»" at bounding box center [685, 118] width 17 height 17
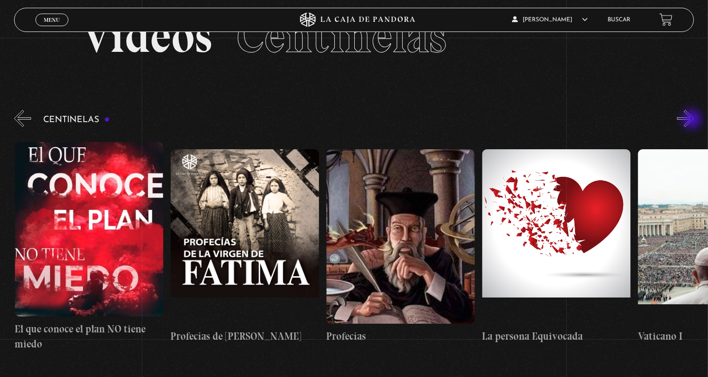
click at [693, 120] on button "»" at bounding box center [685, 118] width 17 height 17
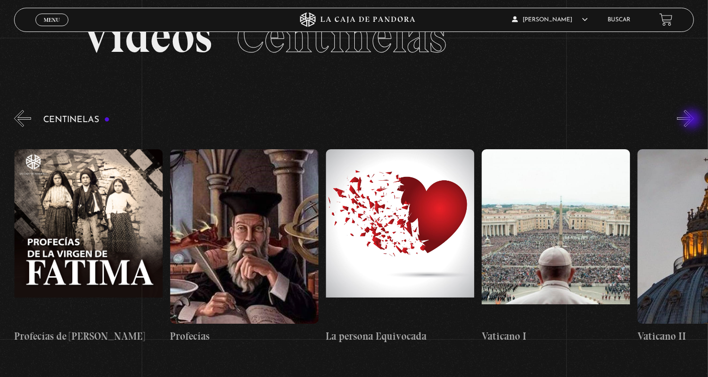
click at [693, 120] on button "»" at bounding box center [685, 118] width 17 height 17
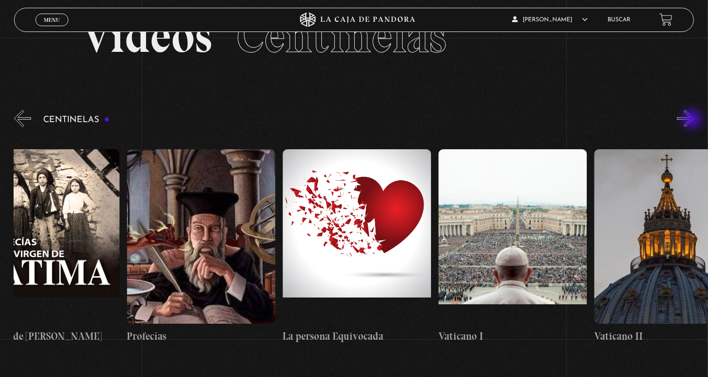
click at [693, 120] on button "»" at bounding box center [685, 118] width 17 height 17
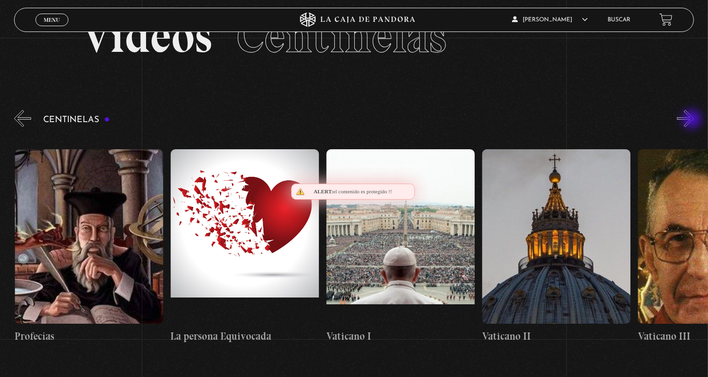
click at [693, 120] on button "»" at bounding box center [685, 118] width 17 height 17
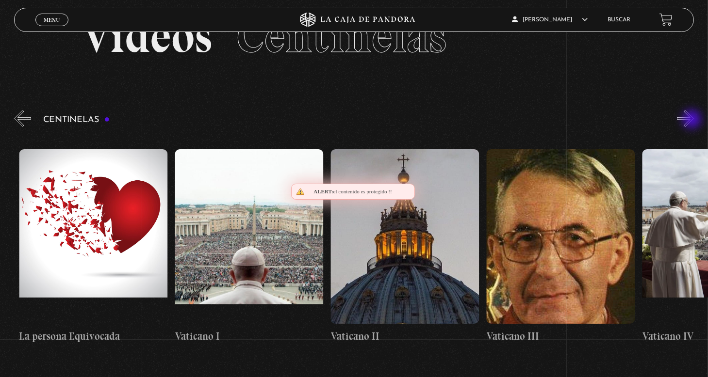
click at [693, 120] on button "»" at bounding box center [685, 118] width 17 height 17
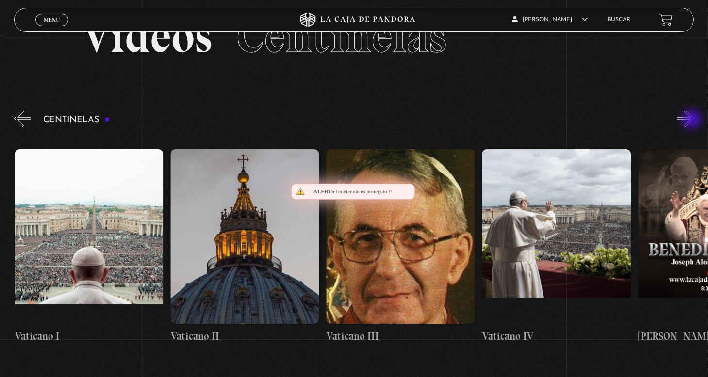
click at [693, 120] on button "»" at bounding box center [685, 118] width 17 height 17
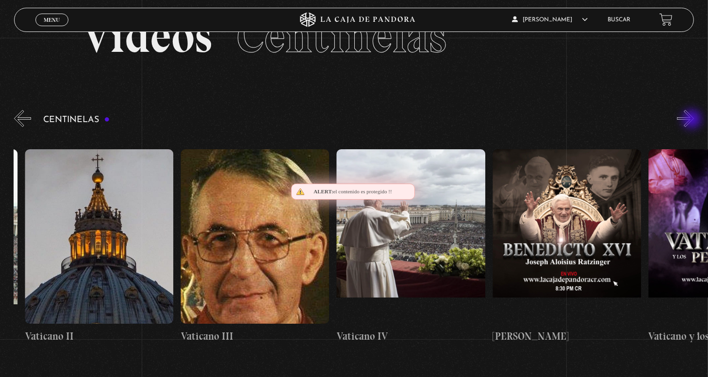
click at [693, 120] on button "»" at bounding box center [685, 118] width 17 height 17
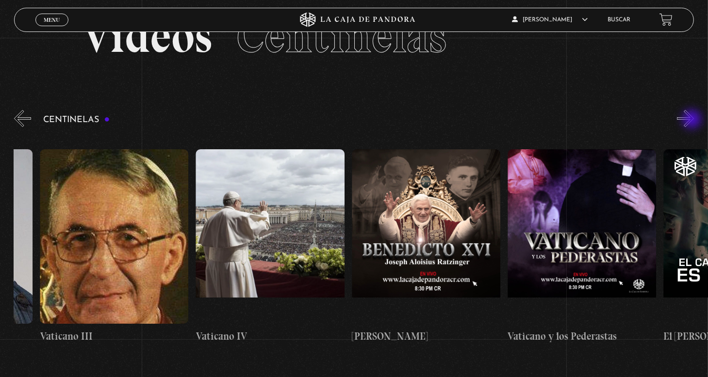
click at [693, 120] on button "»" at bounding box center [685, 118] width 17 height 17
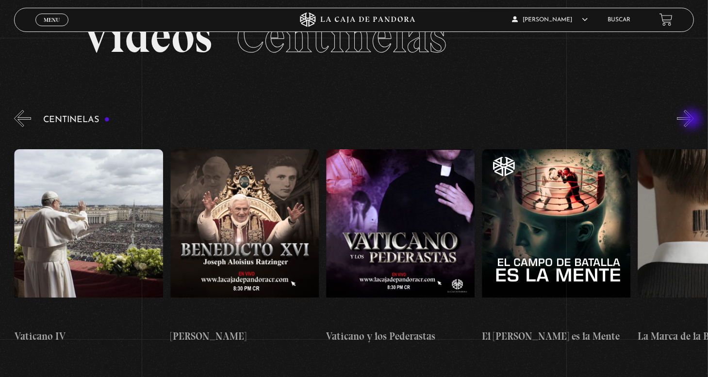
click at [693, 120] on button "»" at bounding box center [685, 118] width 17 height 17
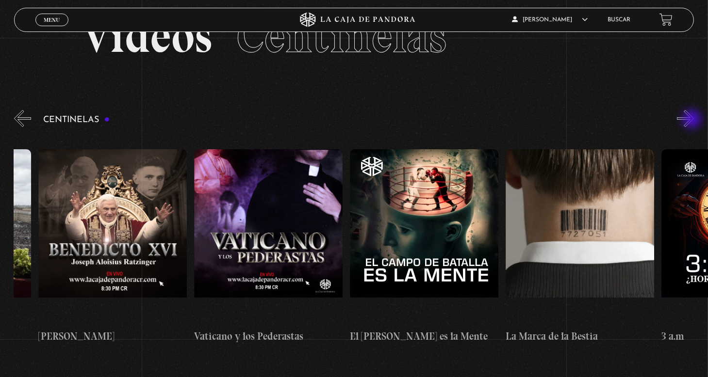
click at [693, 120] on button "»" at bounding box center [685, 118] width 17 height 17
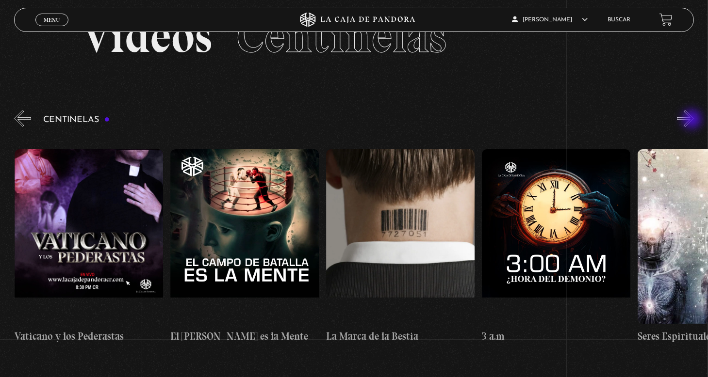
click at [693, 120] on button "»" at bounding box center [685, 118] width 17 height 17
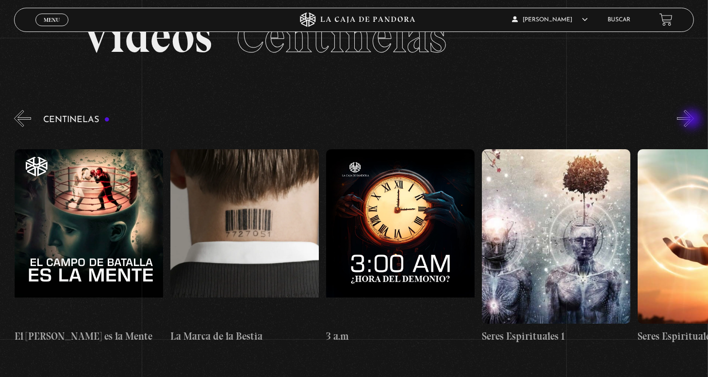
click at [693, 120] on button "»" at bounding box center [685, 118] width 17 height 17
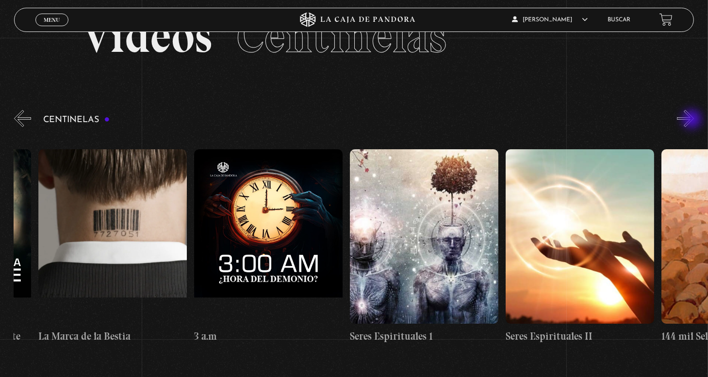
click at [693, 120] on button "»" at bounding box center [685, 118] width 17 height 17
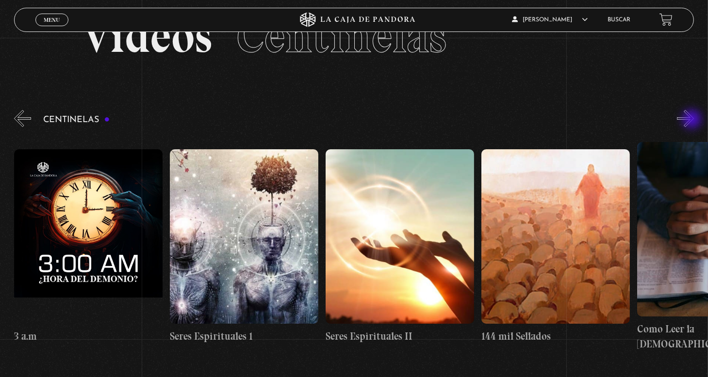
click at [693, 120] on button "»" at bounding box center [685, 118] width 17 height 17
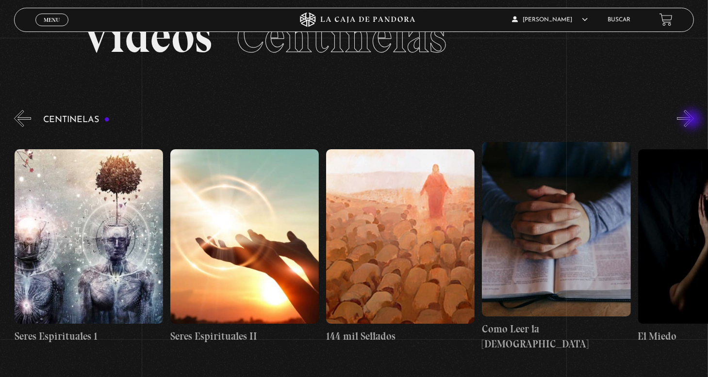
click at [693, 120] on button "»" at bounding box center [685, 118] width 17 height 17
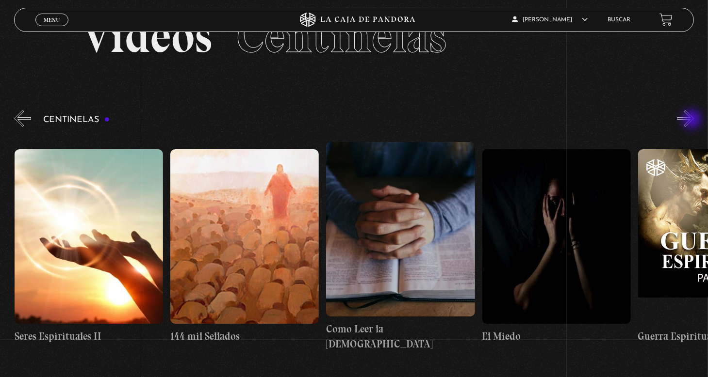
click at [693, 120] on button "»" at bounding box center [685, 118] width 17 height 17
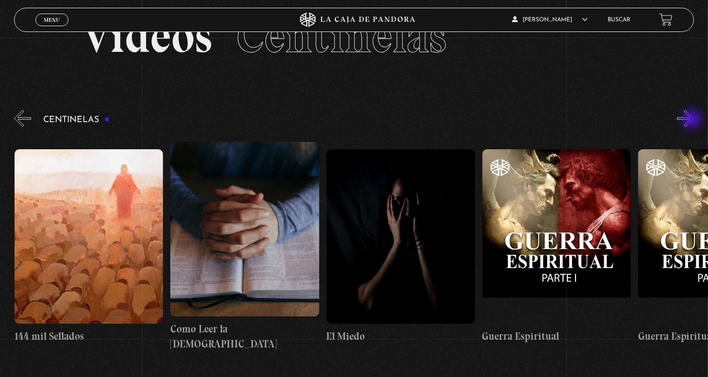
click at [693, 120] on button "»" at bounding box center [685, 118] width 17 height 17
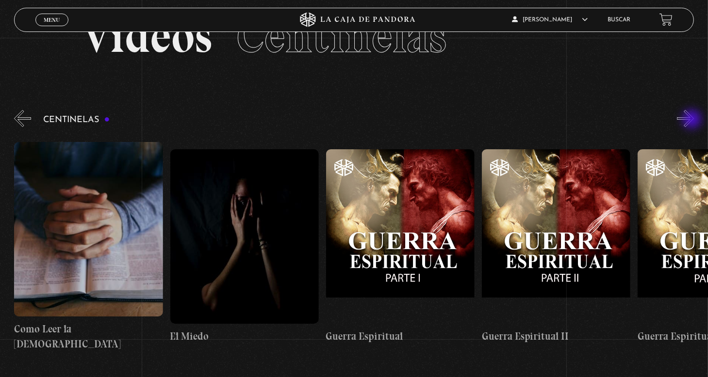
click at [693, 120] on button "»" at bounding box center [685, 118] width 17 height 17
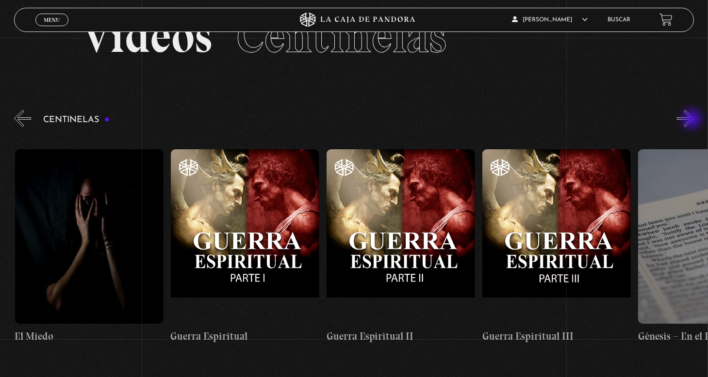
click at [693, 120] on button "»" at bounding box center [685, 118] width 17 height 17
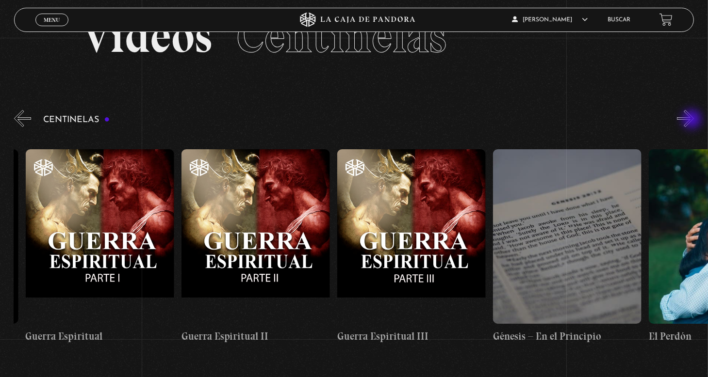
click at [693, 120] on button "»" at bounding box center [685, 118] width 17 height 17
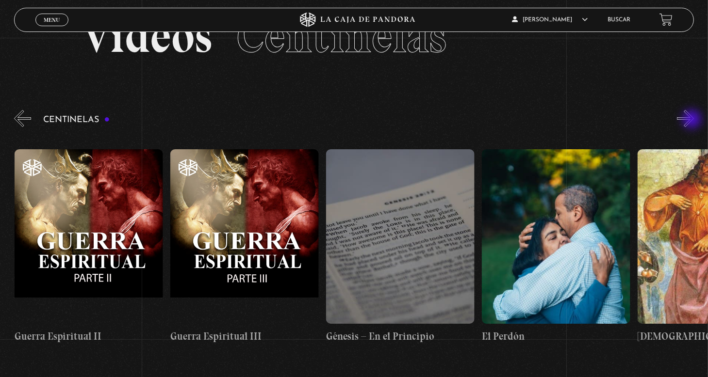
click at [693, 120] on button "»" at bounding box center [685, 118] width 17 height 17
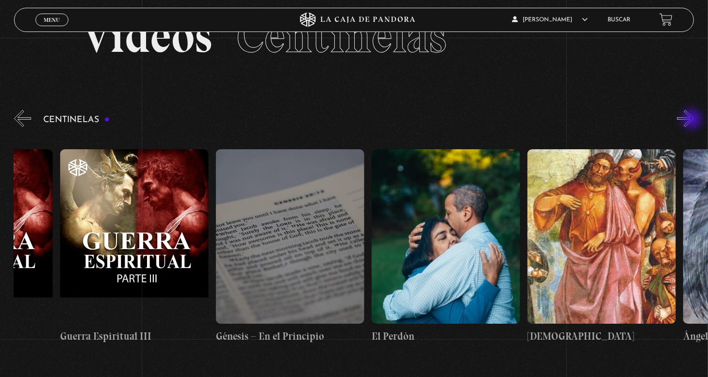
click at [693, 120] on button "»" at bounding box center [685, 118] width 17 height 17
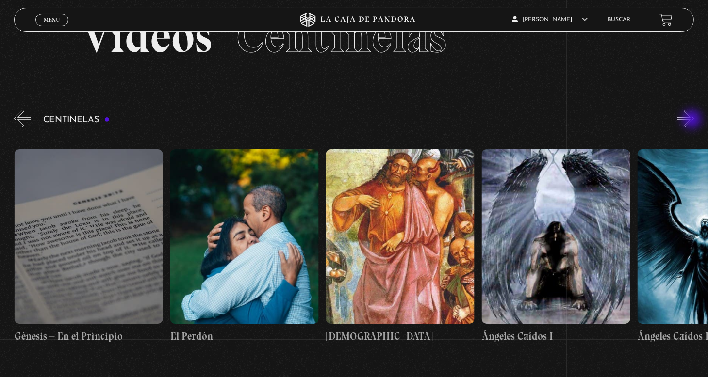
click at [693, 120] on button "»" at bounding box center [685, 118] width 17 height 17
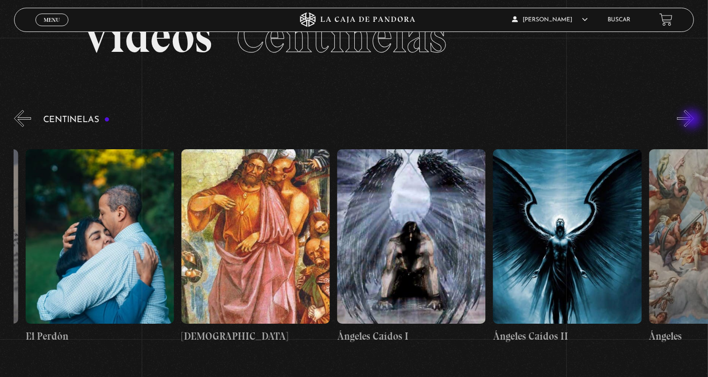
click at [693, 120] on button "»" at bounding box center [685, 118] width 17 height 17
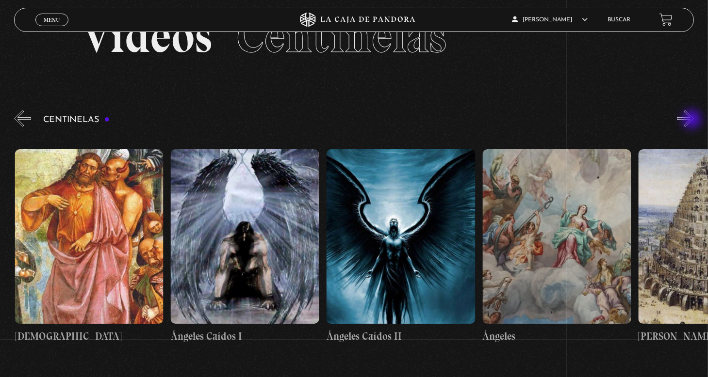
click at [693, 120] on button "»" at bounding box center [685, 118] width 17 height 17
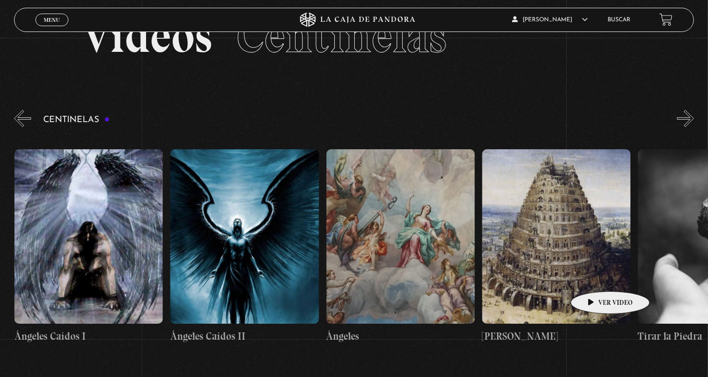
scroll to position [0, 15891]
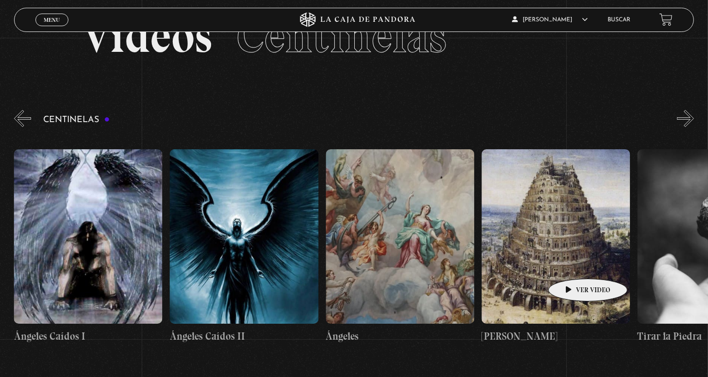
click at [573, 264] on figure at bounding box center [556, 236] width 148 height 175
